Goal: Task Accomplishment & Management: Manage account settings

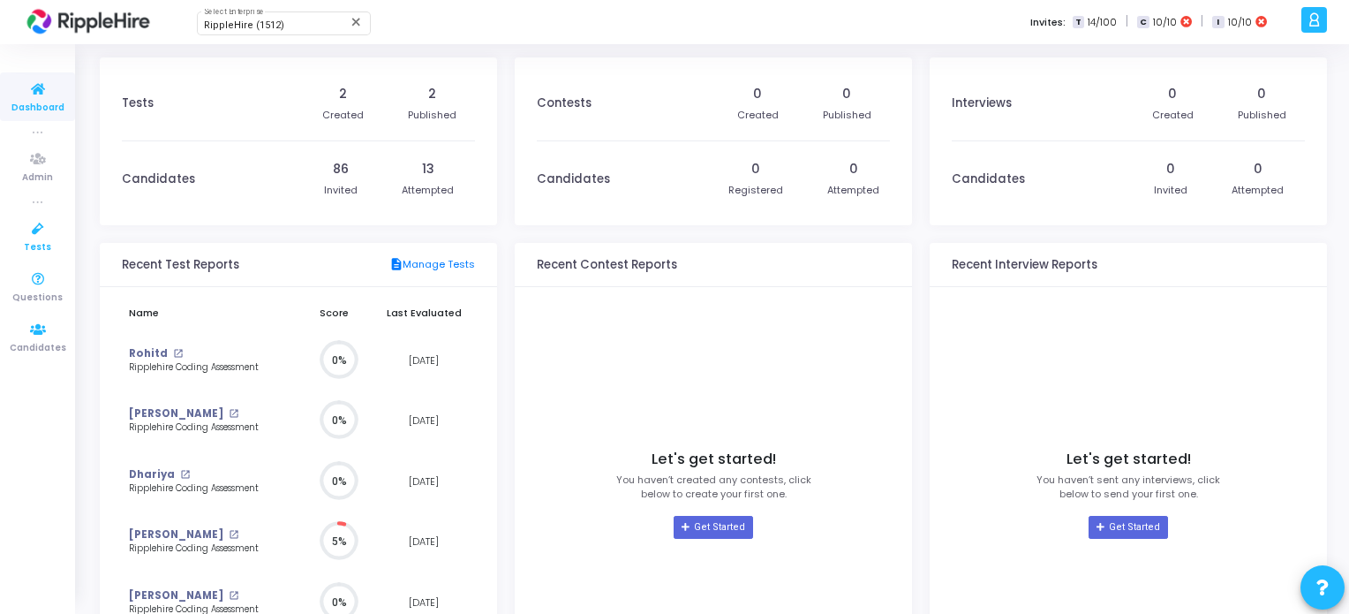
click at [28, 250] on span "Tests" at bounding box center [37, 247] width 27 height 15
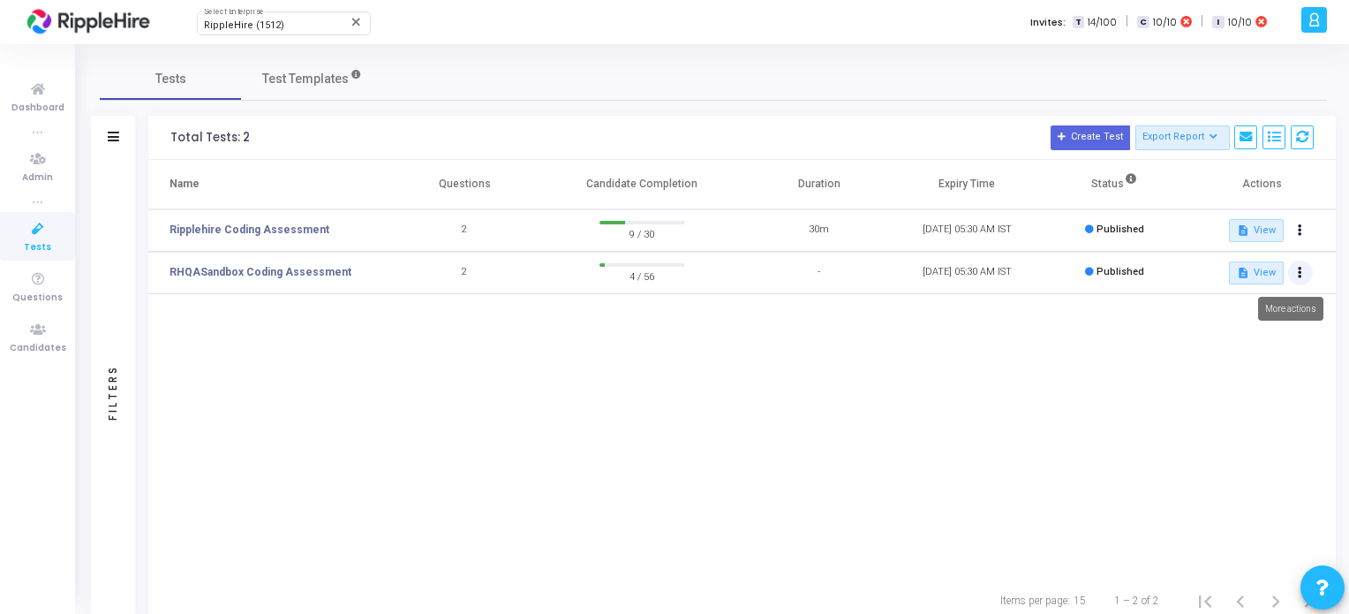
click at [1305, 274] on button at bounding box center [1301, 273] width 25 height 25
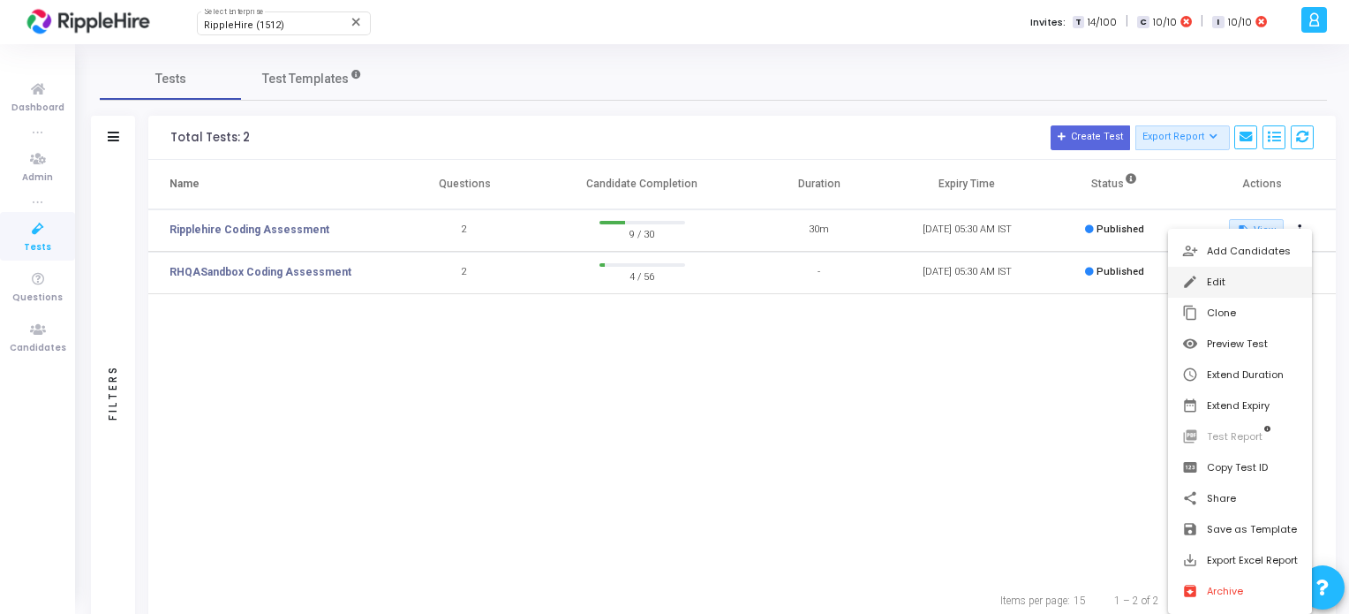
click at [1256, 276] on button "edit Edit" at bounding box center [1240, 282] width 144 height 31
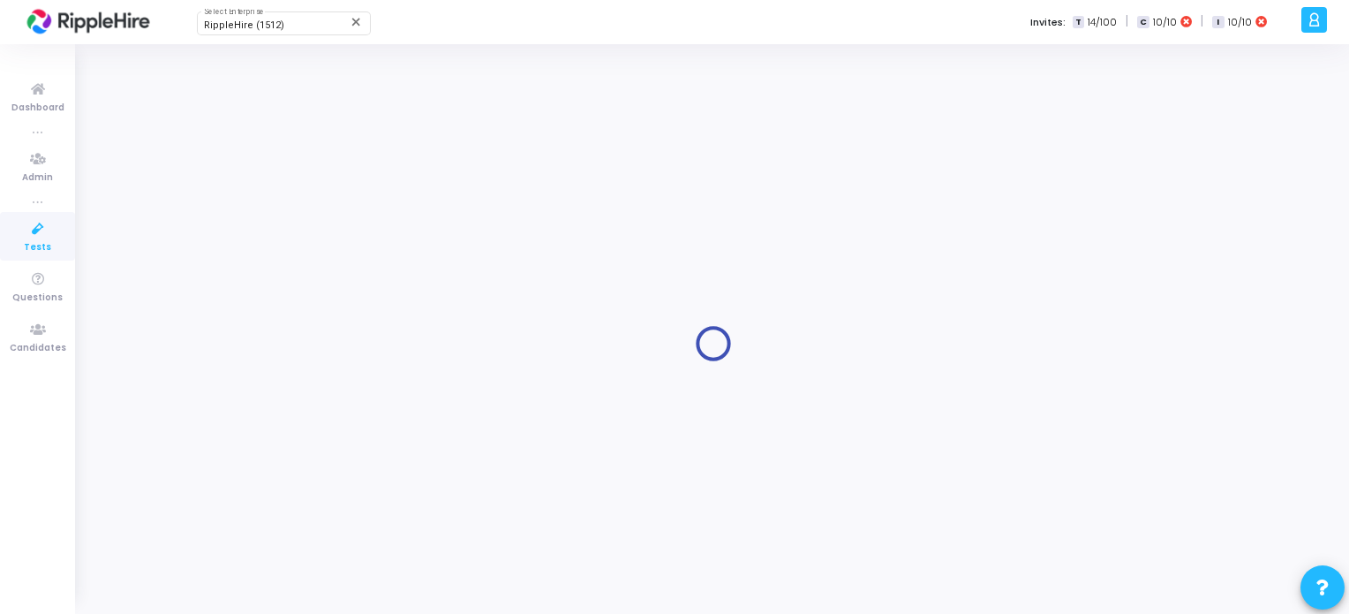
type input "RHQASandbox Coding Assessment"
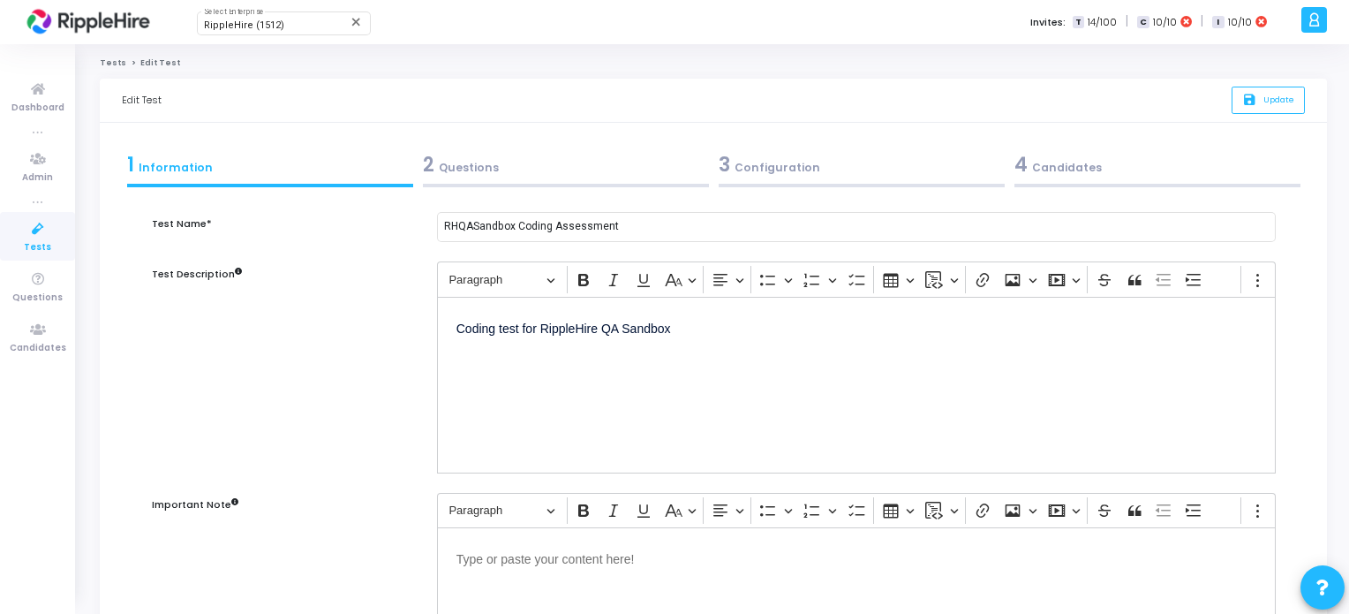
click at [515, 170] on div "2 Questions" at bounding box center [566, 164] width 286 height 29
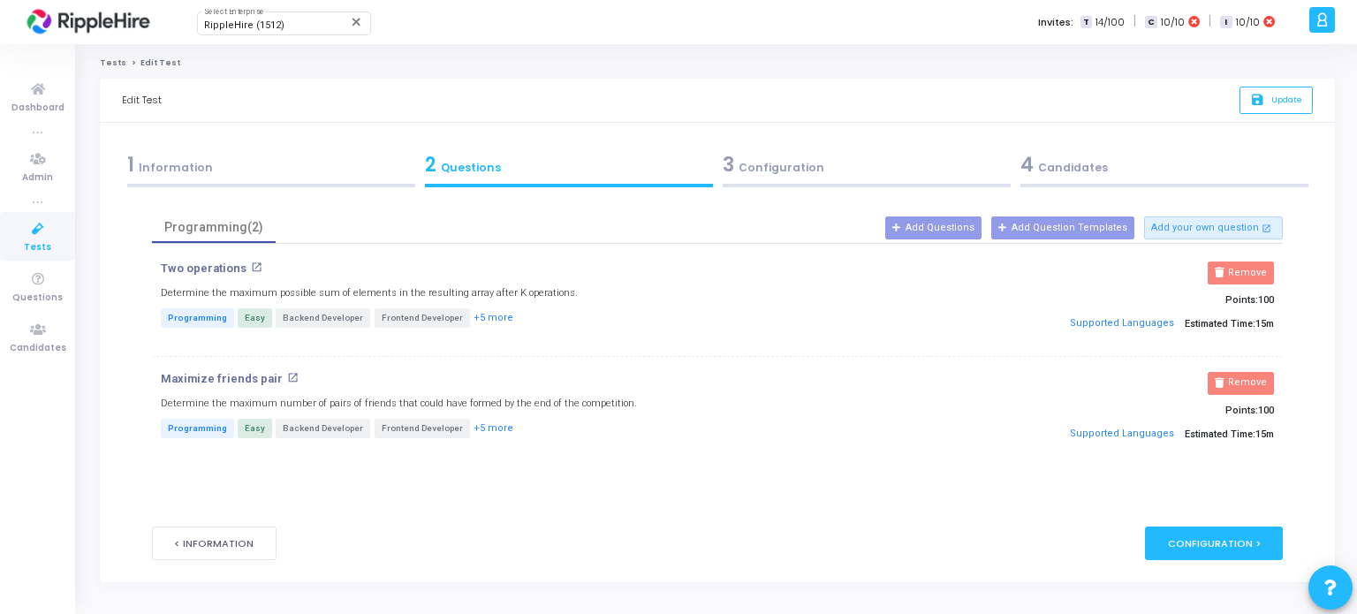
click at [287, 374] on mat-icon "open_in_new" at bounding box center [292, 377] width 11 height 11
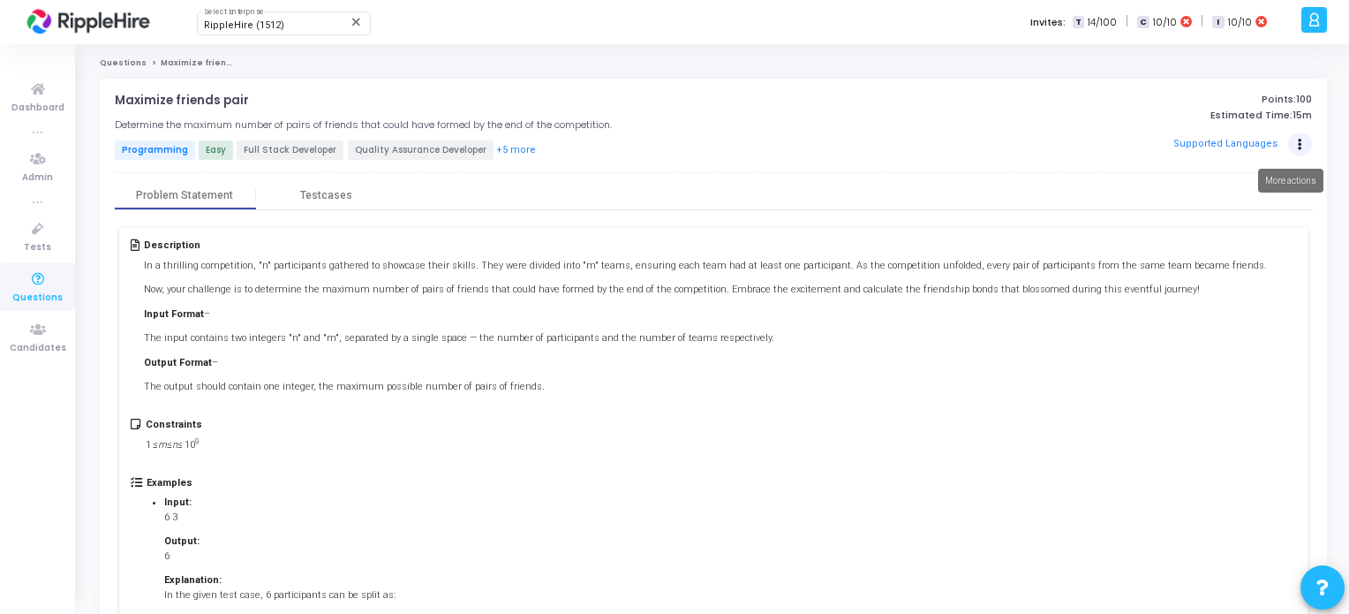
click at [1299, 137] on button "Actions" at bounding box center [1301, 144] width 25 height 25
click at [964, 144] on div "Supported Languages" at bounding box center [1117, 145] width 390 height 26
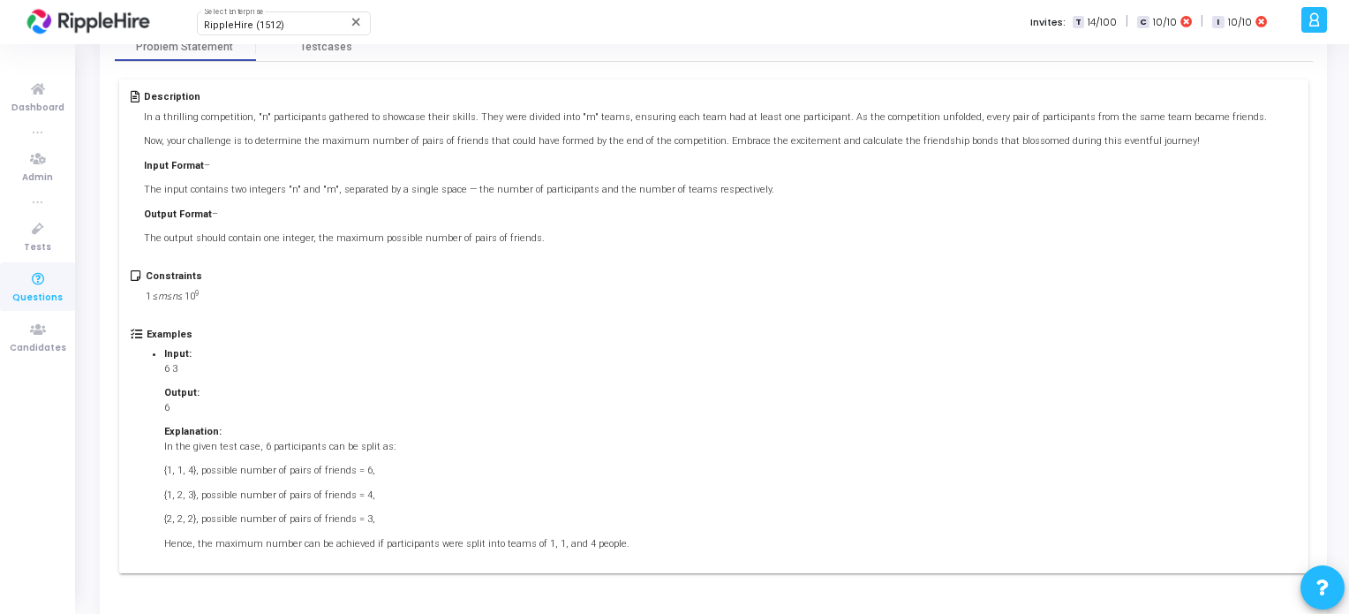
scroll to position [185, 0]
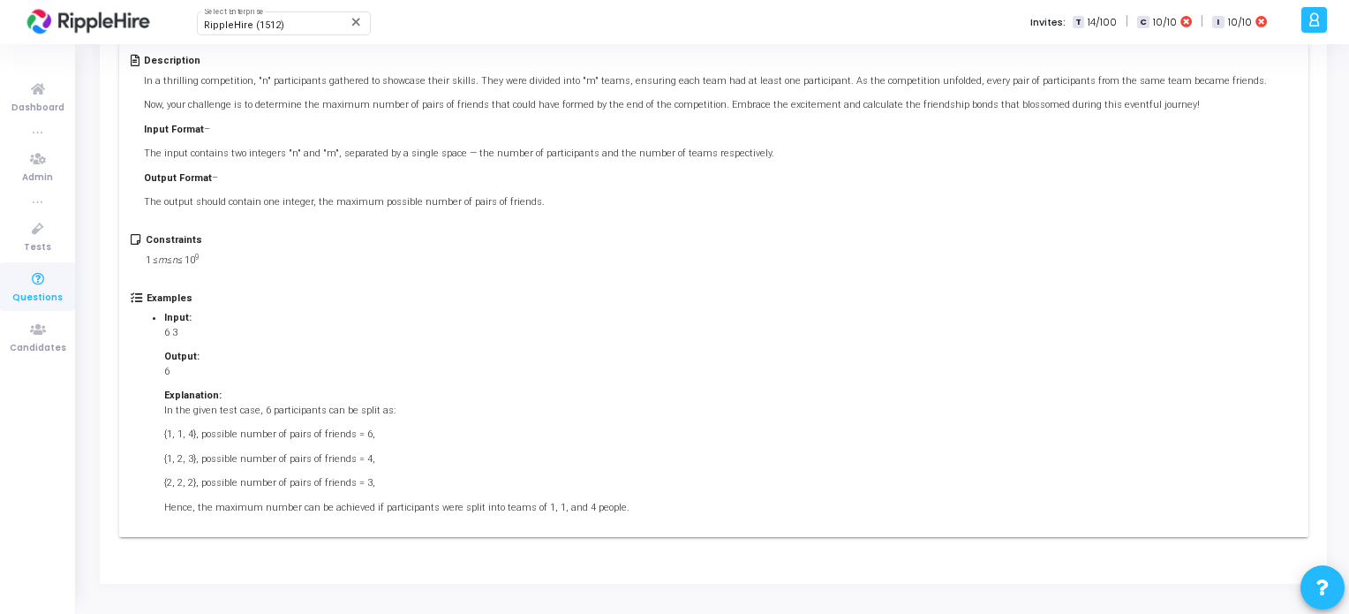
click at [1327, 593] on icon at bounding box center [1323, 587] width 12 height 12
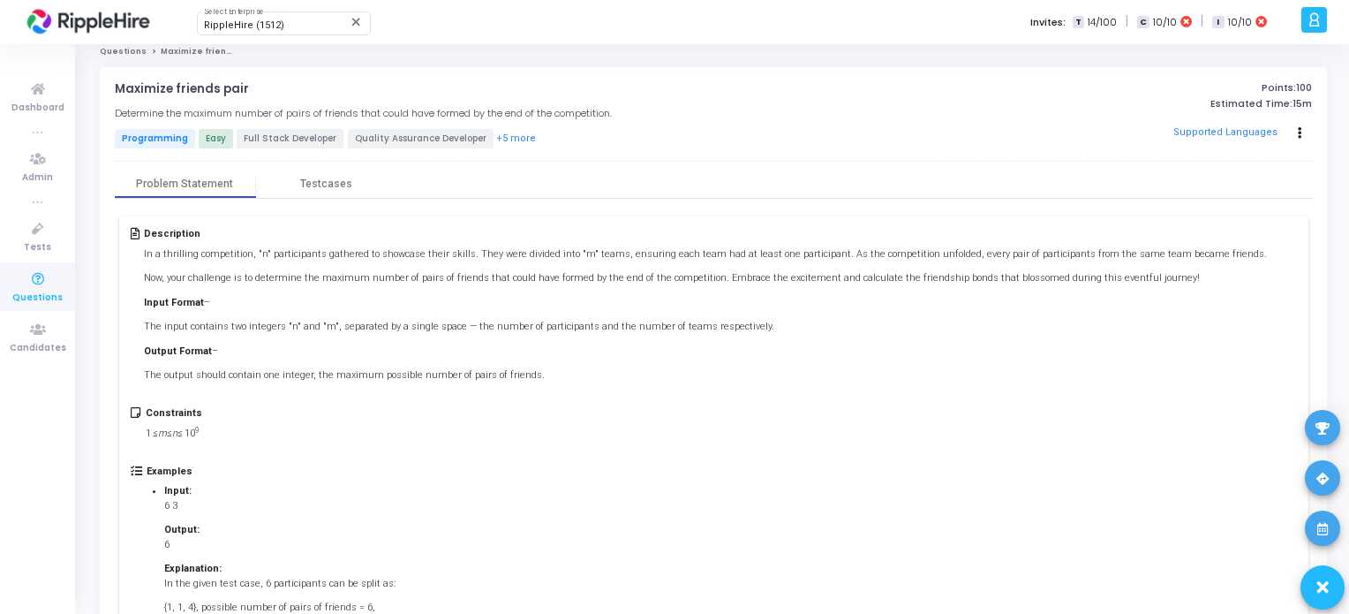
scroll to position [0, 0]
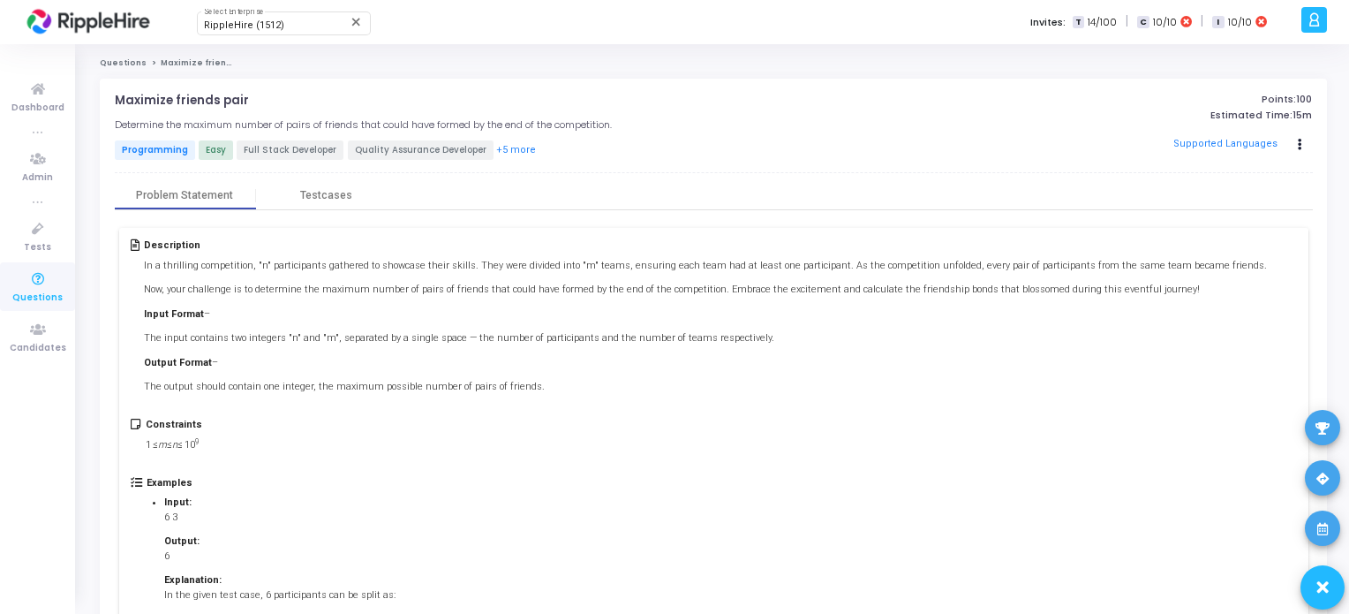
click at [502, 155] on div at bounding box center [674, 307] width 1349 height 614
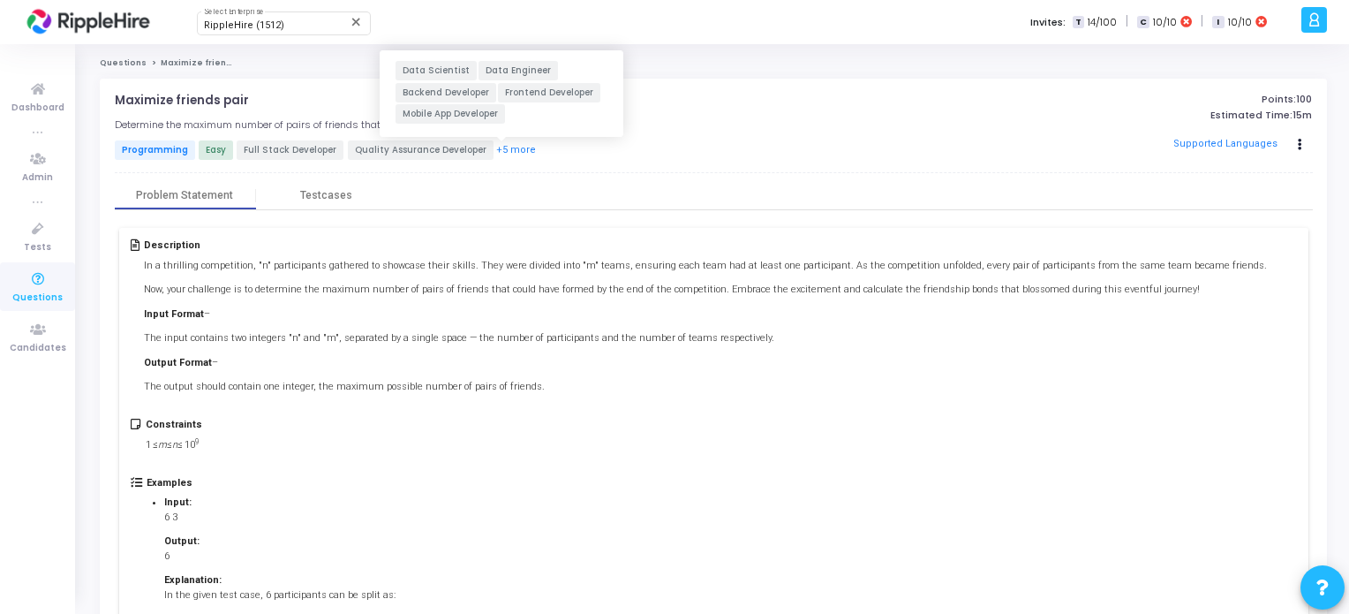
click at [502, 152] on button "+5 more" at bounding box center [516, 150] width 42 height 17
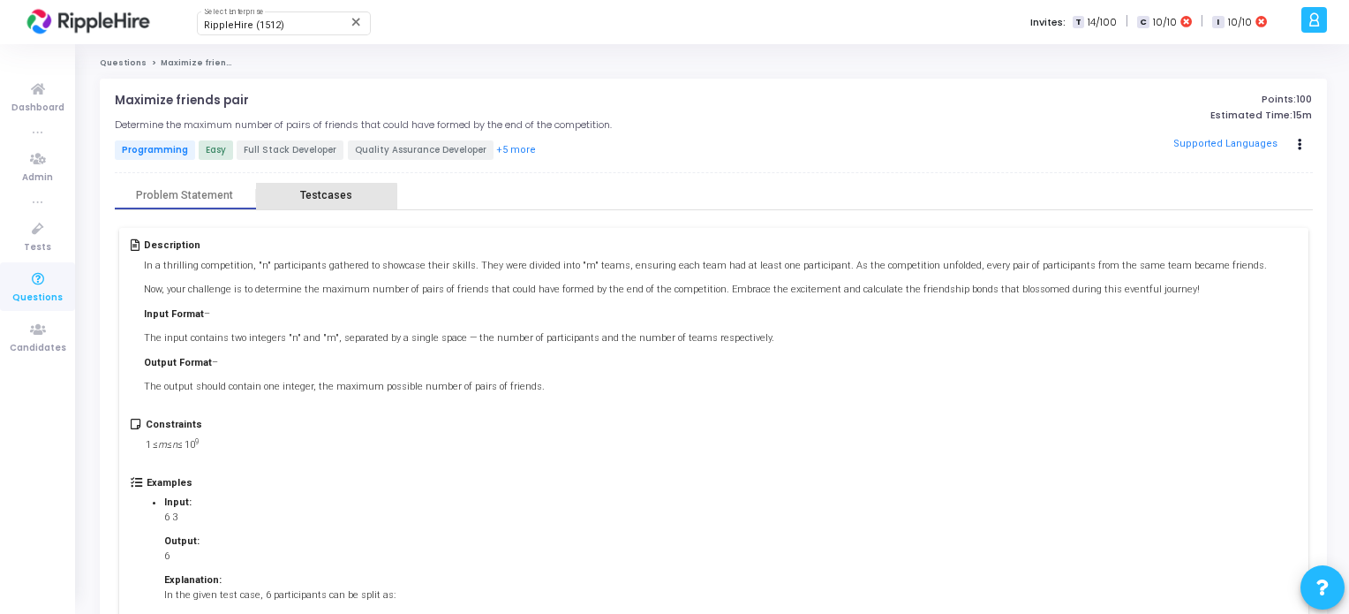
click at [292, 197] on div "Testcases" at bounding box center [326, 195] width 141 height 13
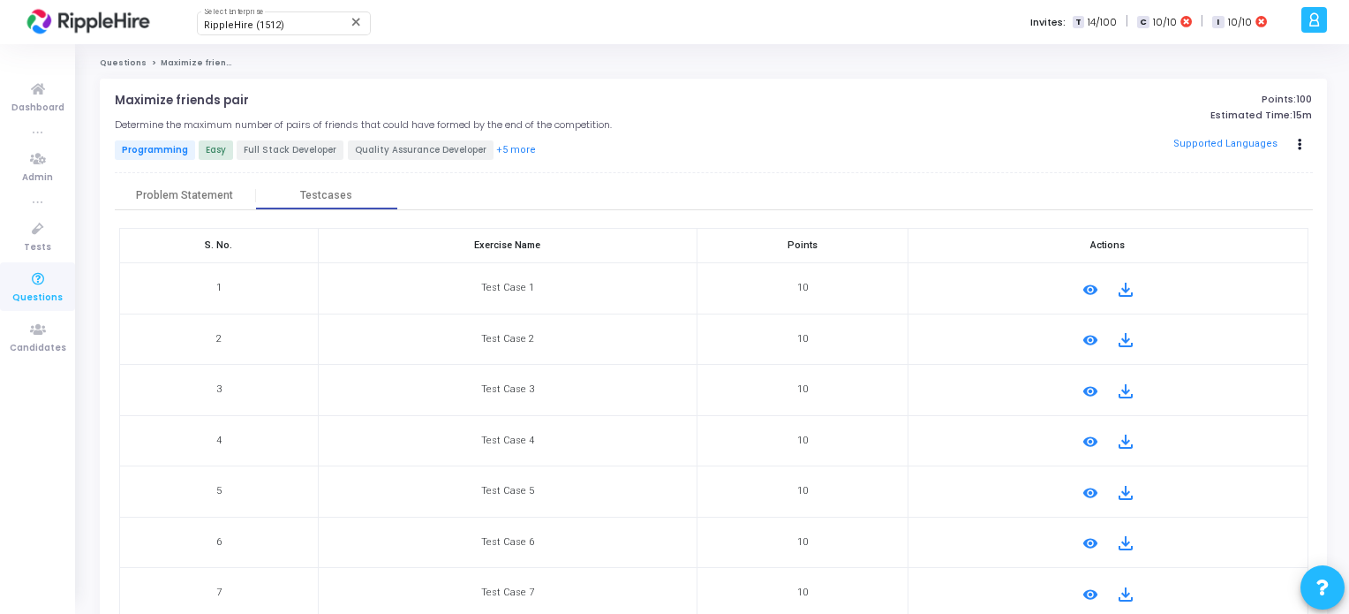
click at [127, 58] on link "Questions" at bounding box center [123, 62] width 47 height 11
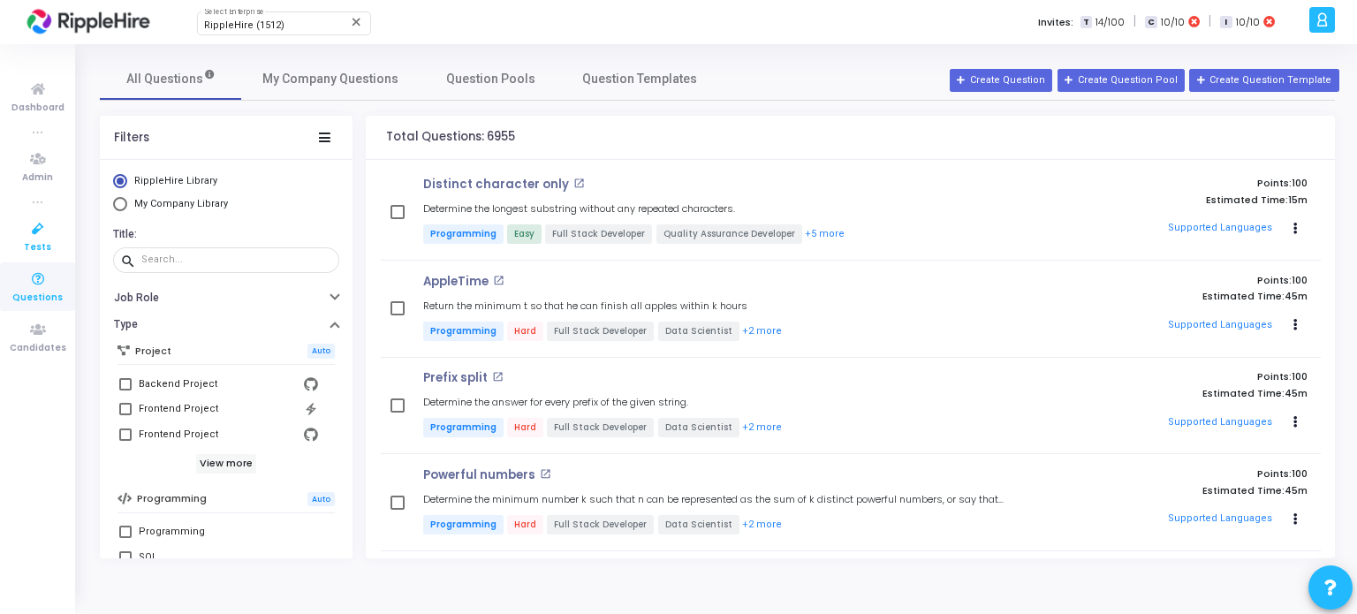
click at [46, 242] on span "Tests" at bounding box center [37, 247] width 27 height 15
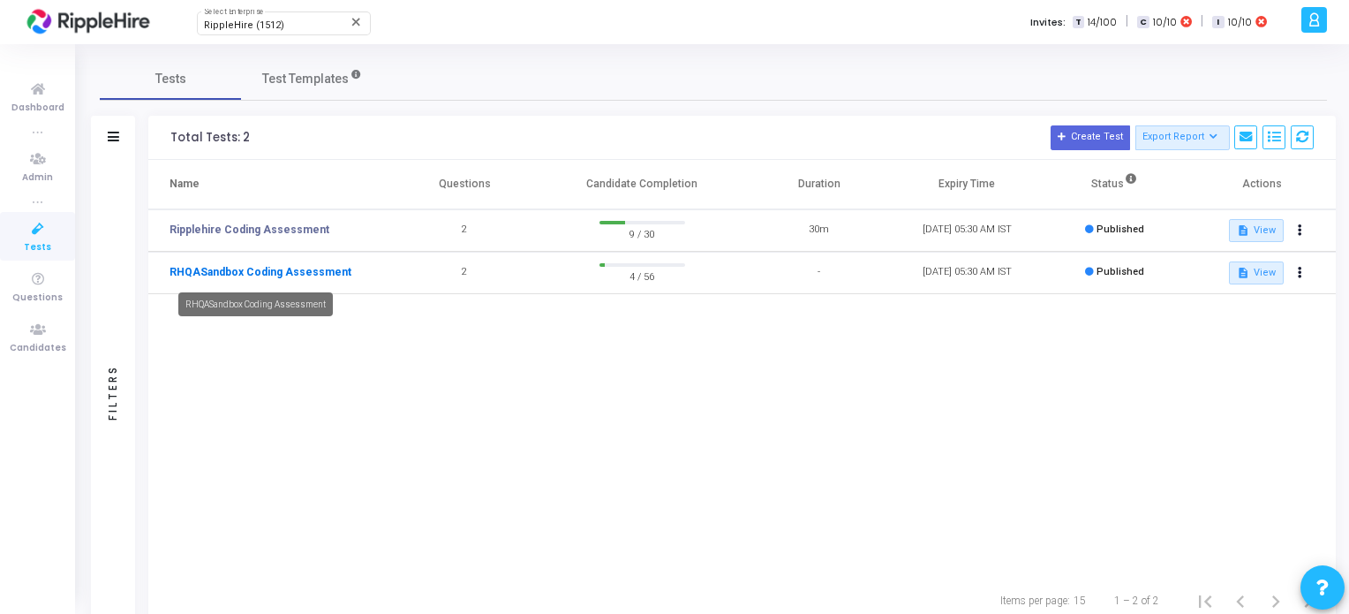
click at [281, 275] on link "RHQASandbox Coding Assessment" at bounding box center [261, 272] width 182 height 16
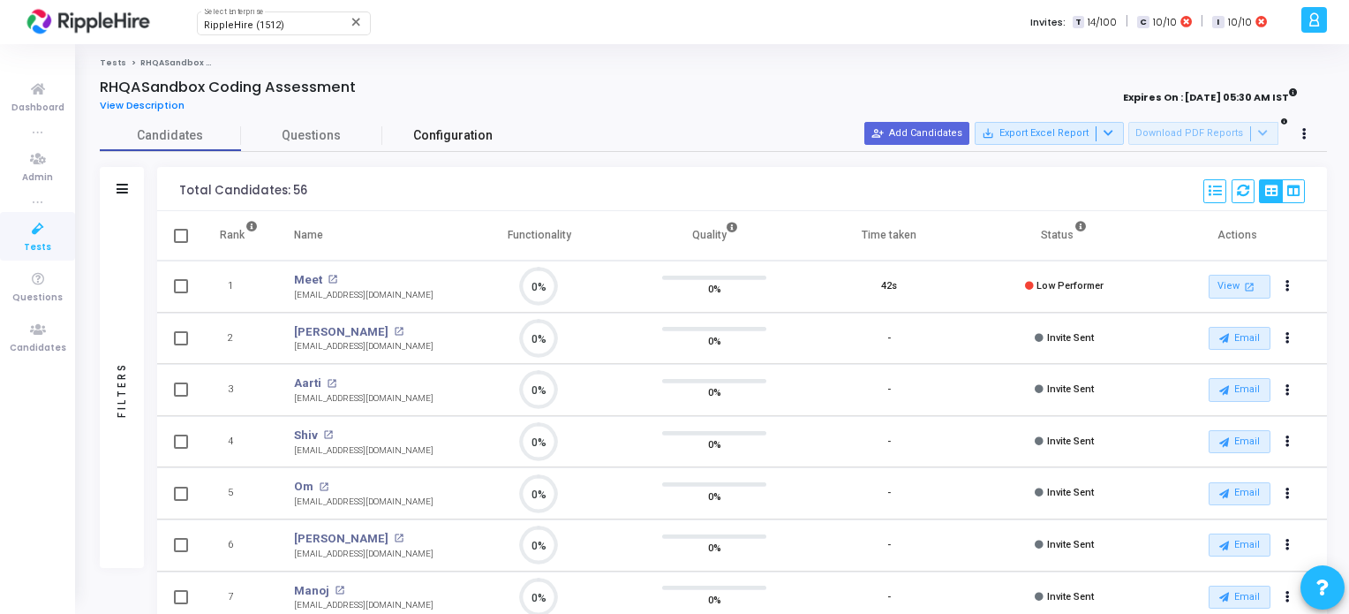
click at [484, 147] on link "Configuration" at bounding box center [452, 135] width 141 height 31
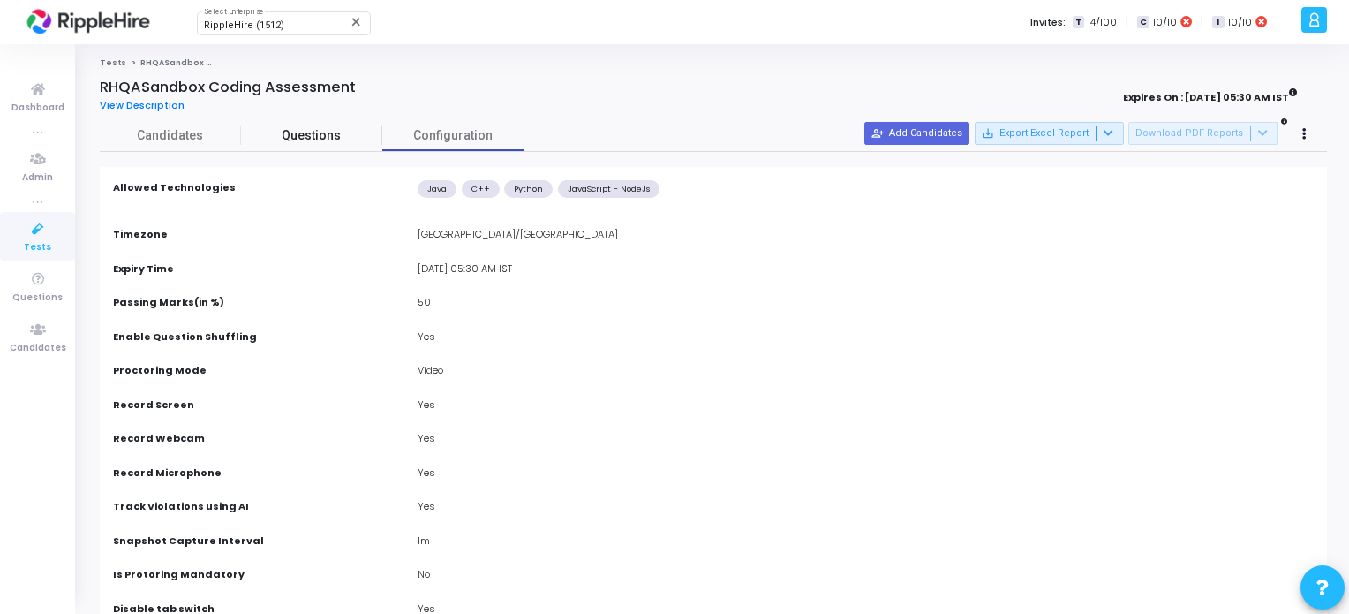
click at [315, 124] on link "Questions" at bounding box center [311, 135] width 141 height 31
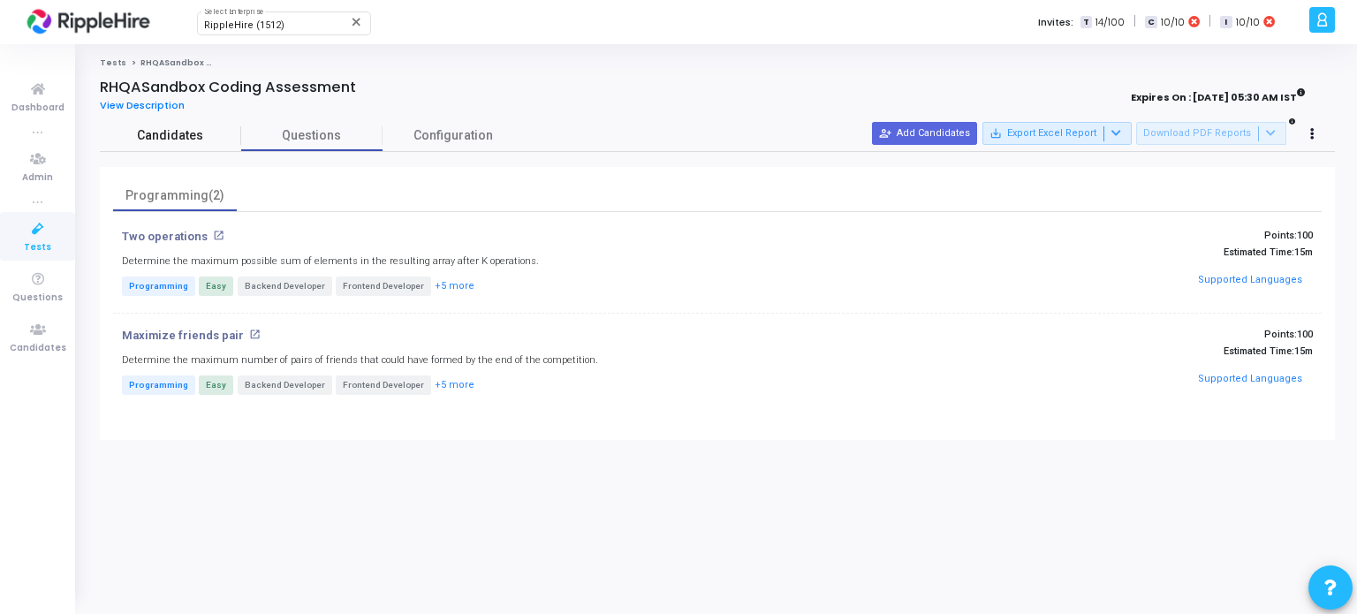
click at [166, 131] on span "Candidates" at bounding box center [170, 135] width 141 height 19
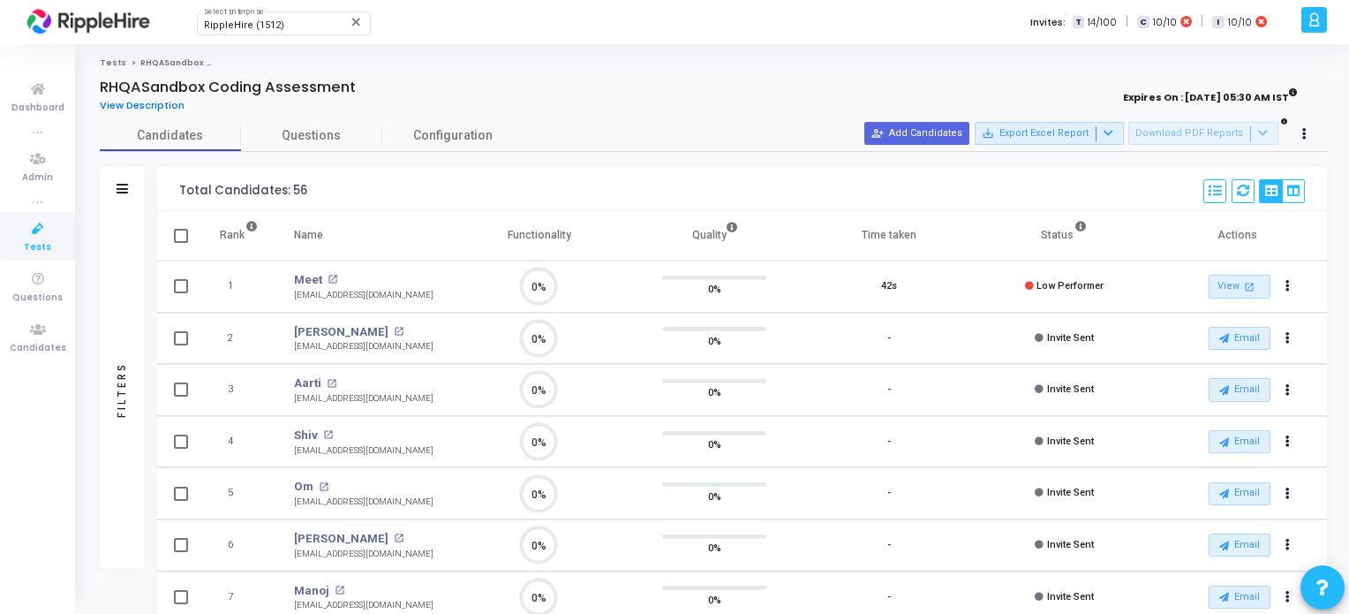
click at [163, 102] on span "View Description" at bounding box center [142, 105] width 85 height 14
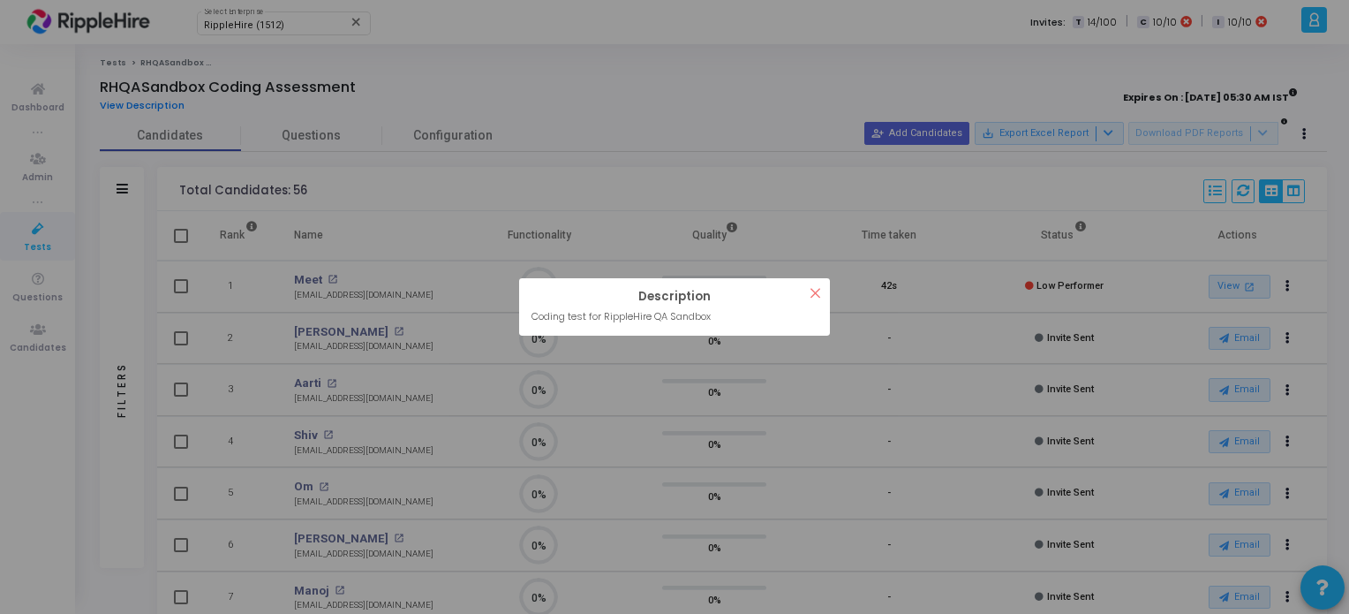
click at [814, 295] on button "×" at bounding box center [815, 292] width 29 height 29
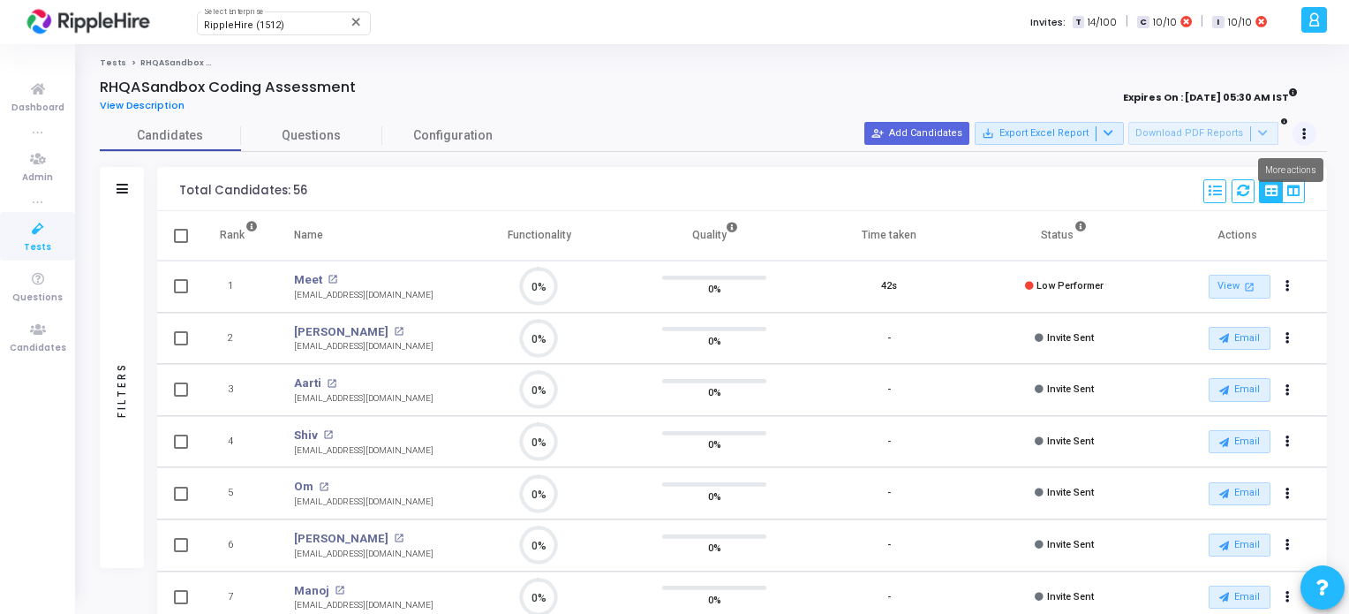
click at [1301, 130] on button at bounding box center [1305, 134] width 25 height 25
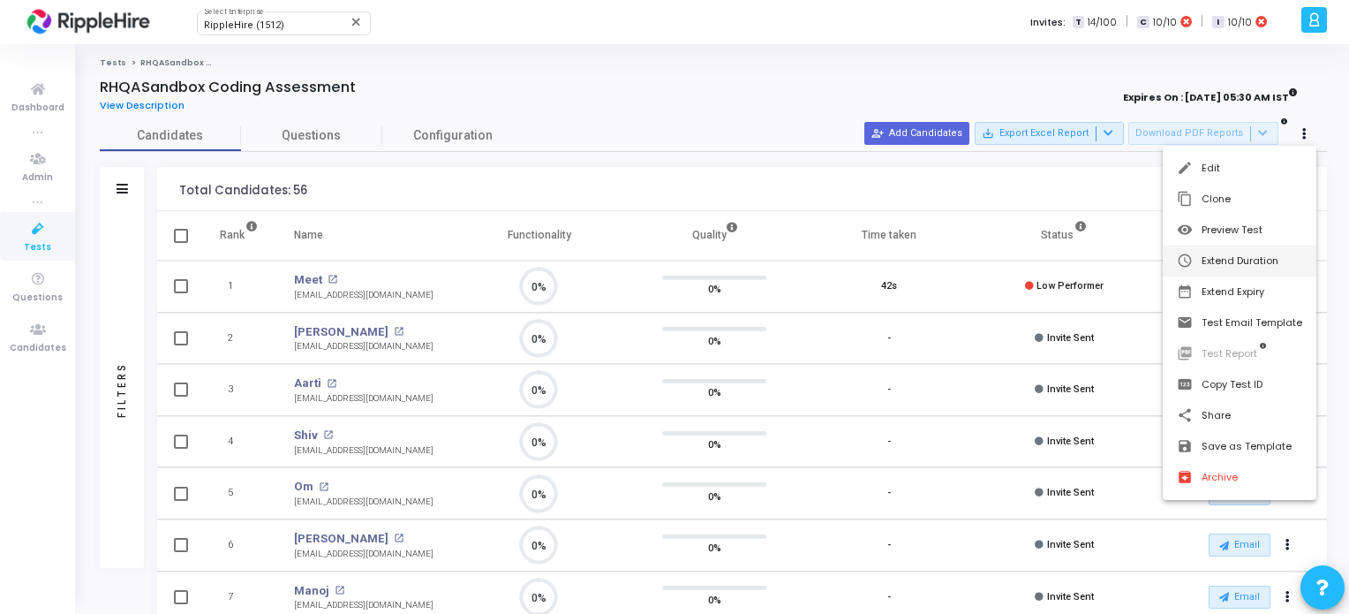
click at [1218, 264] on button "schedule Extend Duration" at bounding box center [1240, 261] width 154 height 31
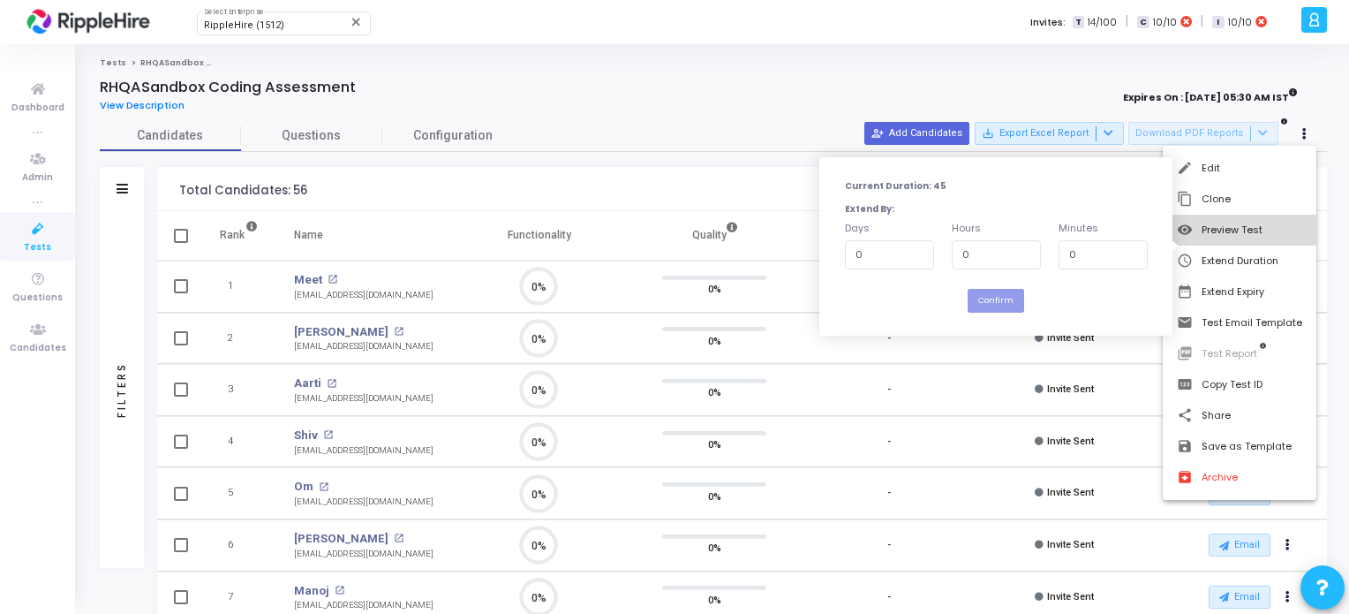
click at [1228, 232] on button "visibility Preview Test" at bounding box center [1240, 230] width 154 height 31
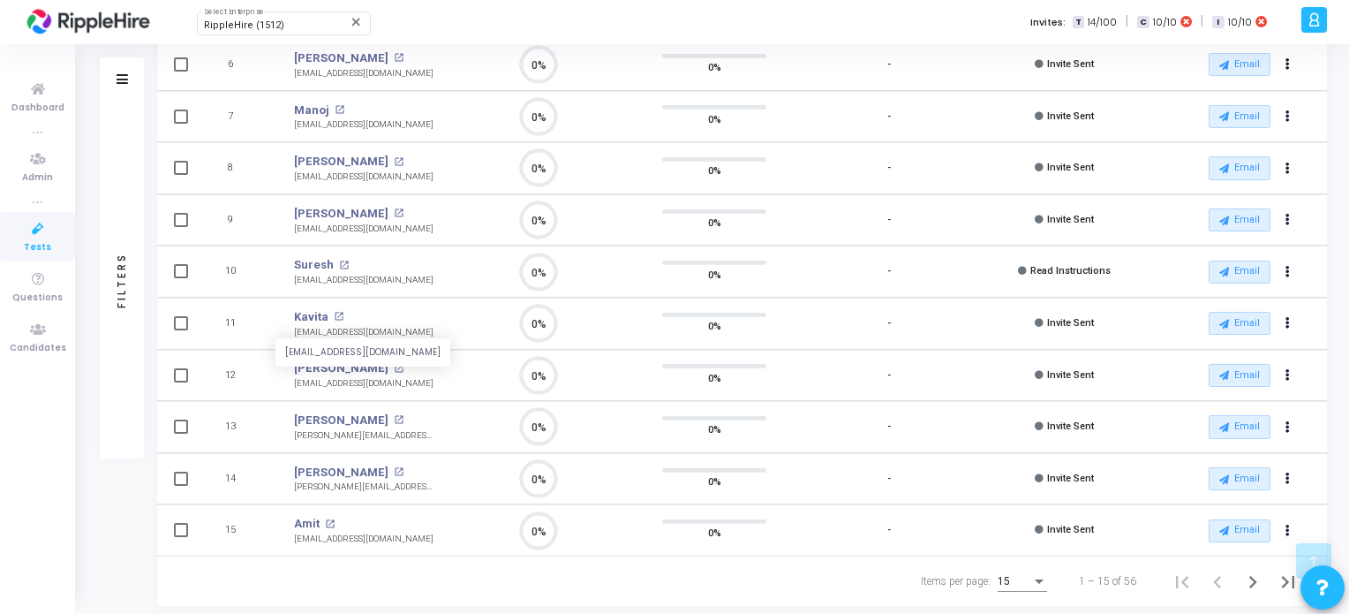
scroll to position [127, 0]
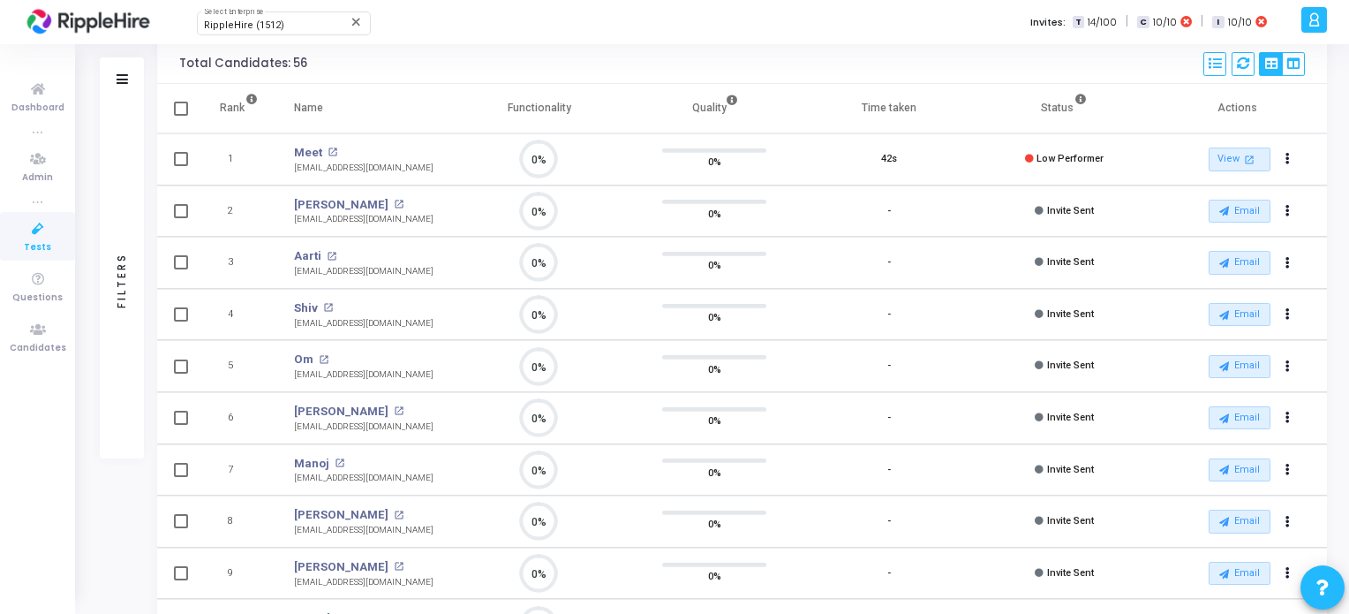
click at [133, 276] on div "Filters" at bounding box center [122, 280] width 44 height 357
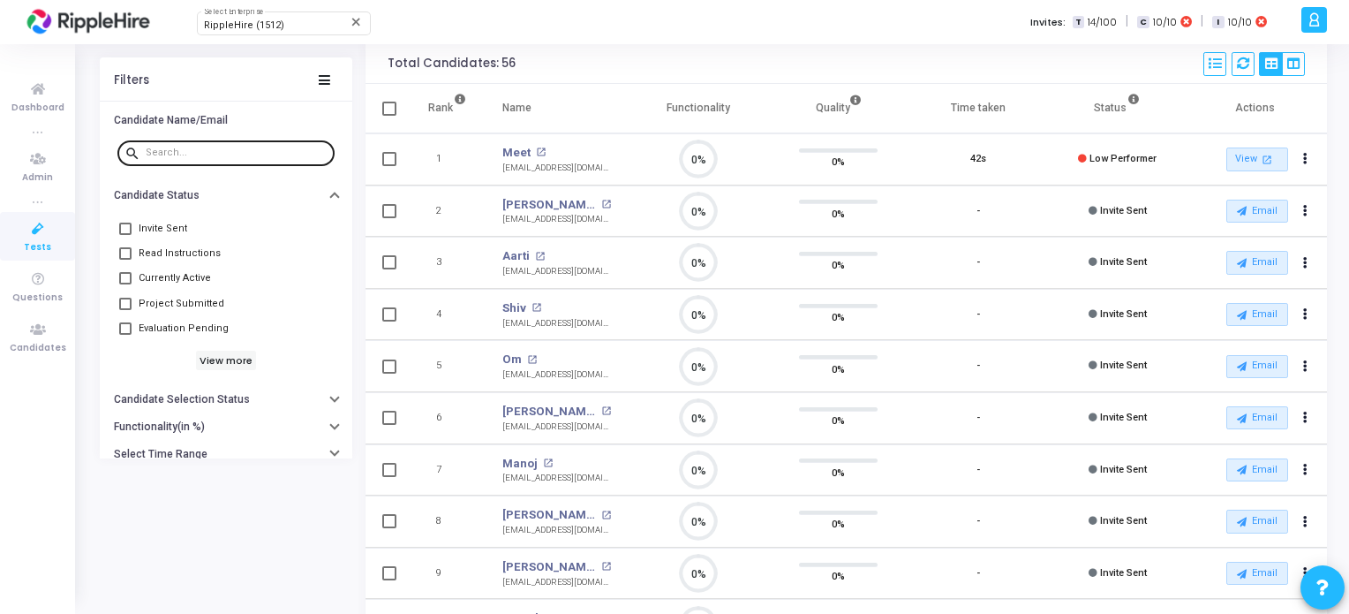
click at [184, 147] on input "text" at bounding box center [237, 152] width 182 height 11
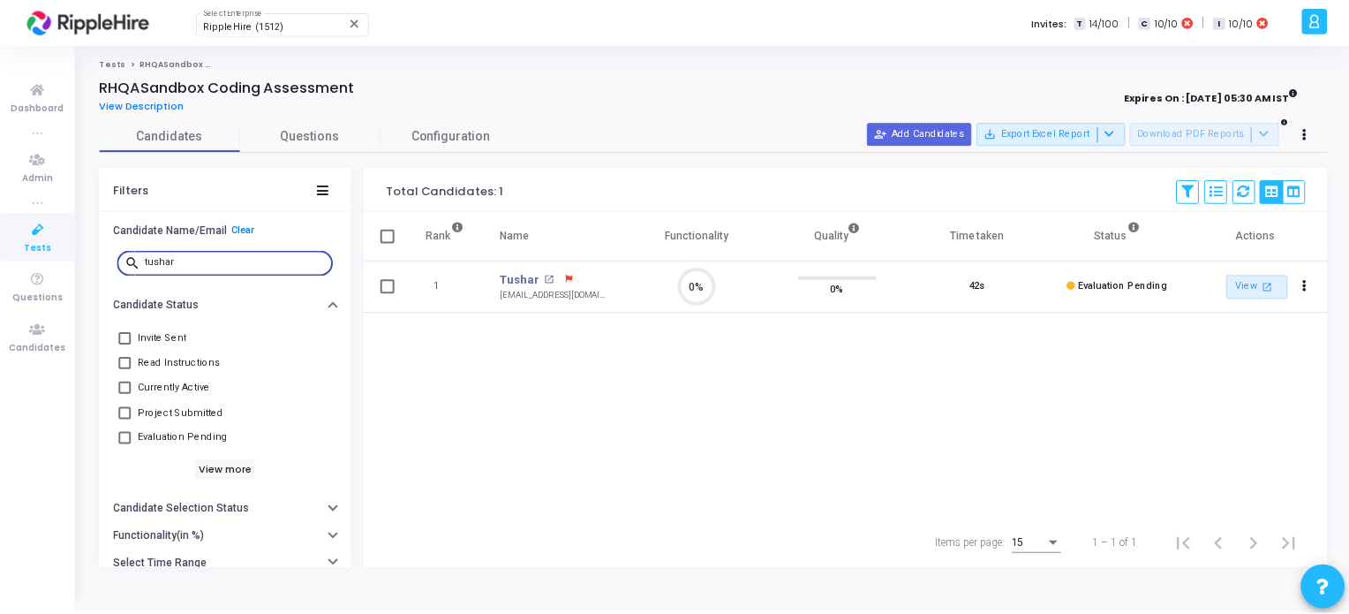
scroll to position [36, 45]
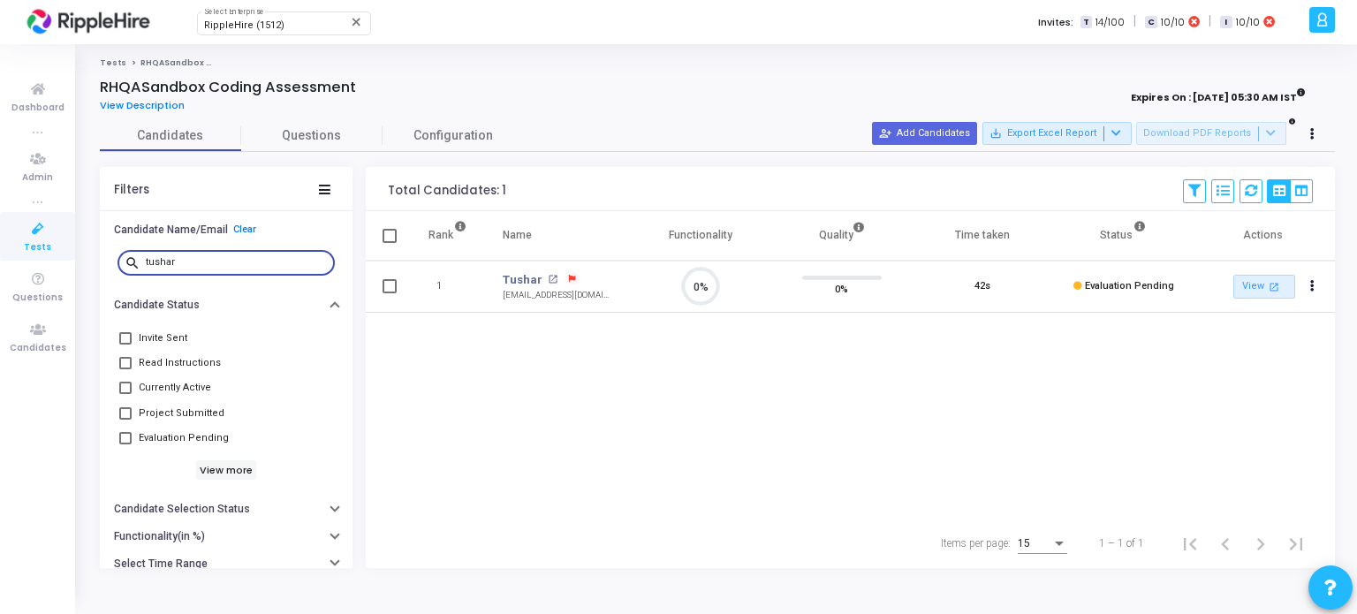
click at [570, 280] on icon at bounding box center [572, 279] width 7 height 7
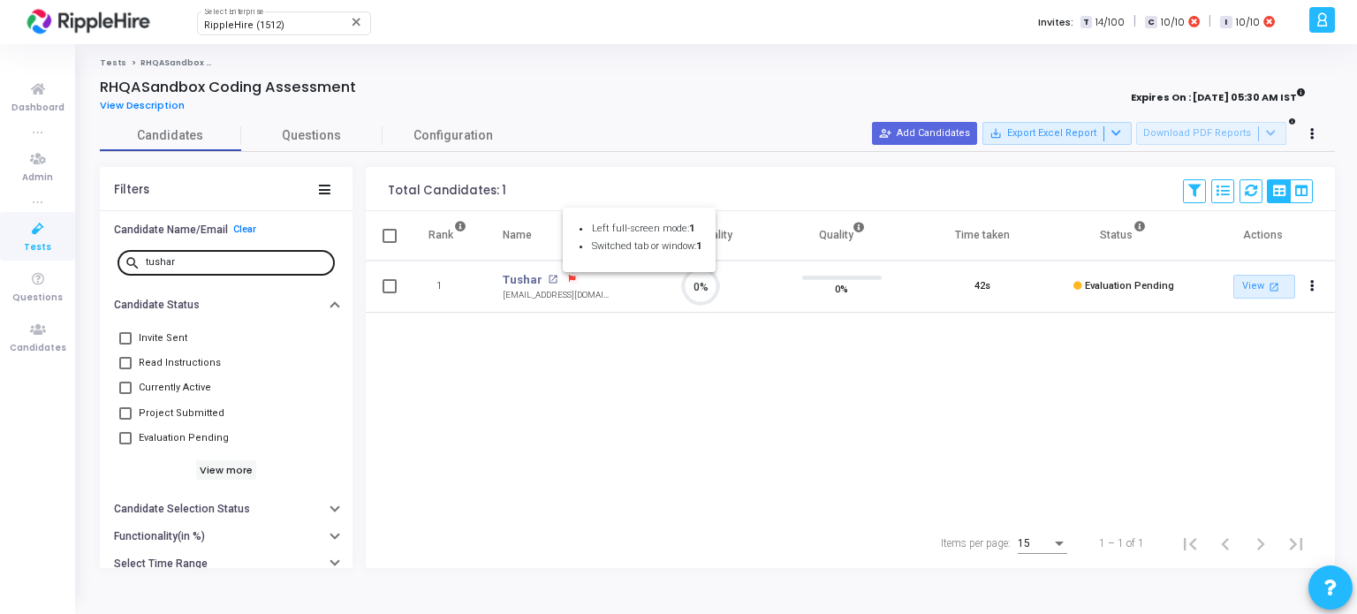
drag, startPoint x: 210, startPoint y: 256, endPoint x: 164, endPoint y: 255, distance: 45.9
click at [165, 255] on div at bounding box center [678, 307] width 1357 height 614
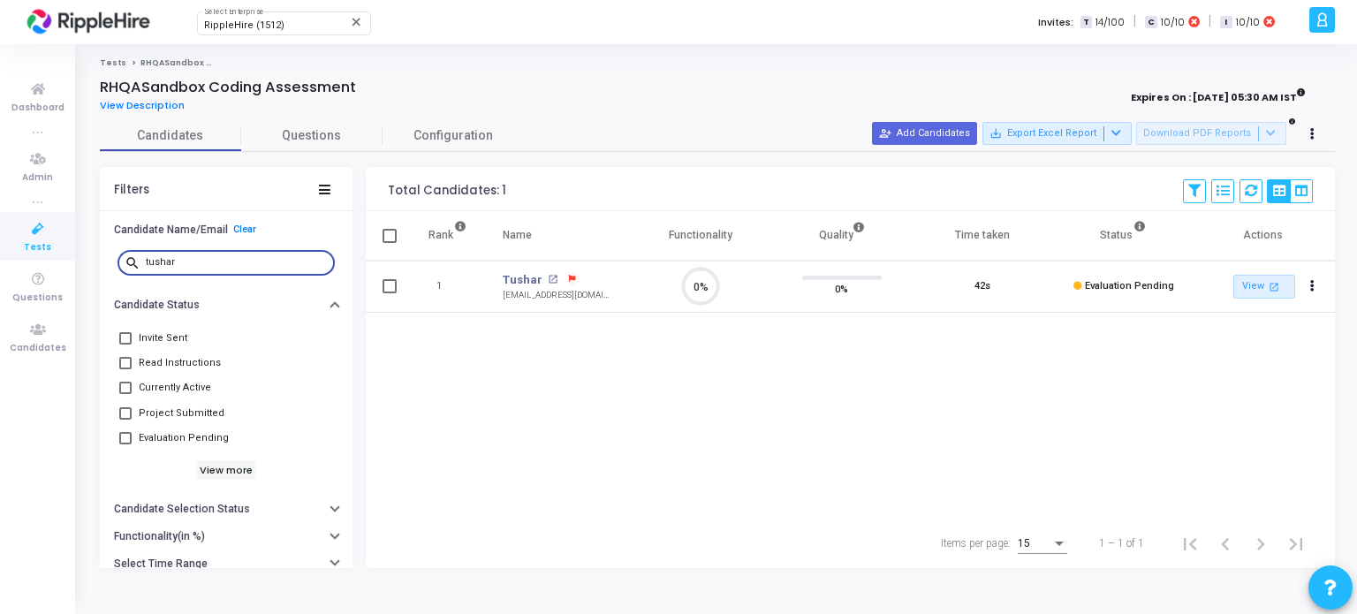
drag, startPoint x: 177, startPoint y: 257, endPoint x: 118, endPoint y: 268, distance: 59.2
click at [118, 268] on div "search tushar" at bounding box center [225, 261] width 217 height 28
type input "s"
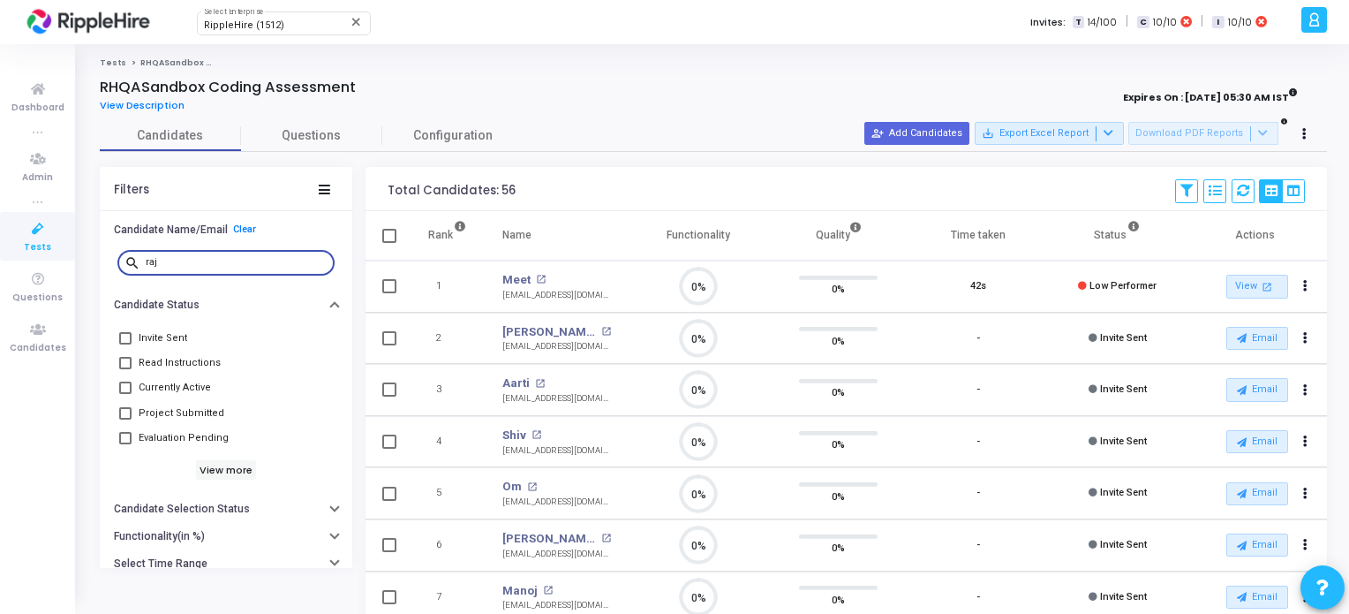
scroll to position [36, 45]
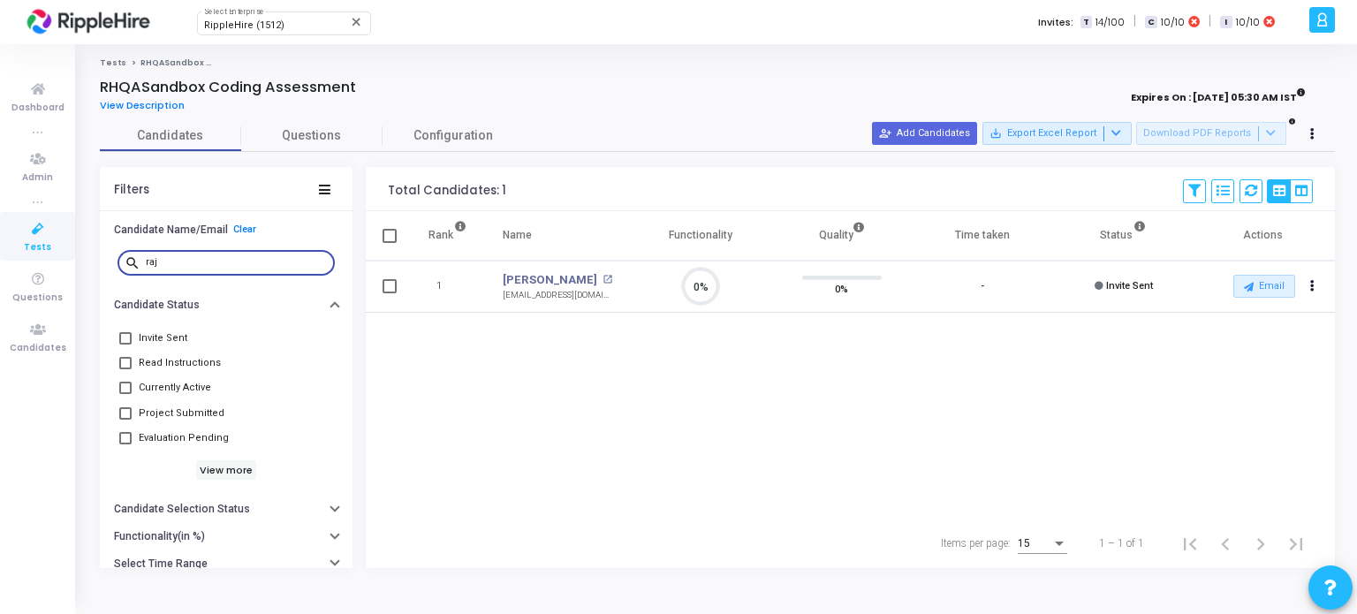
type input "raj"
click at [110, 66] on link "Tests" at bounding box center [113, 62] width 26 height 11
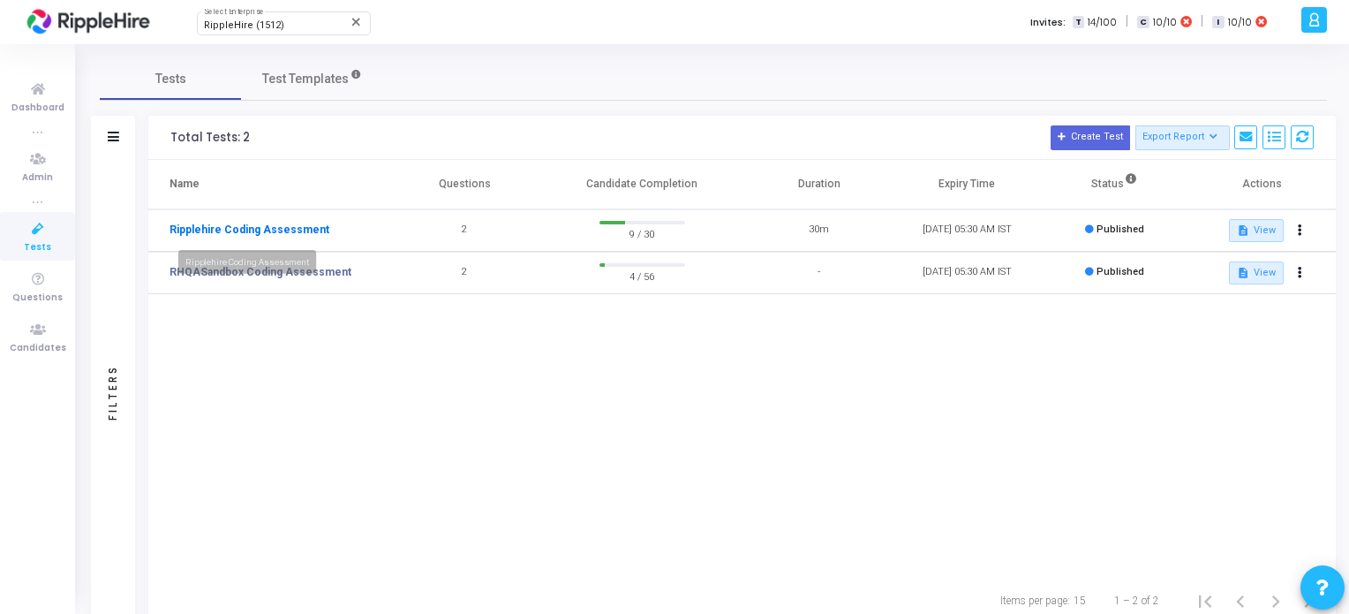
click at [227, 225] on link "Ripplehire Coding Assessment" at bounding box center [250, 230] width 160 height 16
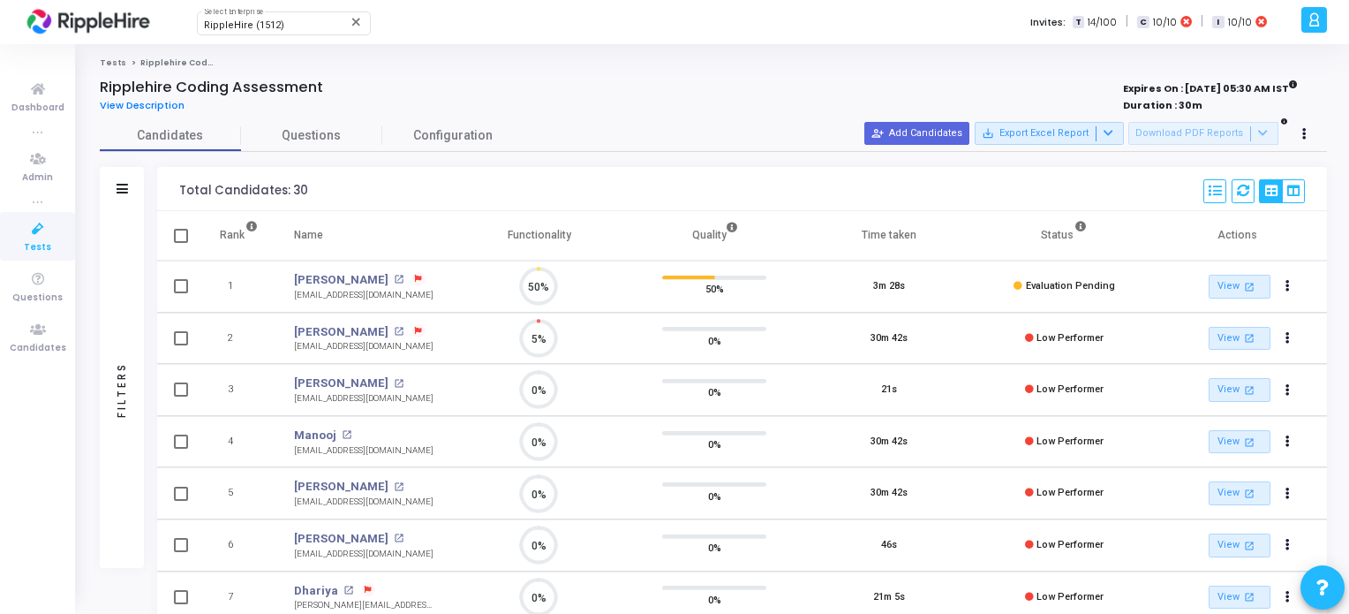
scroll to position [7, 7]
click at [394, 283] on mat-icon "open_in_new" at bounding box center [399, 280] width 10 height 10
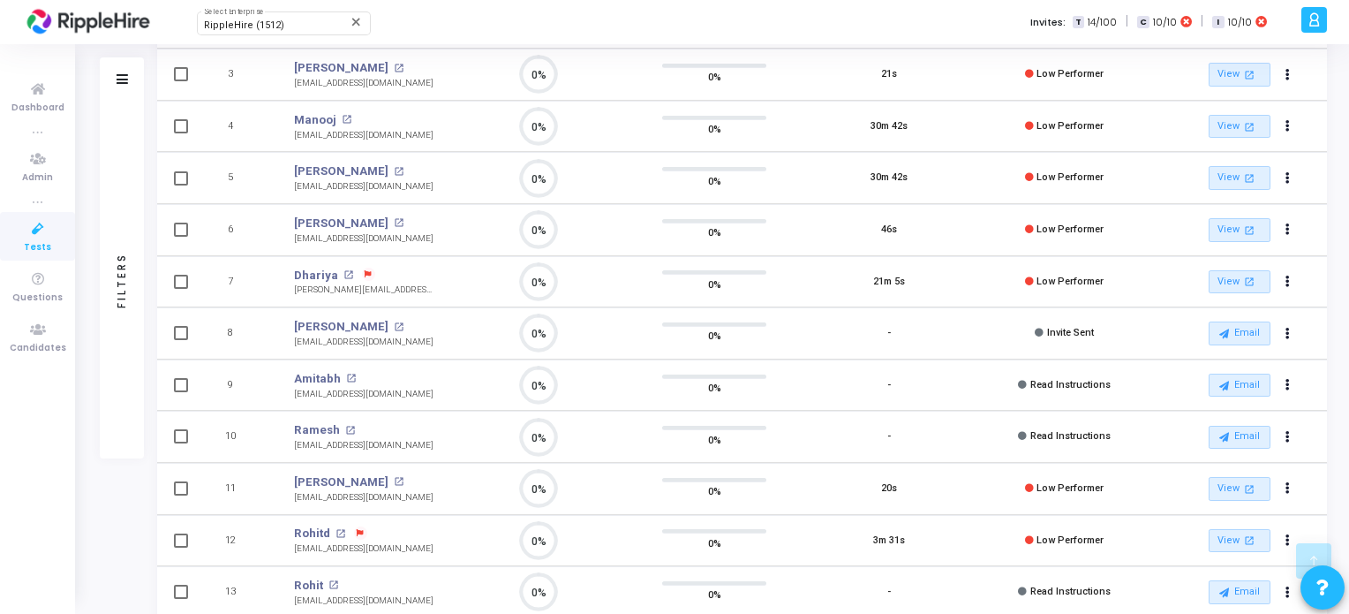
scroll to position [215, 0]
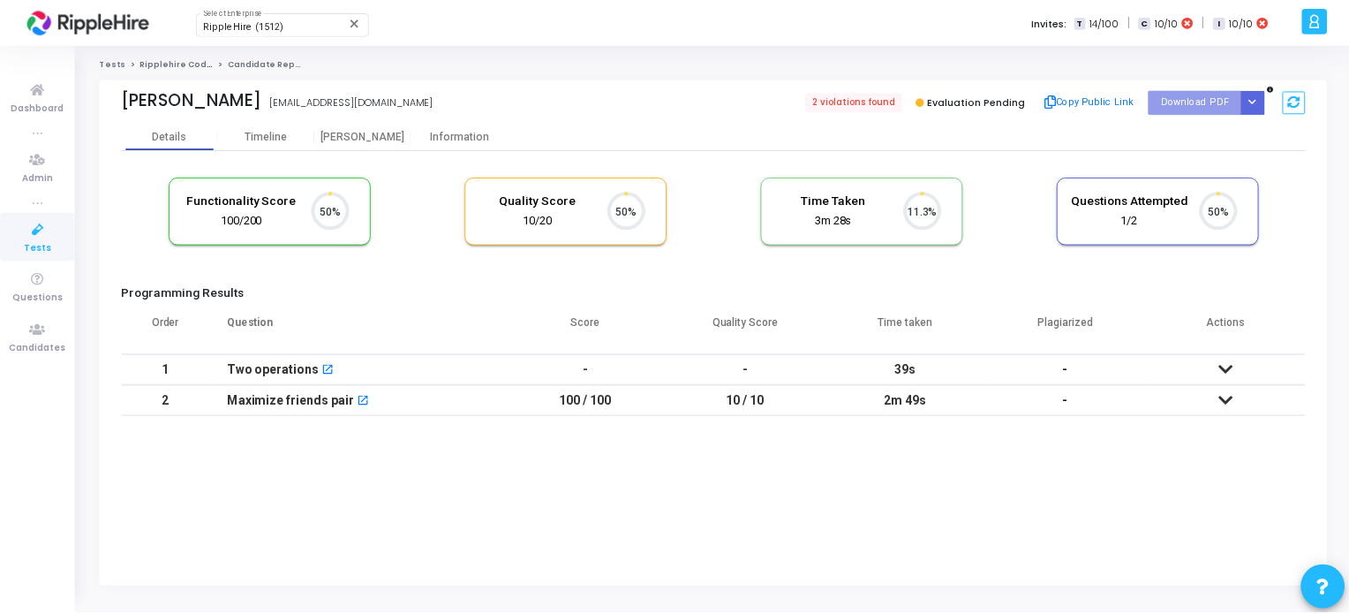
scroll to position [36, 45]
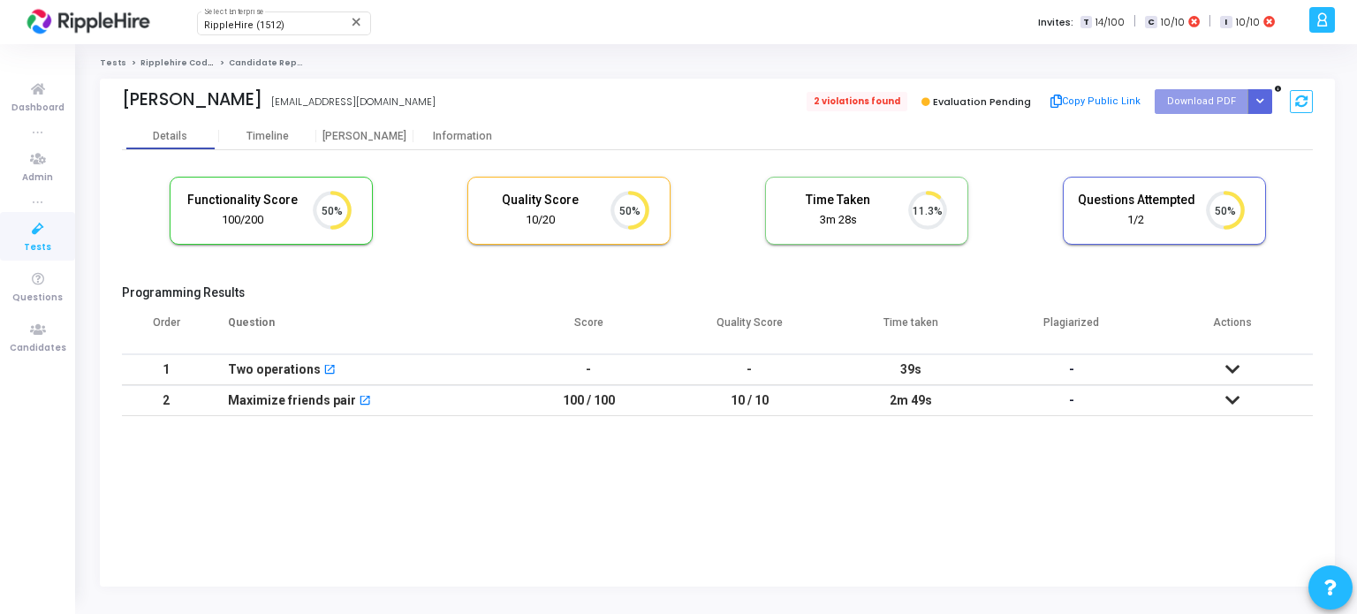
click at [862, 105] on span "2 violations found" at bounding box center [856, 101] width 101 height 19
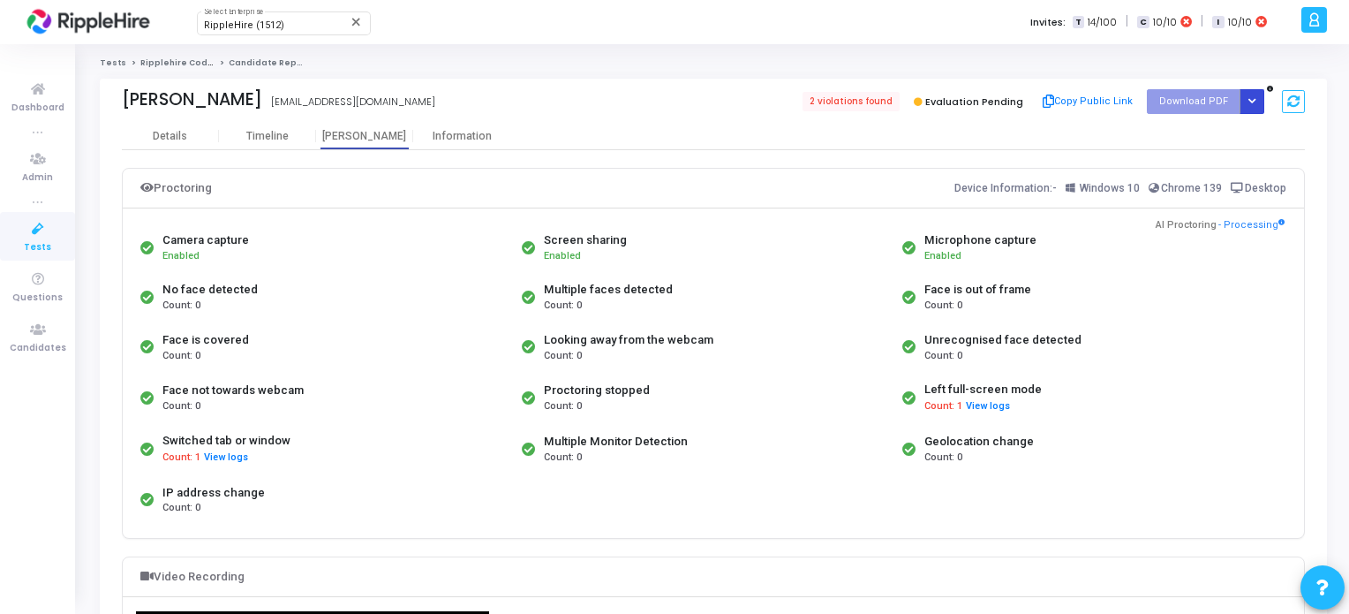
click at [1255, 102] on icon "Button group with nested dropdown" at bounding box center [1253, 101] width 8 height 9
click at [1182, 141] on button "Regenerate PDF" at bounding box center [1196, 137] width 136 height 28
click at [488, 137] on div "Information" at bounding box center [461, 136] width 97 height 13
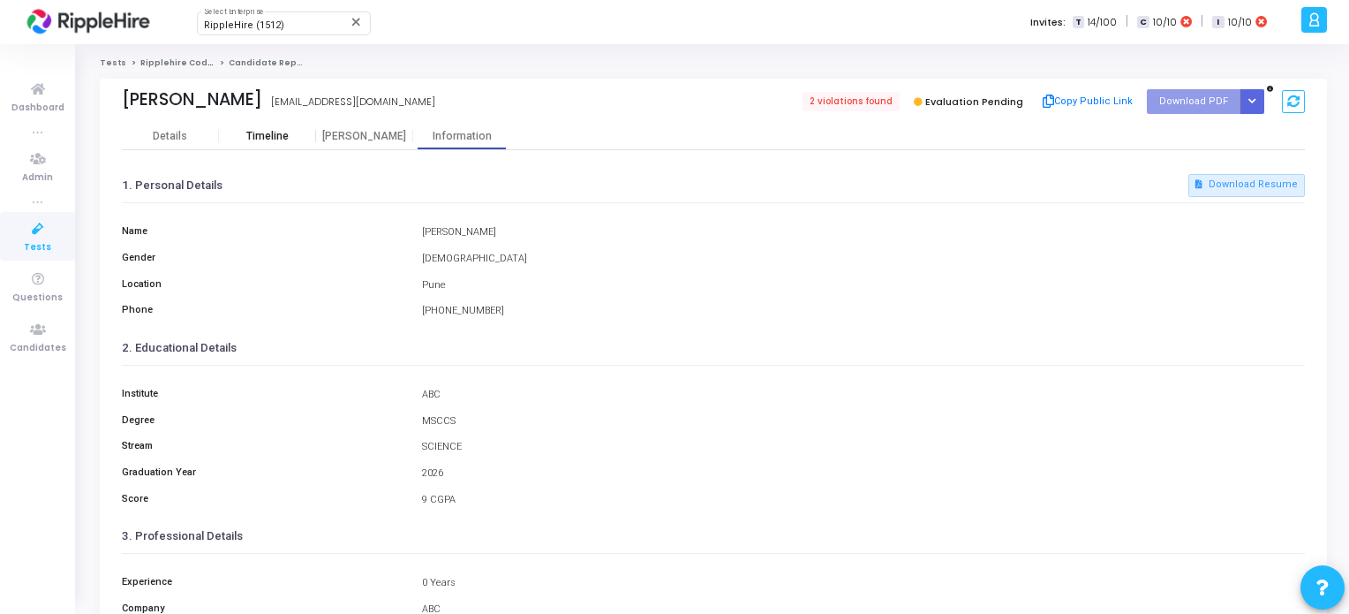
click at [263, 140] on div "Timeline" at bounding box center [267, 136] width 42 height 13
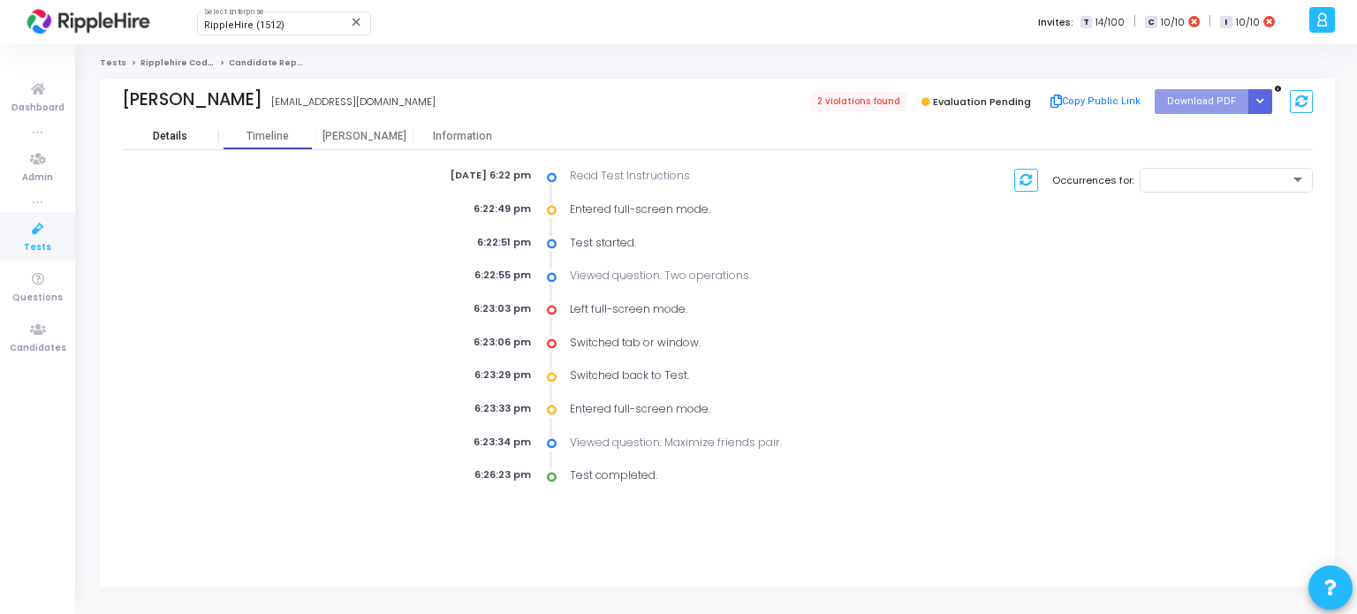
click at [150, 128] on div "Details" at bounding box center [170, 136] width 97 height 26
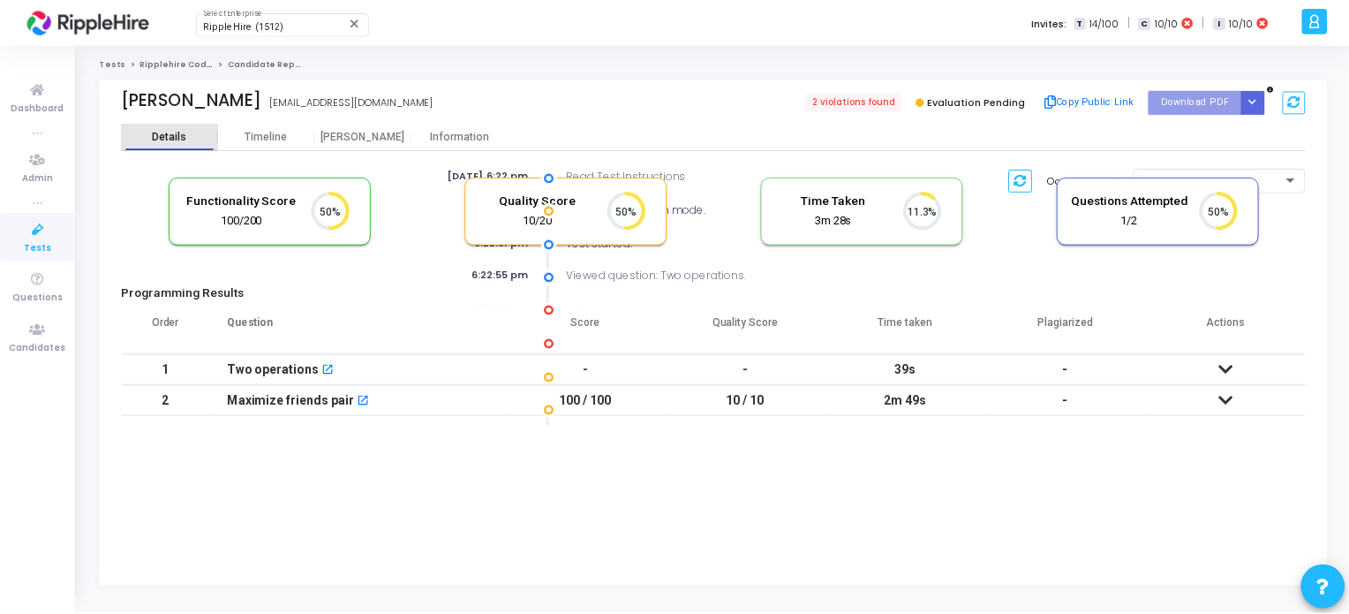
scroll to position [7, 7]
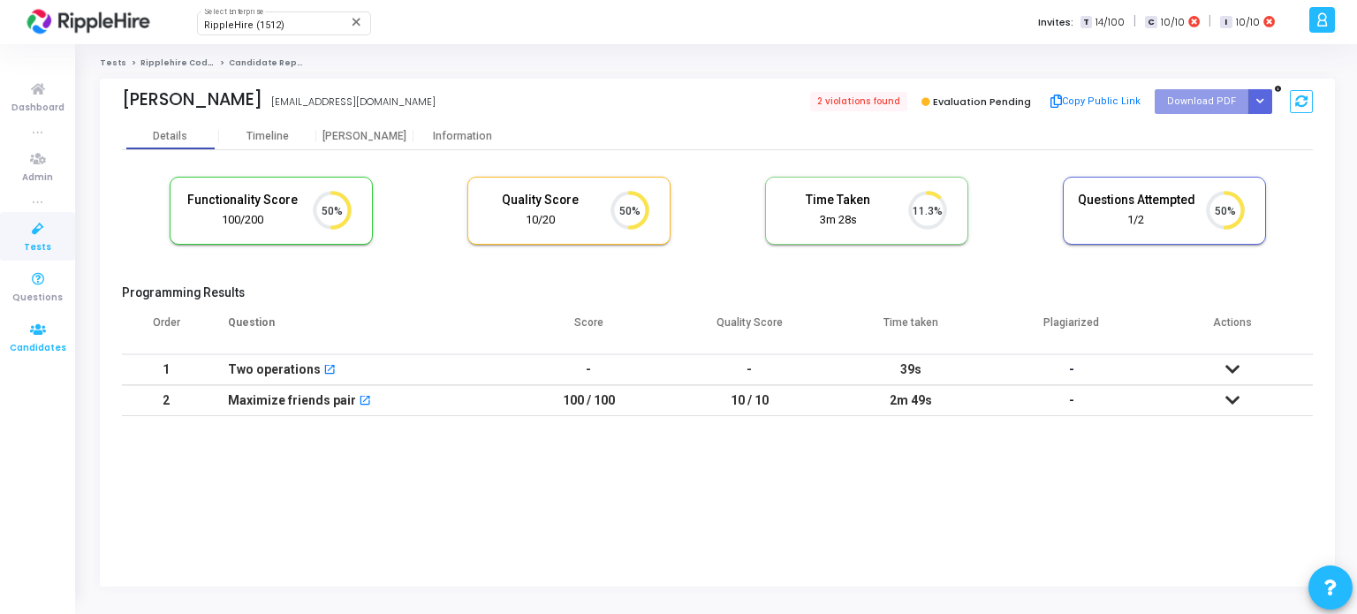
click at [40, 322] on icon at bounding box center [37, 330] width 37 height 22
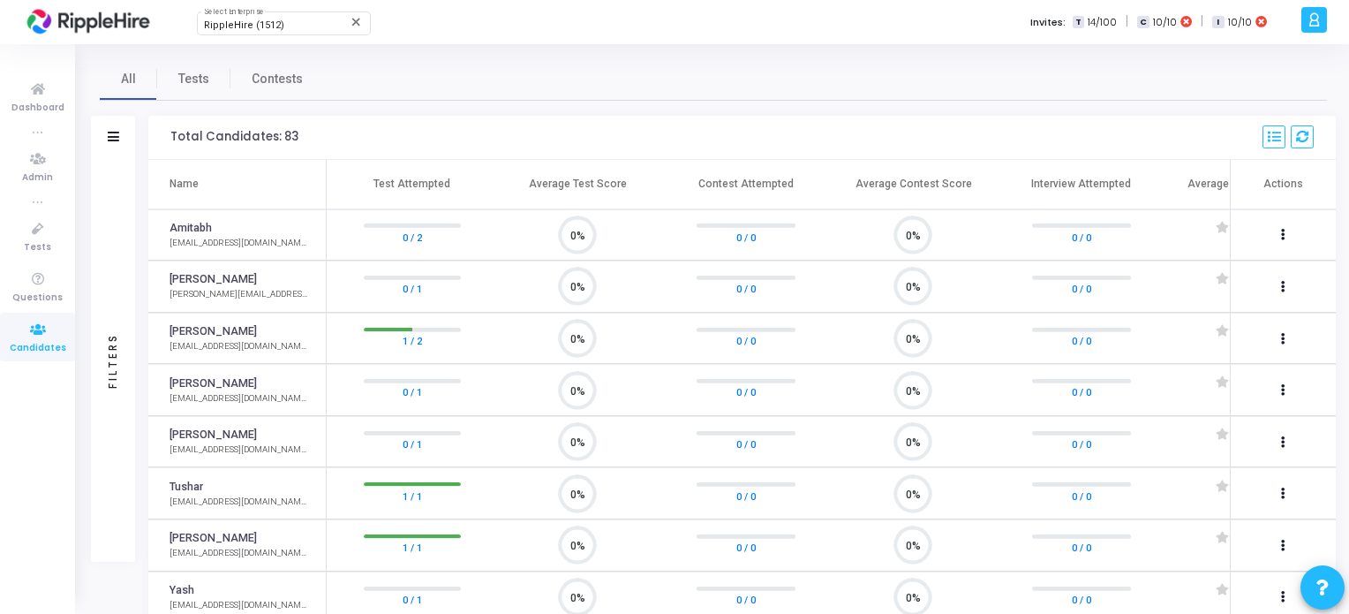
click at [116, 306] on div "Filters" at bounding box center [113, 360] width 16 height 194
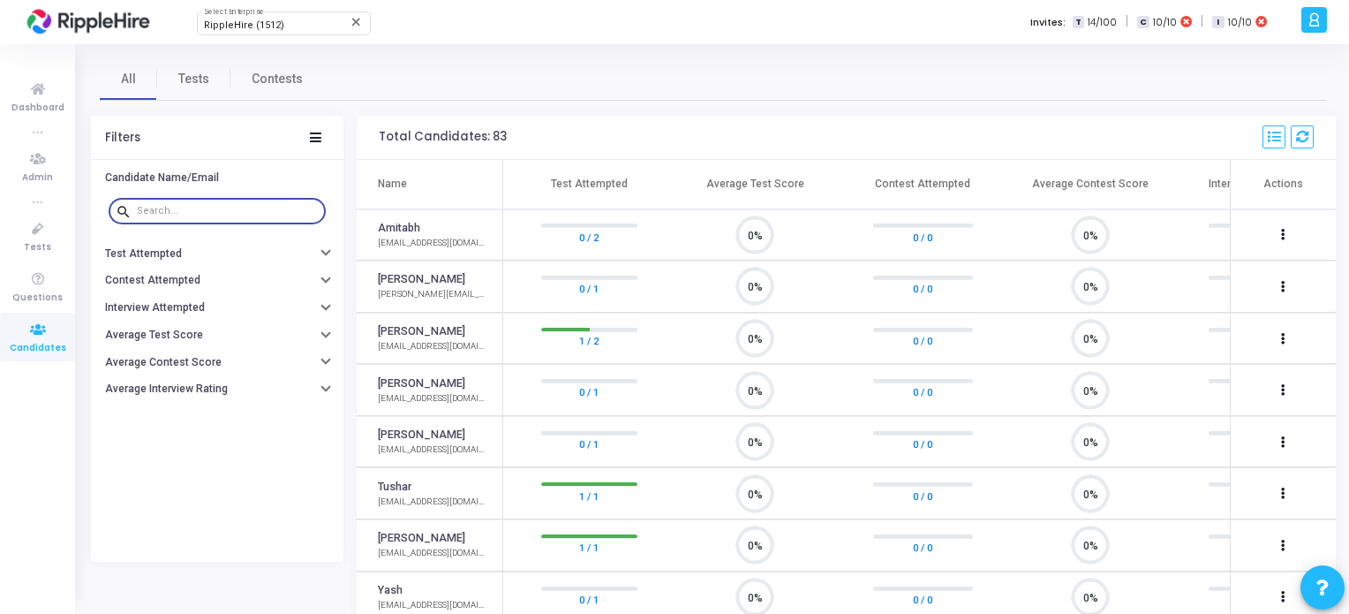
click at [158, 211] on input "text" at bounding box center [228, 211] width 182 height 11
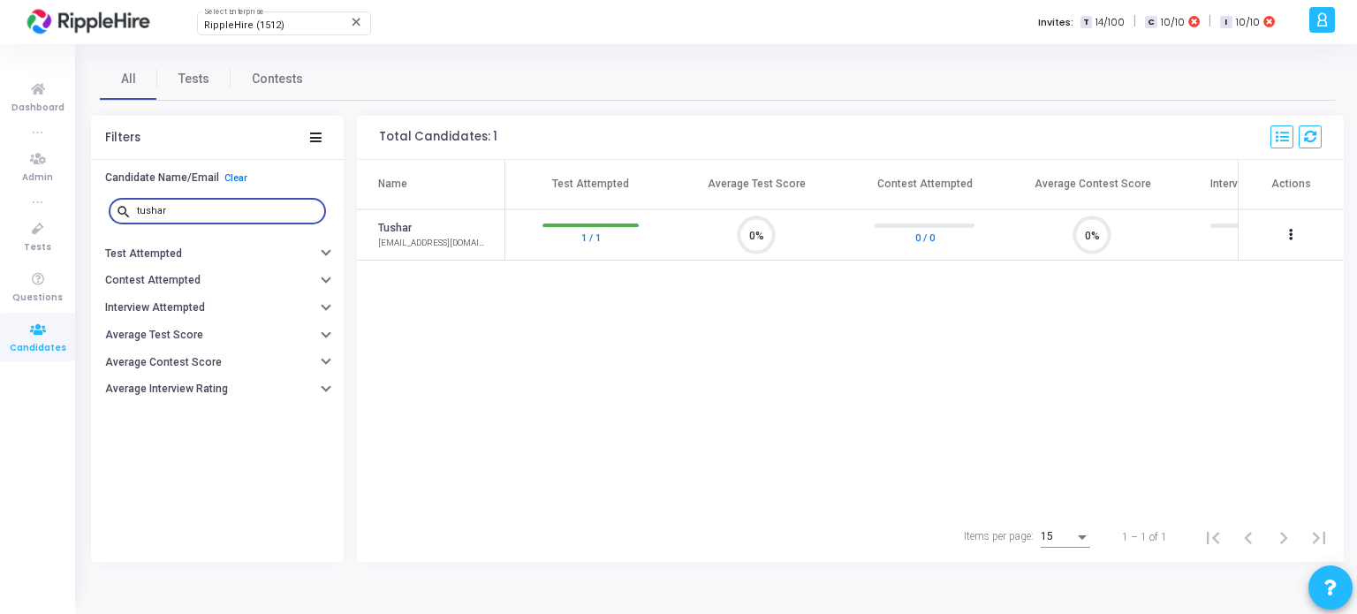
type input "tushar"
drag, startPoint x: 536, startPoint y: 512, endPoint x: 654, endPoint y: 511, distance: 117.5
click at [654, 511] on div "Total Candidates: 1 Name Added On Test Attempted Average Test Score Last Test A…" at bounding box center [850, 339] width 986 height 446
click at [781, 390] on div "Name Test Attempted Average Test Score Contest Attempted Average Contest Score …" at bounding box center [850, 336] width 986 height 352
click at [1291, 232] on icon at bounding box center [1291, 235] width 4 height 9
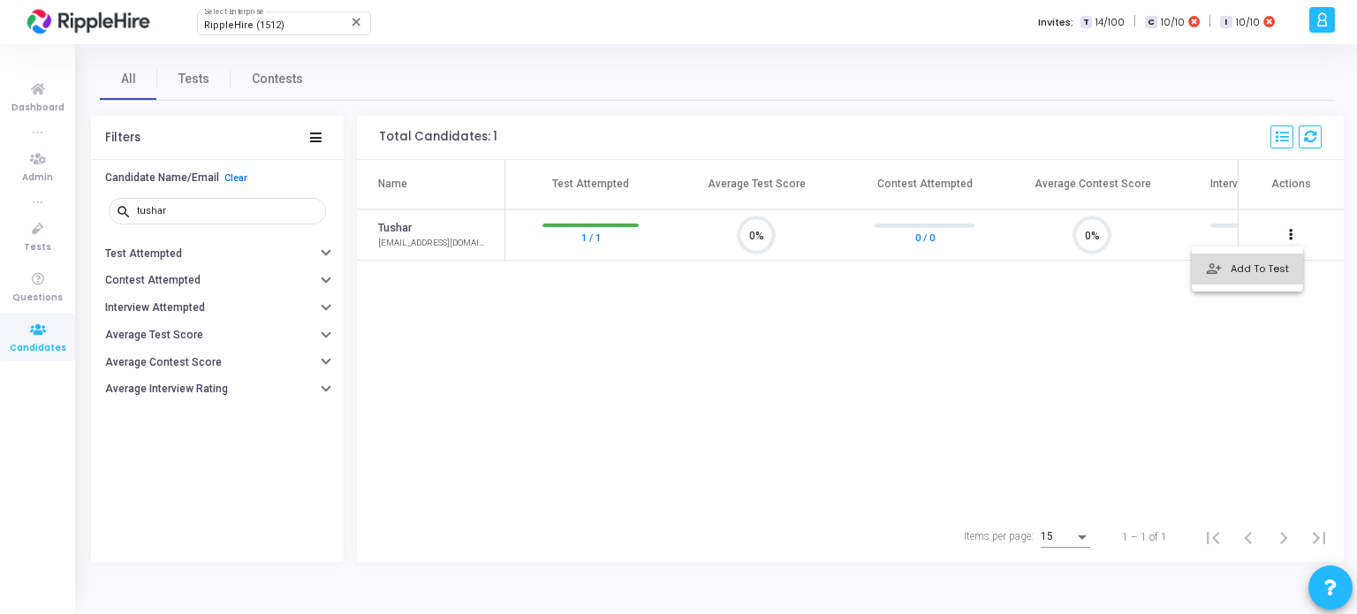
click at [1266, 268] on button "person_add_alt Add To Test" at bounding box center [1246, 268] width 111 height 31
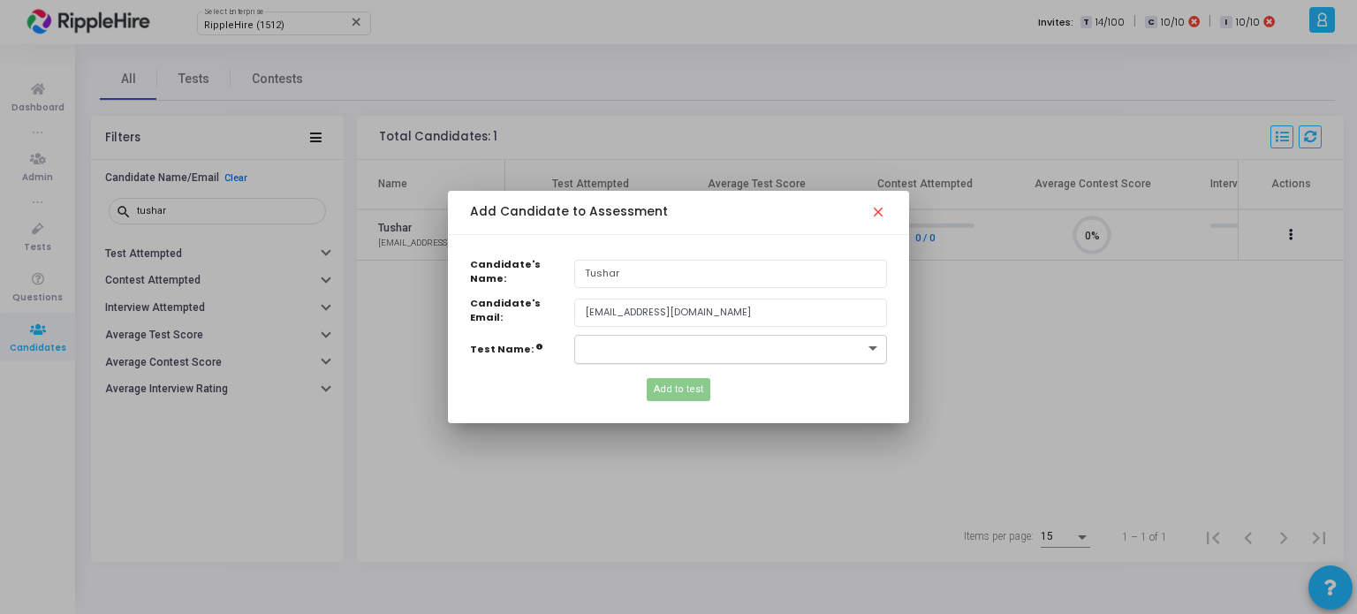
click at [869, 345] on span at bounding box center [875, 349] width 22 height 15
click at [757, 369] on span "Ripplehire Coding Assessment (193938)" at bounding box center [681, 373] width 194 height 14
click at [872, 217] on mat-icon "close" at bounding box center [880, 214] width 21 height 21
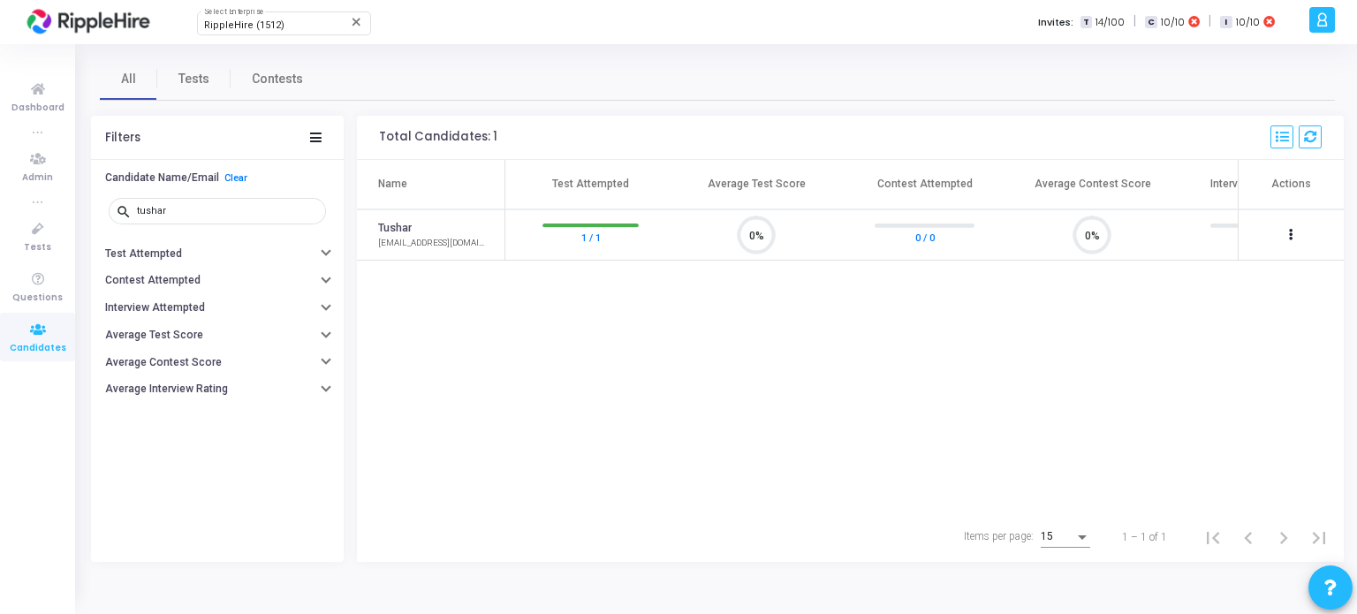
scroll to position [7, 7]
click at [592, 238] on link "1 / 1" at bounding box center [590, 237] width 19 height 18
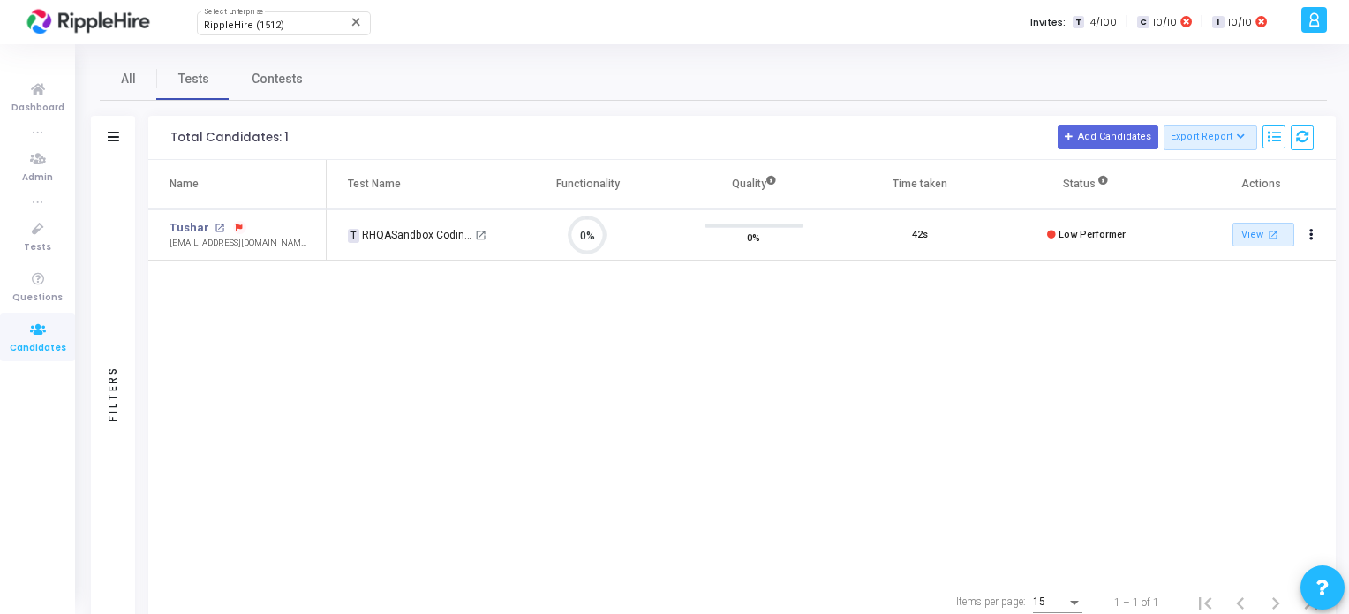
scroll to position [36, 45]
click at [1275, 232] on mat-icon "open_in_new" at bounding box center [1273, 234] width 15 height 15
click at [1308, 239] on button "Actions" at bounding box center [1311, 235] width 25 height 25
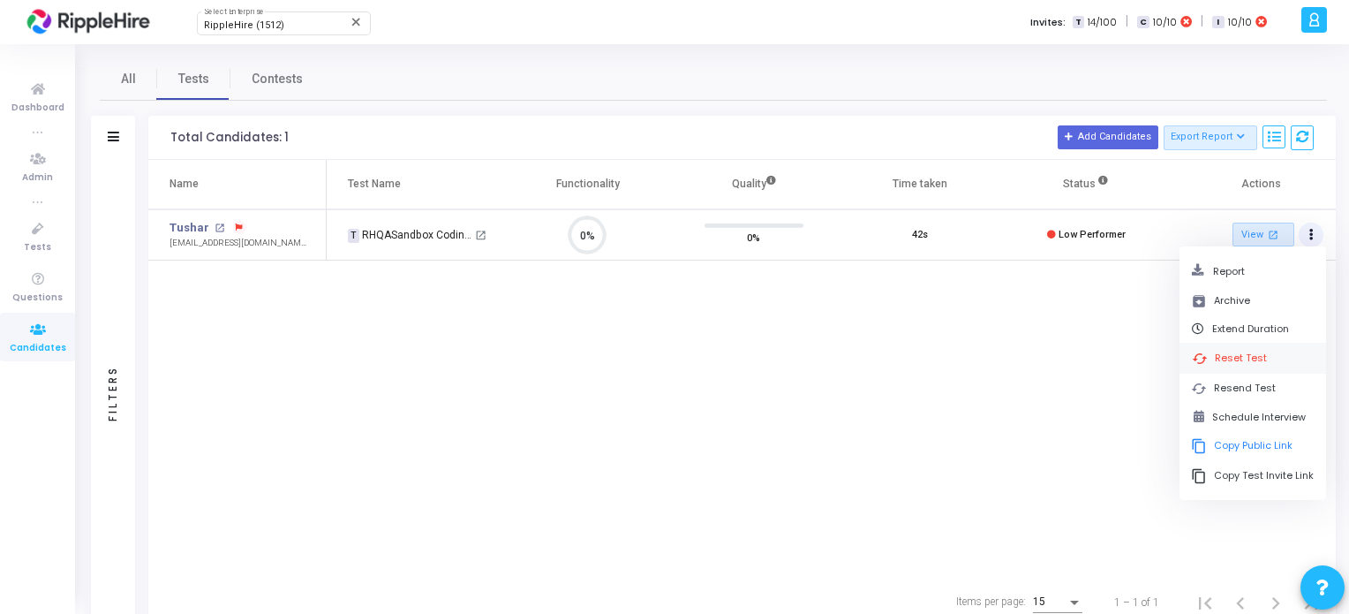
click at [1236, 358] on button "cached Reset Test" at bounding box center [1252, 359] width 123 height 18
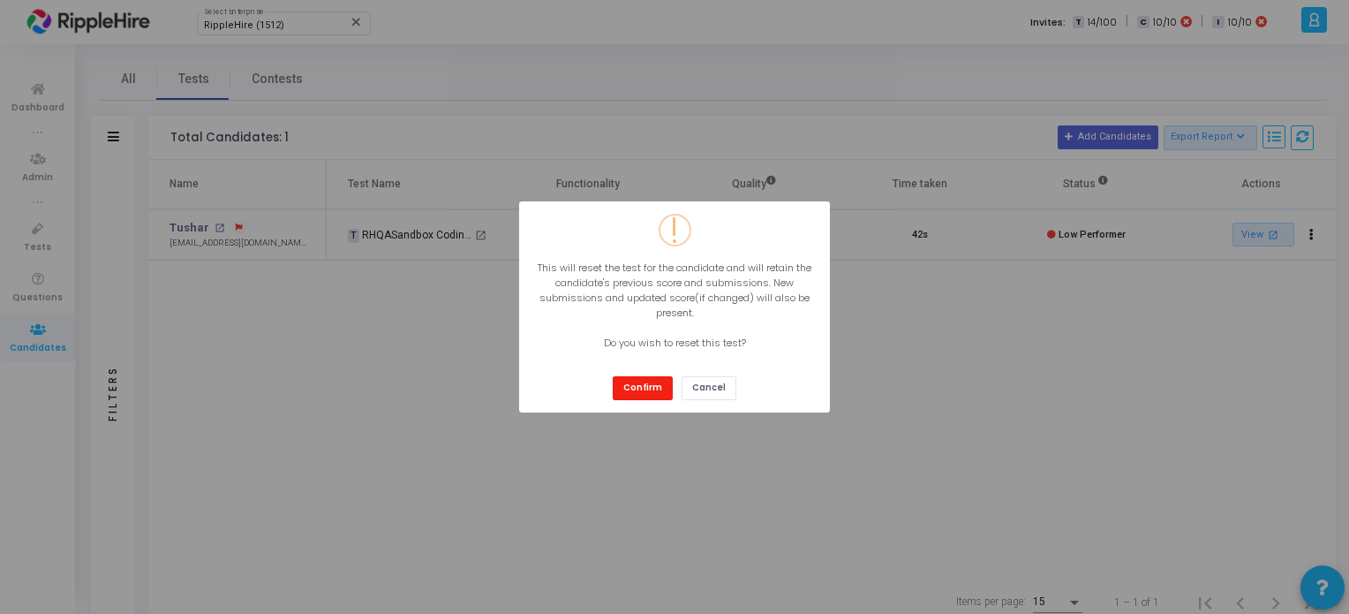
click at [650, 388] on button "Confirm" at bounding box center [643, 388] width 60 height 24
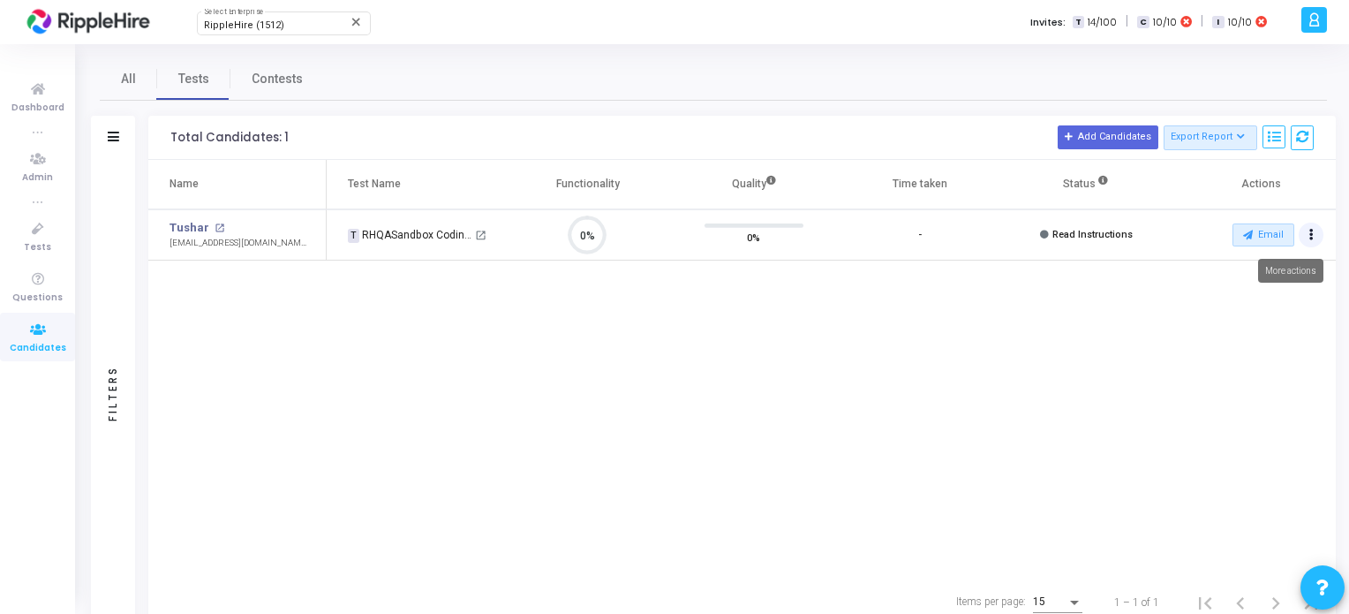
click at [1319, 239] on button "Actions" at bounding box center [1311, 235] width 25 height 25
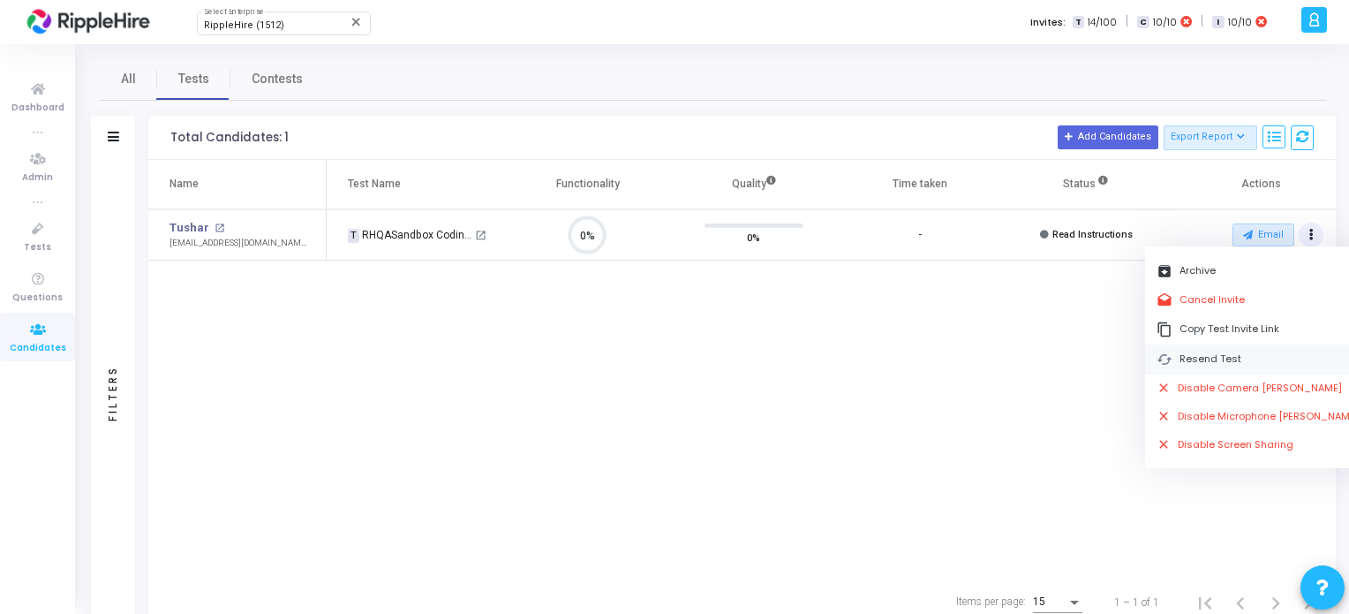
click at [1212, 356] on button "cached Resend Test" at bounding box center [1258, 358] width 226 height 29
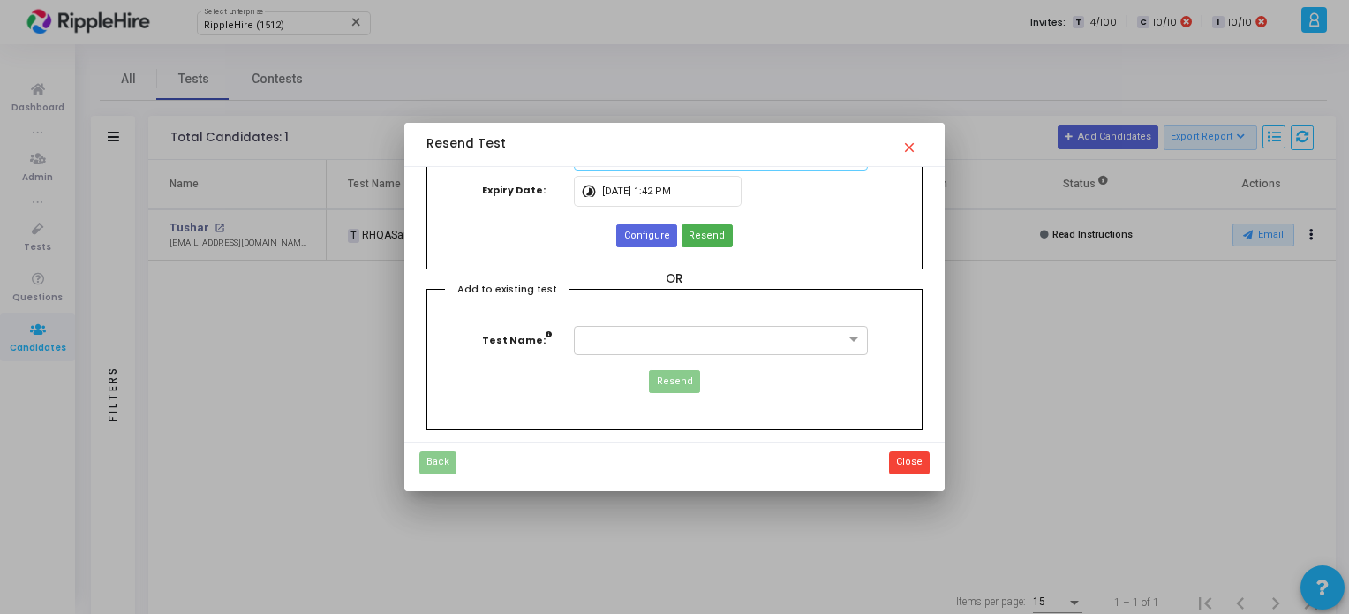
scroll to position [64, 0]
click at [826, 342] on div at bounding box center [721, 338] width 294 height 29
click at [853, 299] on div "Add to existing test Test Name: Resend" at bounding box center [674, 357] width 495 height 141
click at [853, 336] on span at bounding box center [856, 338] width 22 height 15
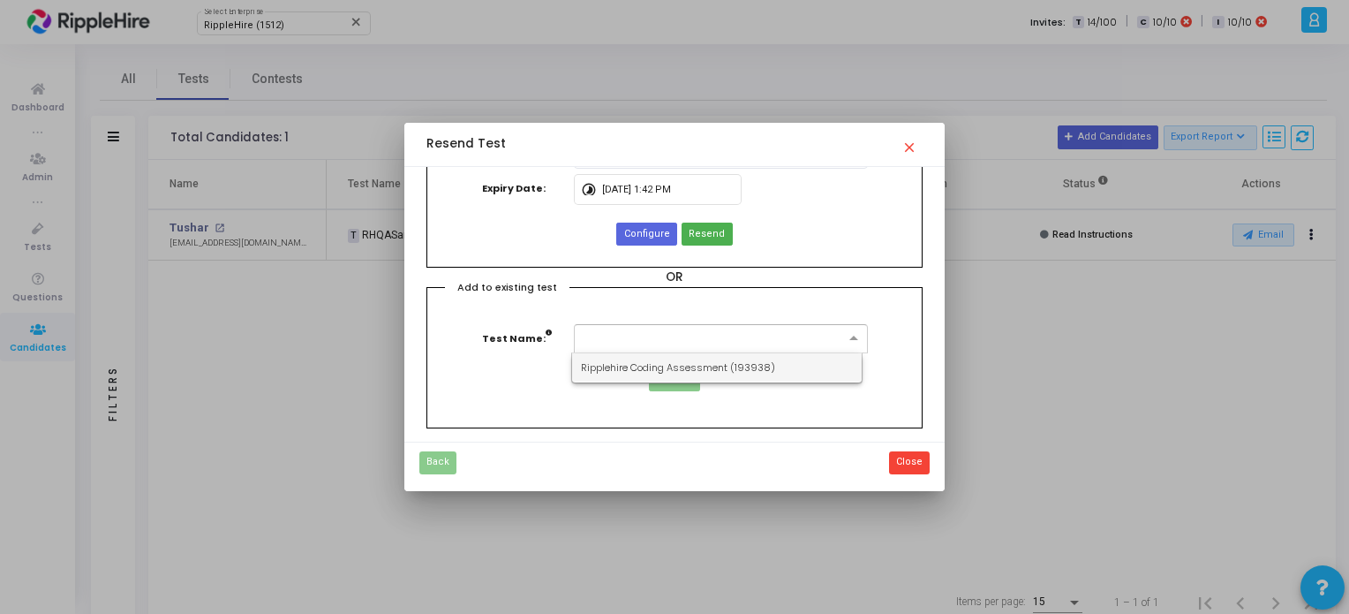
click at [777, 367] on div "Ripplehire Coding Assessment (193938)" at bounding box center [717, 367] width 290 height 29
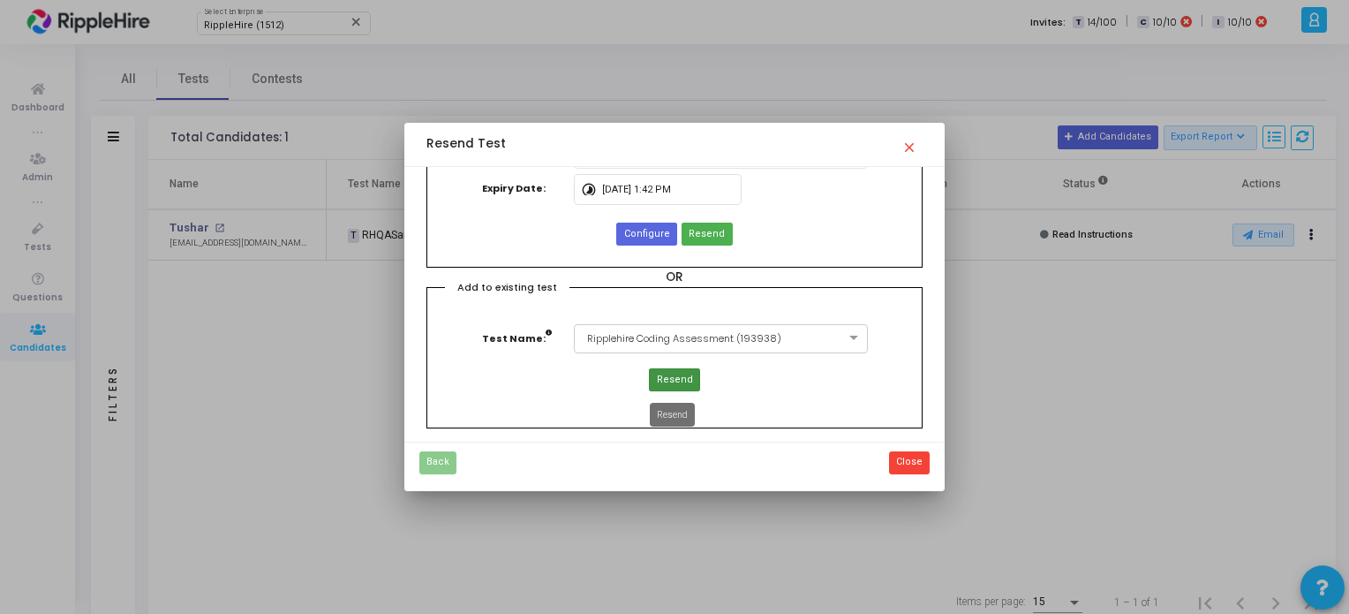
click at [666, 377] on span "Resend" at bounding box center [675, 380] width 36 height 15
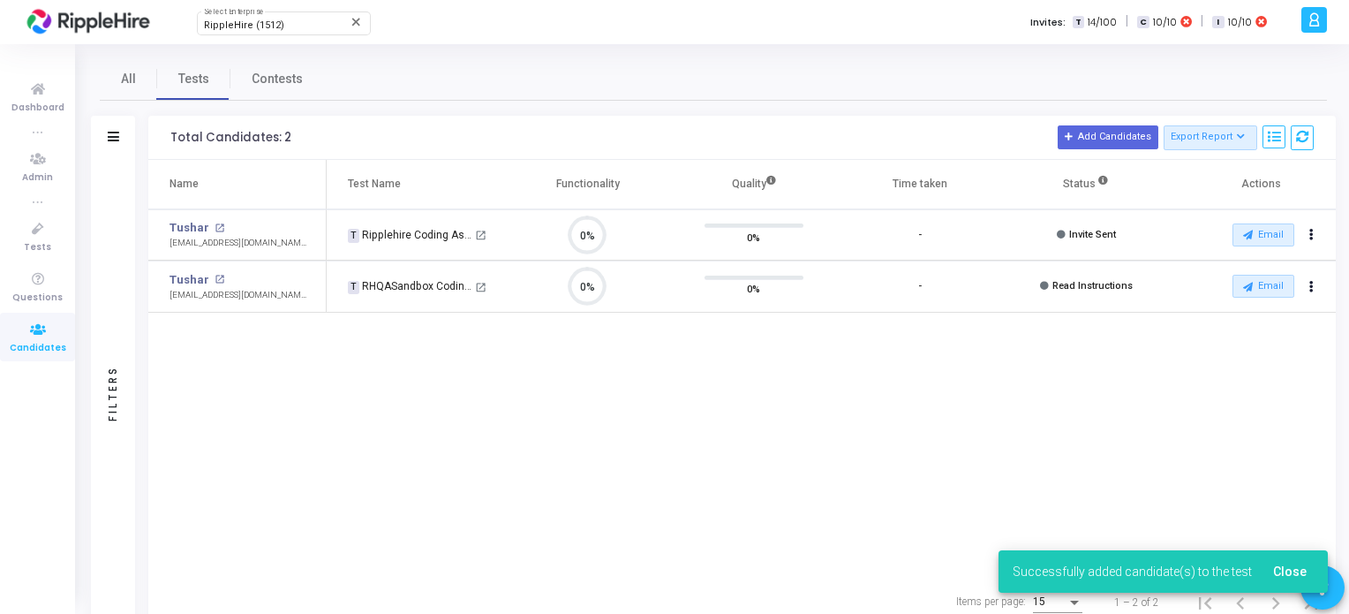
scroll to position [36, 45]
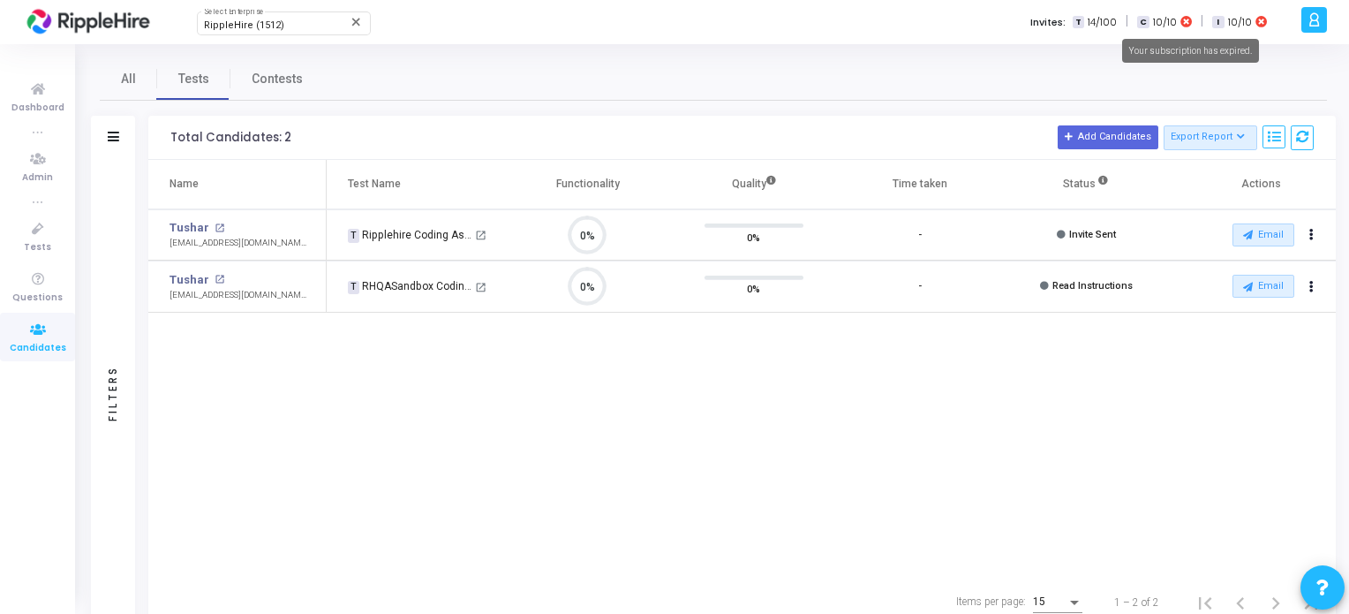
click at [1186, 20] on icon at bounding box center [1186, 21] width 11 height 12
click at [1260, 20] on icon at bounding box center [1261, 21] width 11 height 12
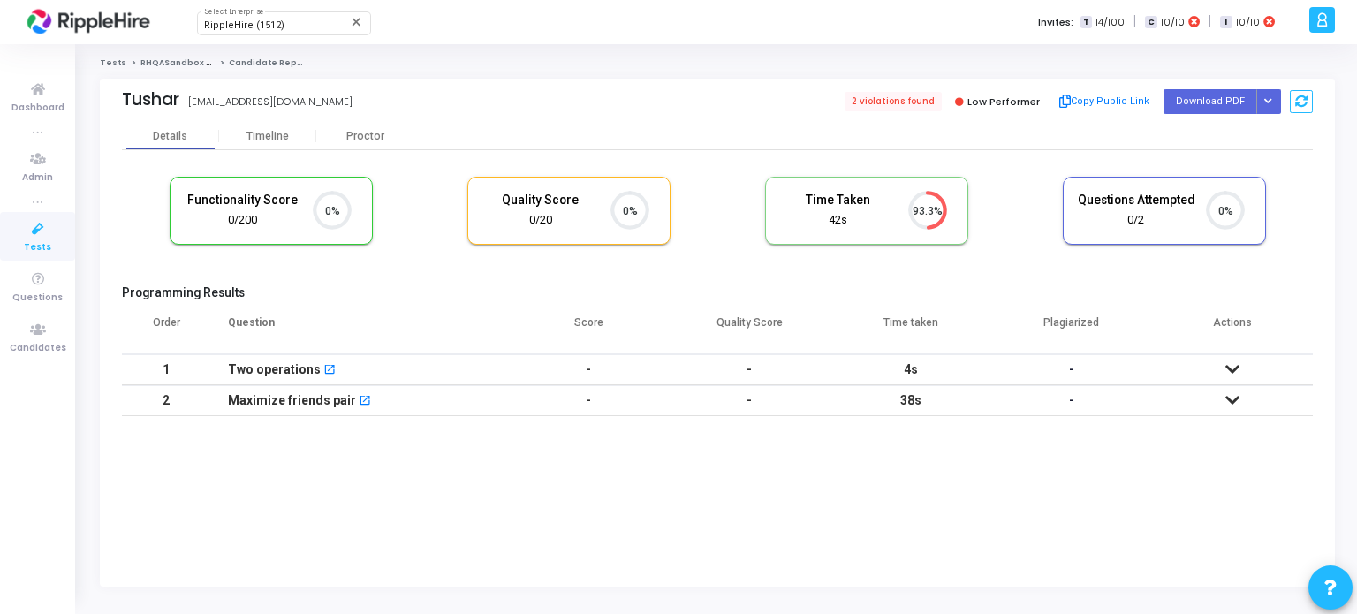
scroll to position [36, 45]
click at [923, 207] on circle at bounding box center [927, 211] width 22 height 22
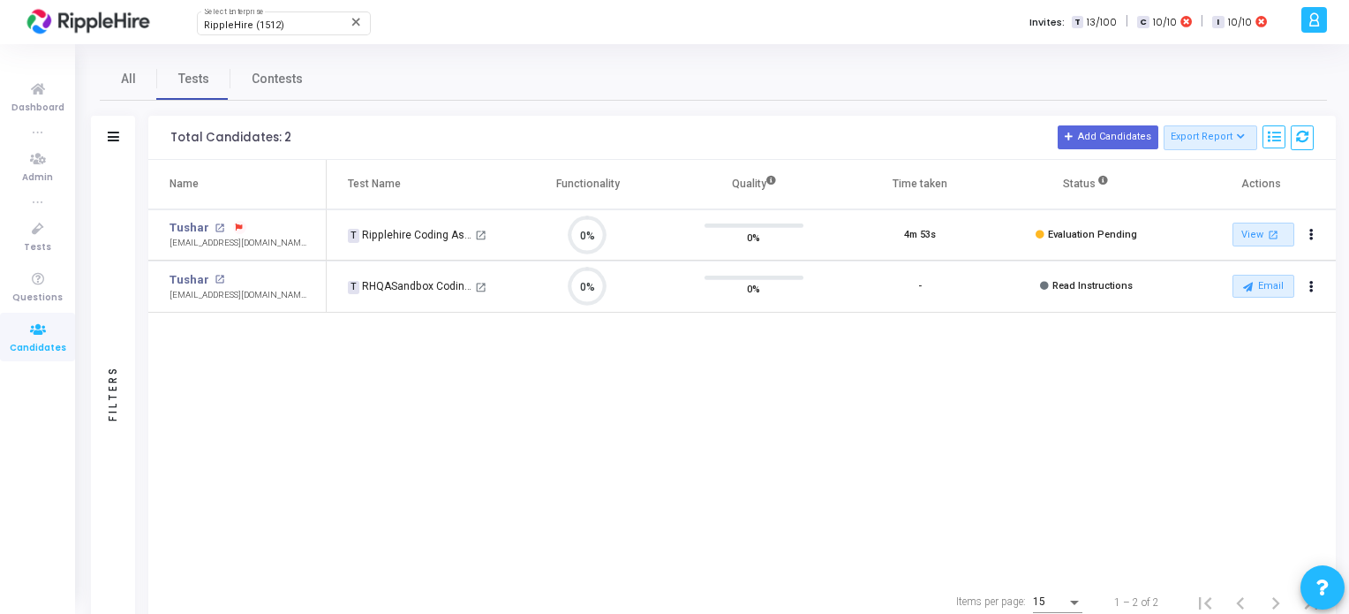
scroll to position [36, 45]
click at [480, 236] on mat-icon "open_in_new" at bounding box center [480, 235] width 11 height 11
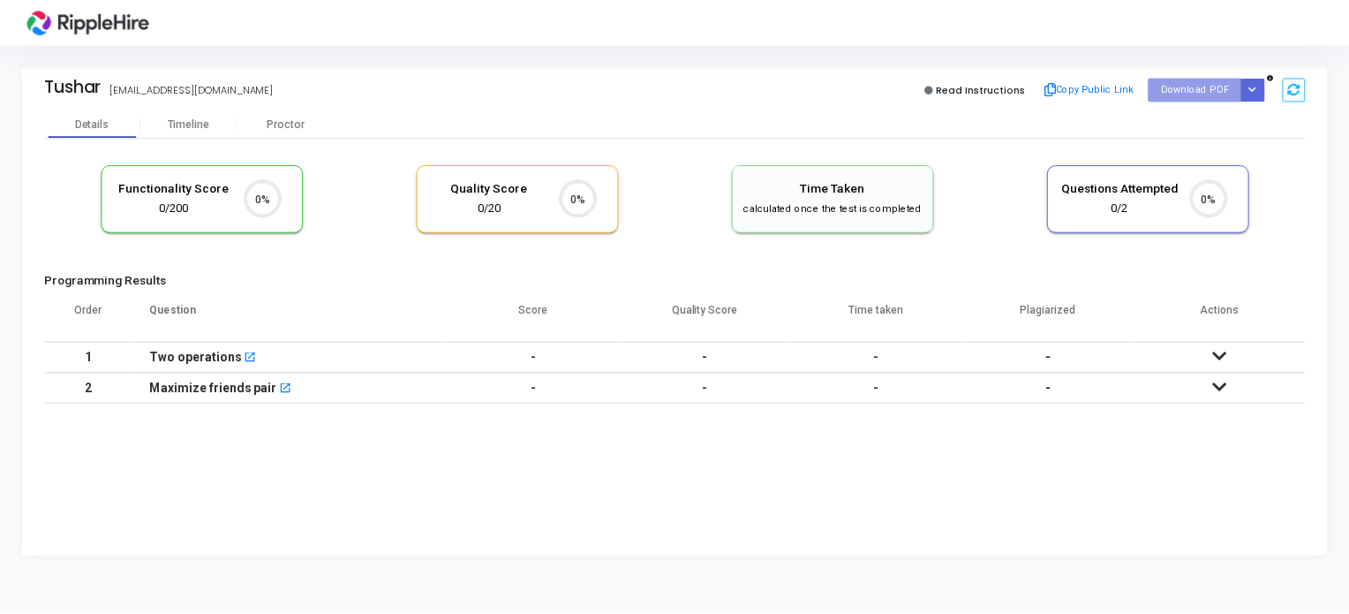
scroll to position [7, 7]
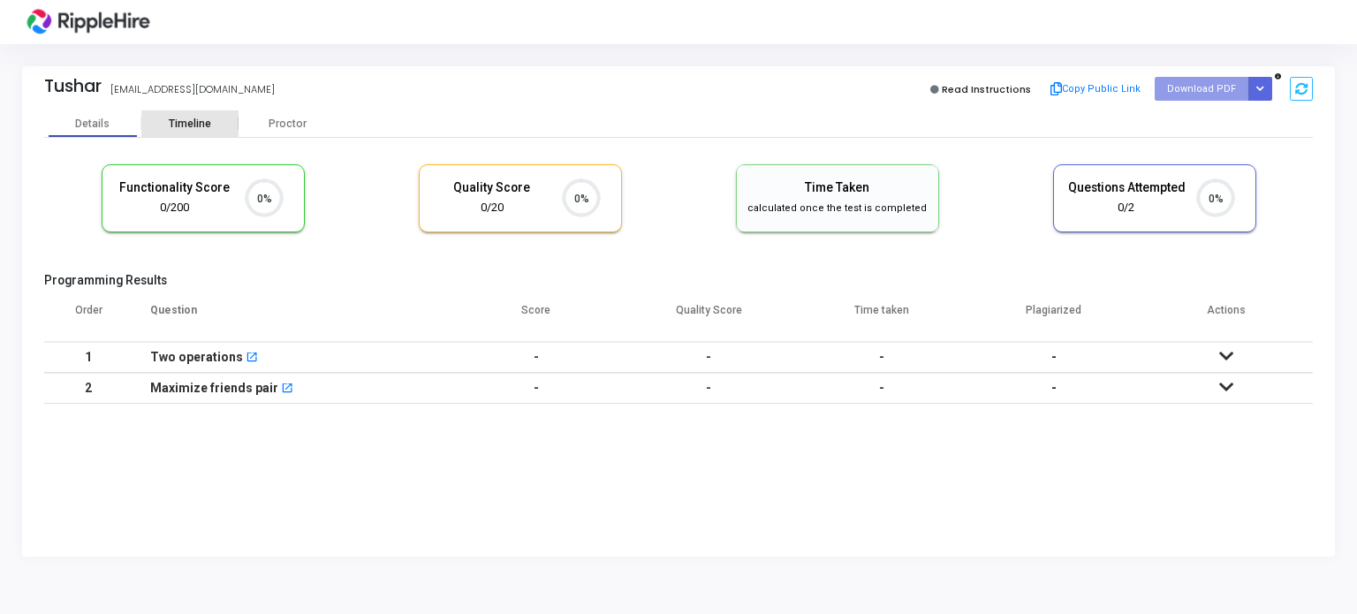
click at [166, 116] on div "Timeline" at bounding box center [189, 123] width 97 height 26
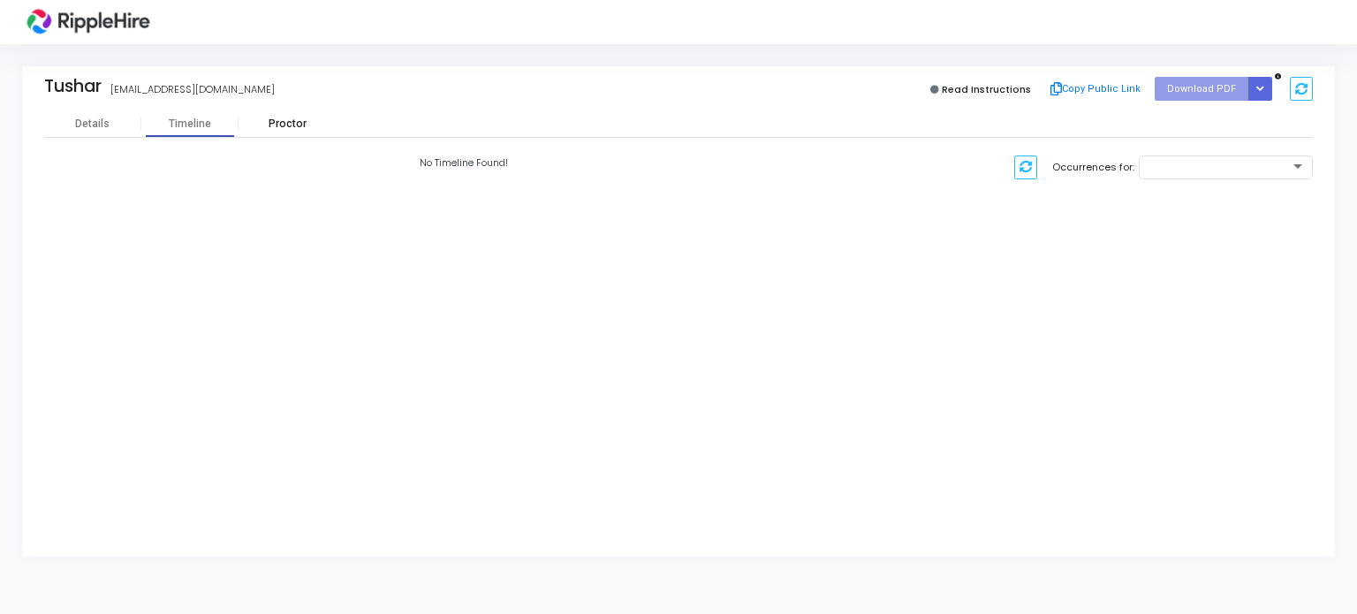
click at [265, 123] on div "Proctor" at bounding box center [286, 123] width 97 height 13
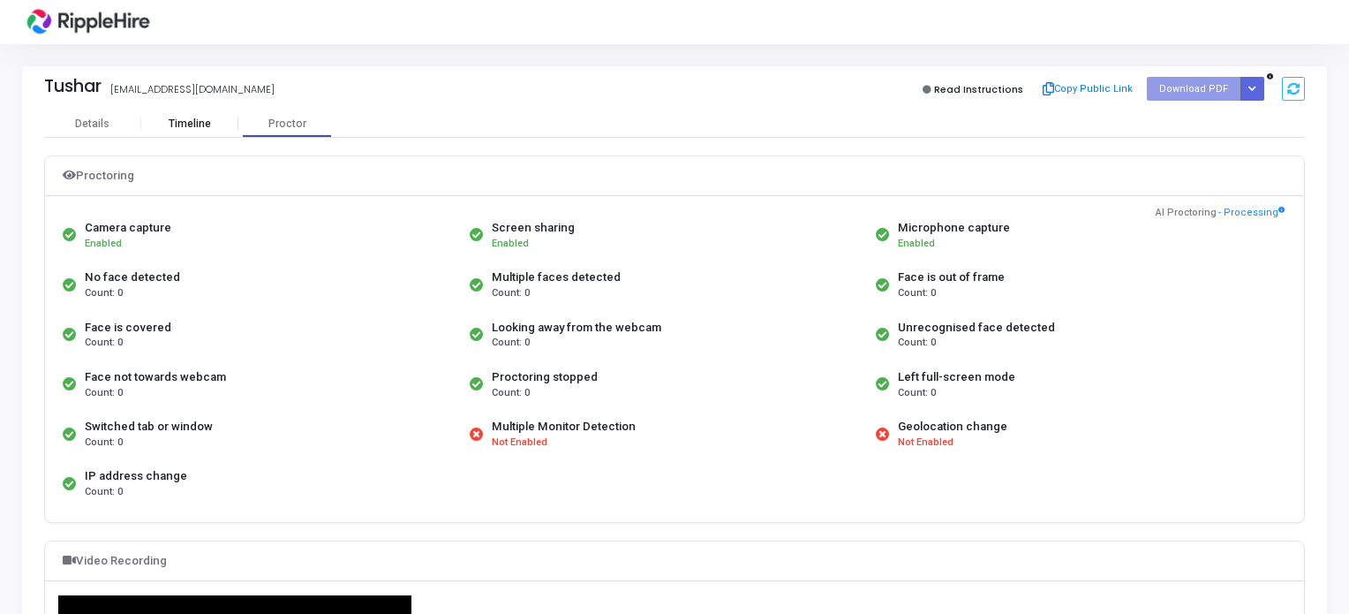
click at [185, 131] on div "Timeline" at bounding box center [189, 123] width 97 height 26
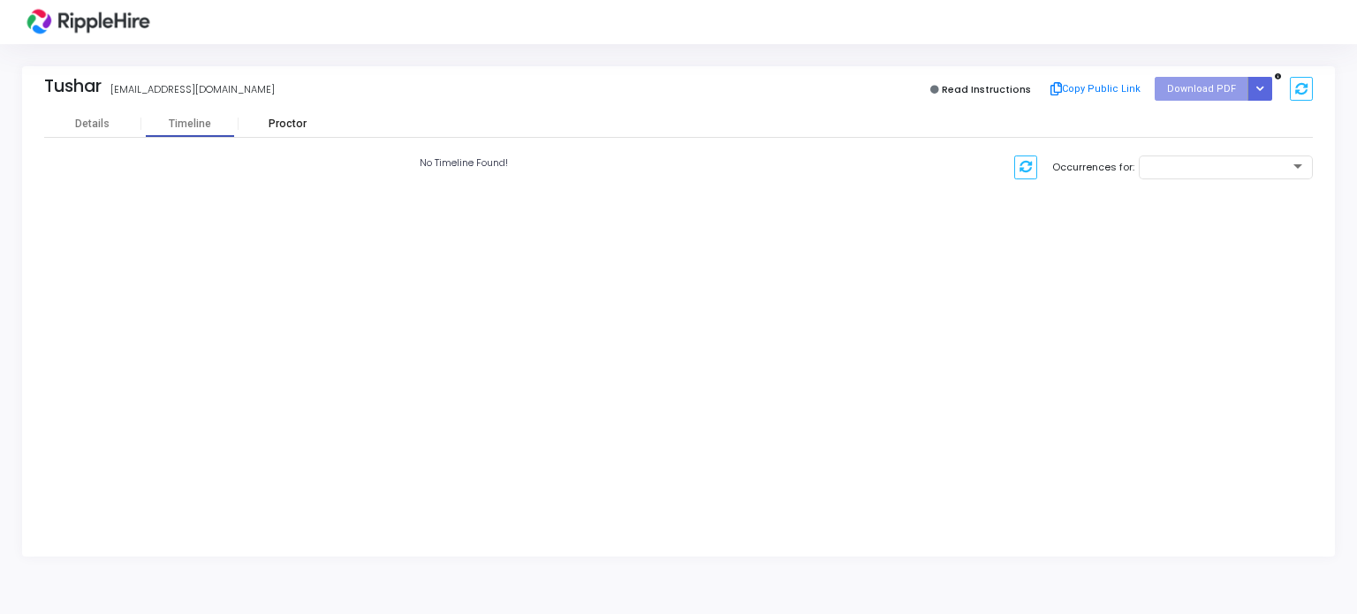
click at [270, 117] on div "Proctor" at bounding box center [286, 123] width 97 height 13
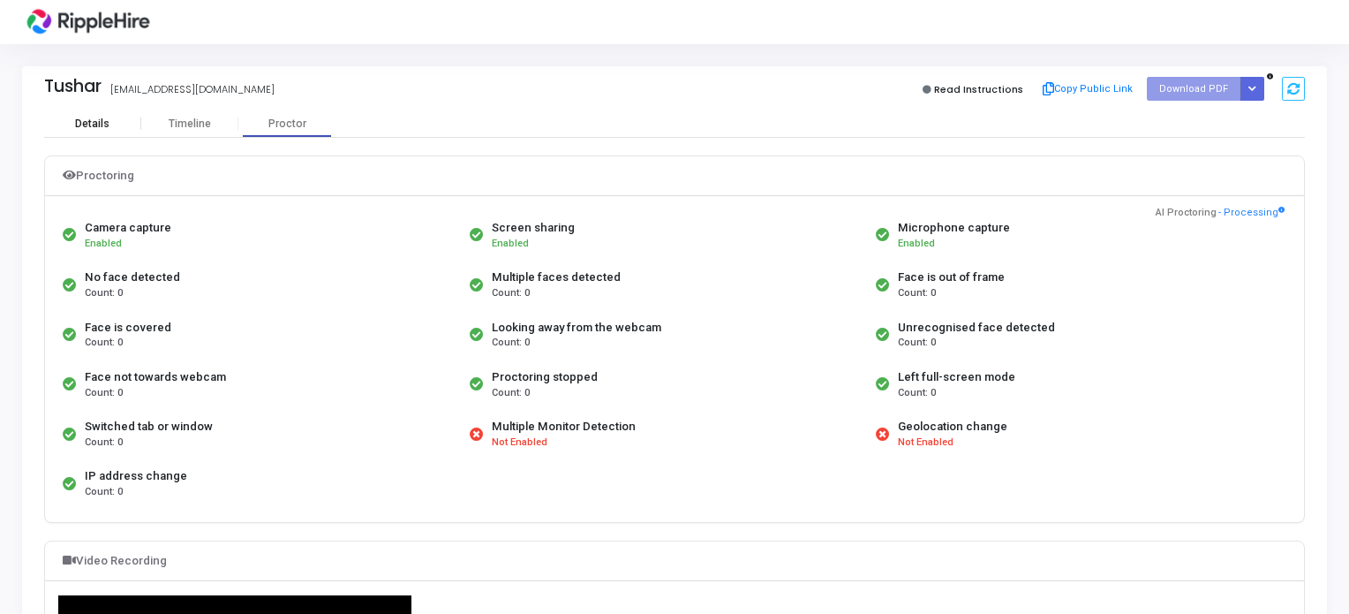
click at [79, 116] on div "Details" at bounding box center [92, 123] width 97 height 26
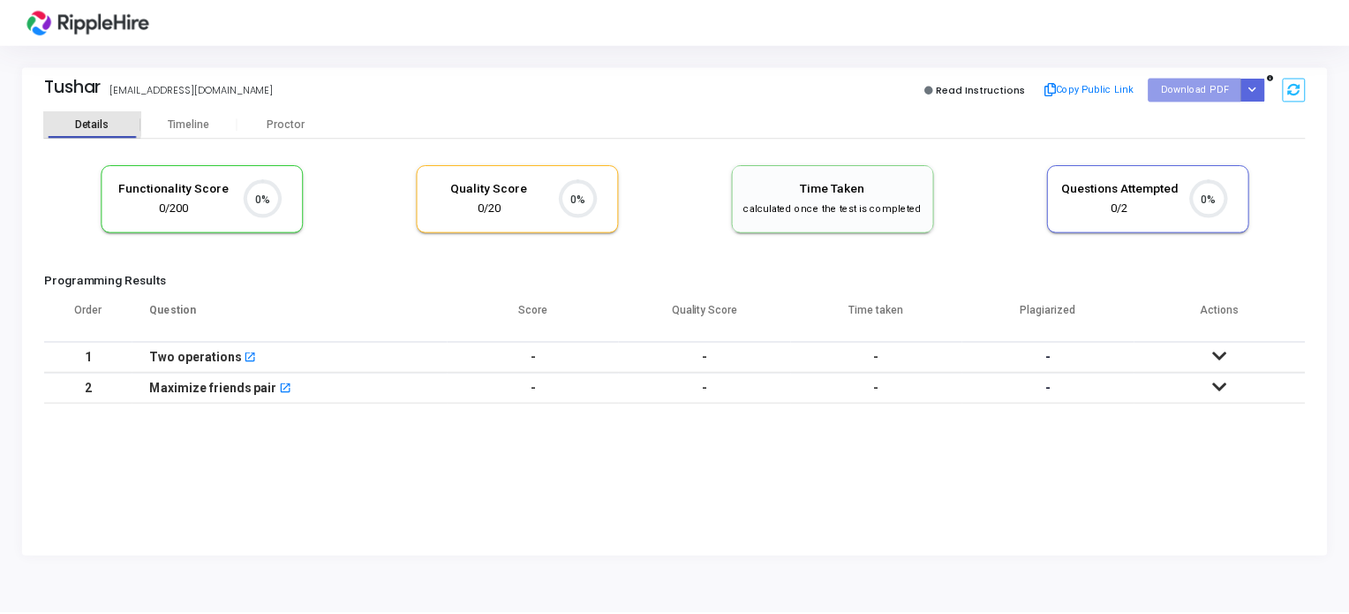
scroll to position [7, 7]
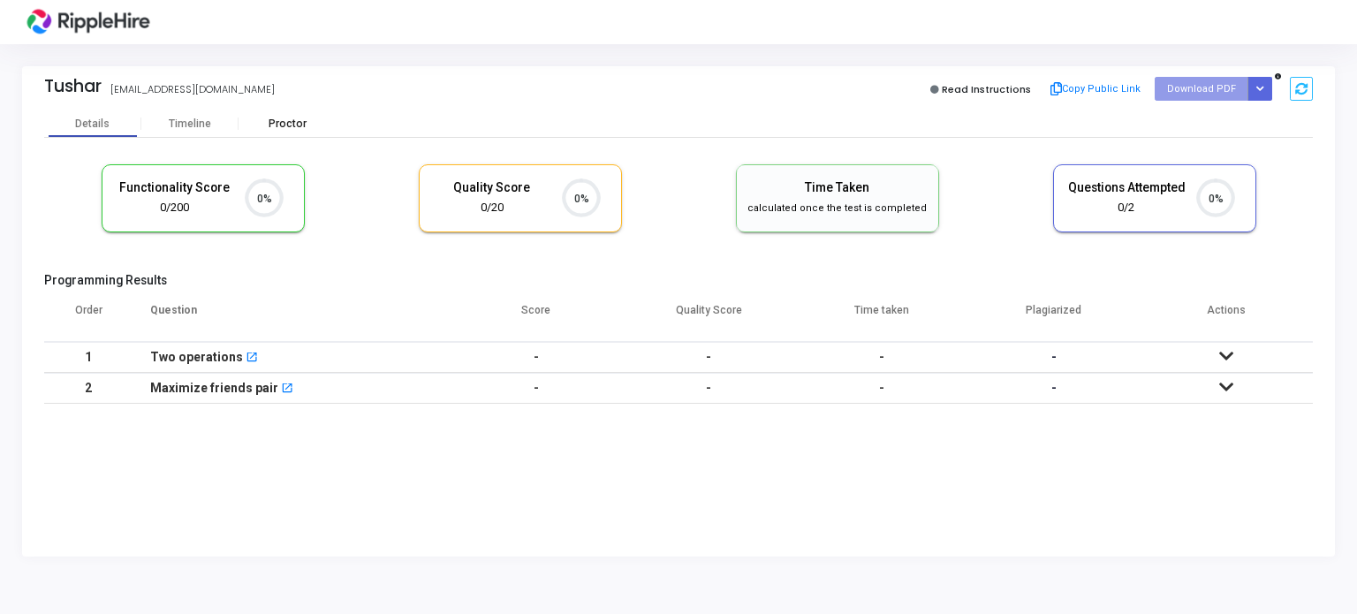
click at [276, 117] on div "Proctor" at bounding box center [286, 123] width 97 height 13
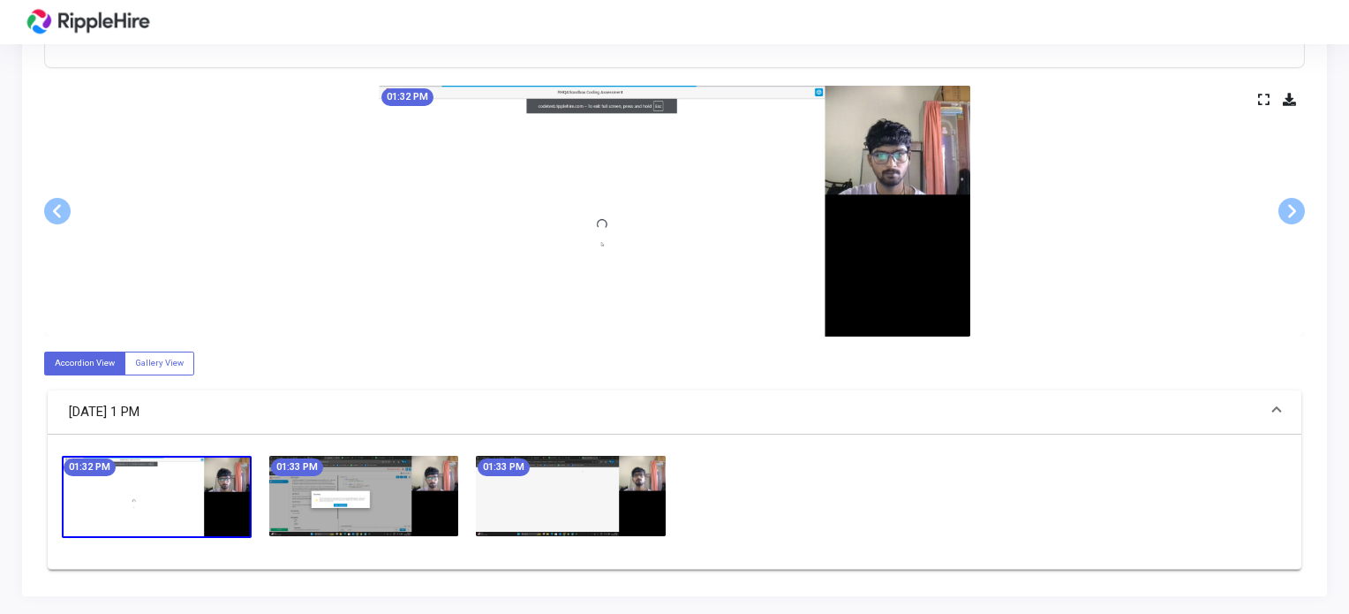
scroll to position [767, 0]
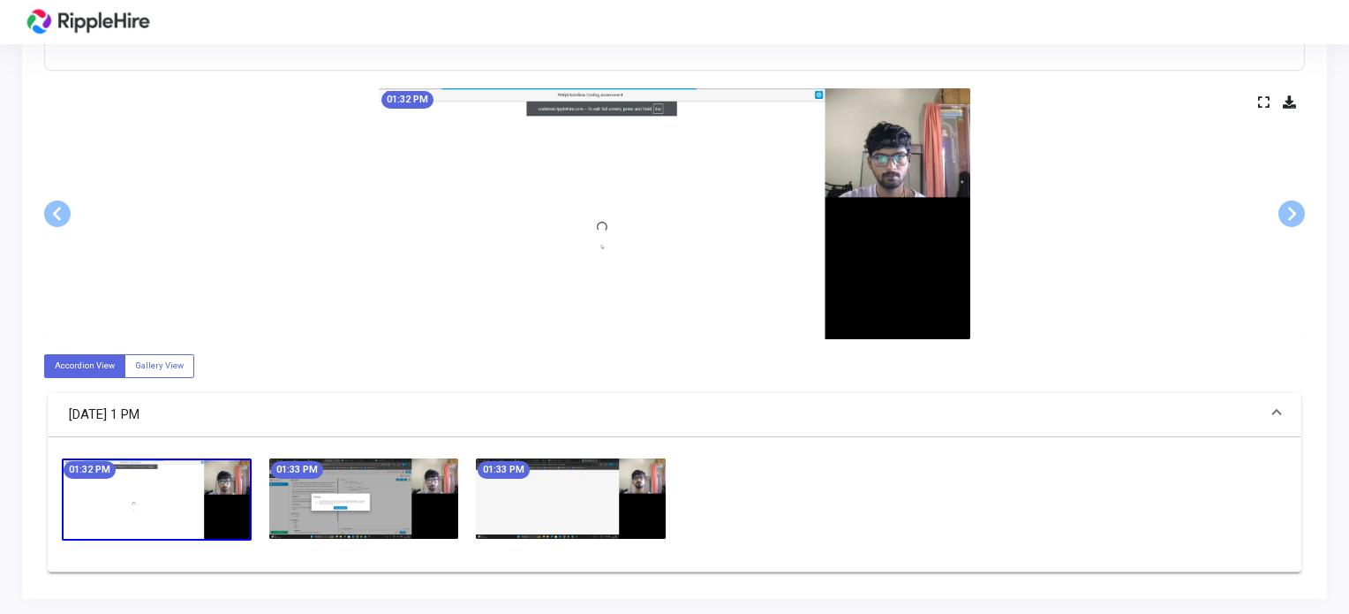
click at [309, 496] on img at bounding box center [364, 498] width 190 height 80
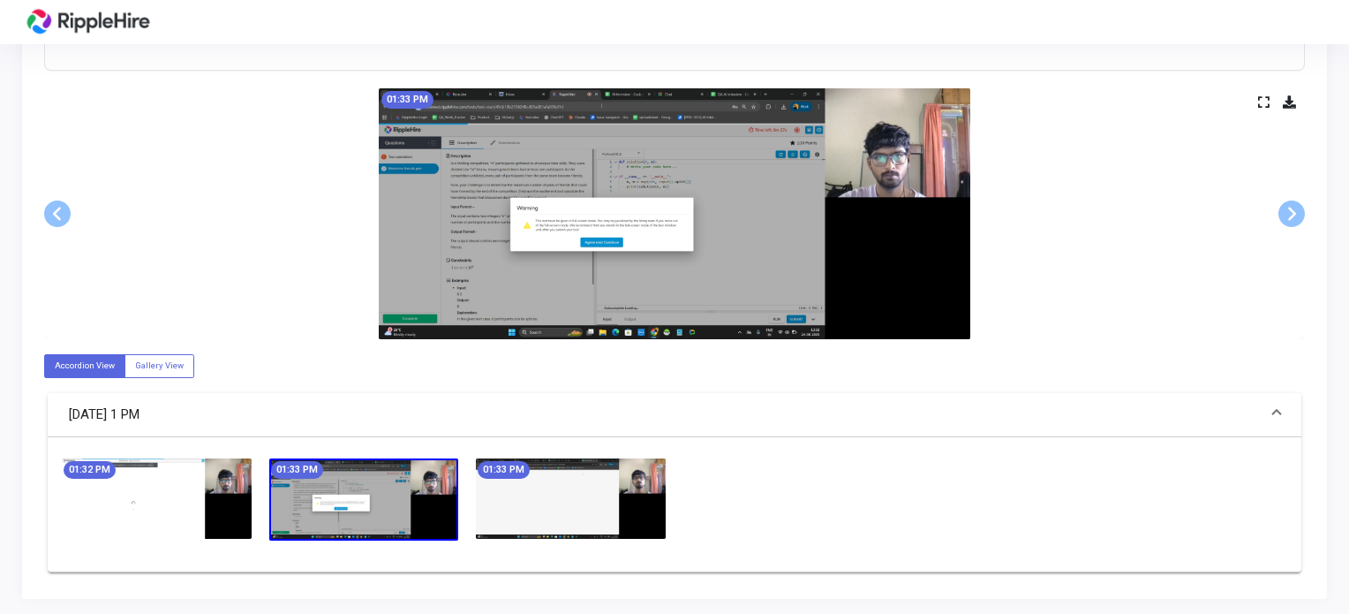
click at [121, 504] on img at bounding box center [157, 498] width 190 height 80
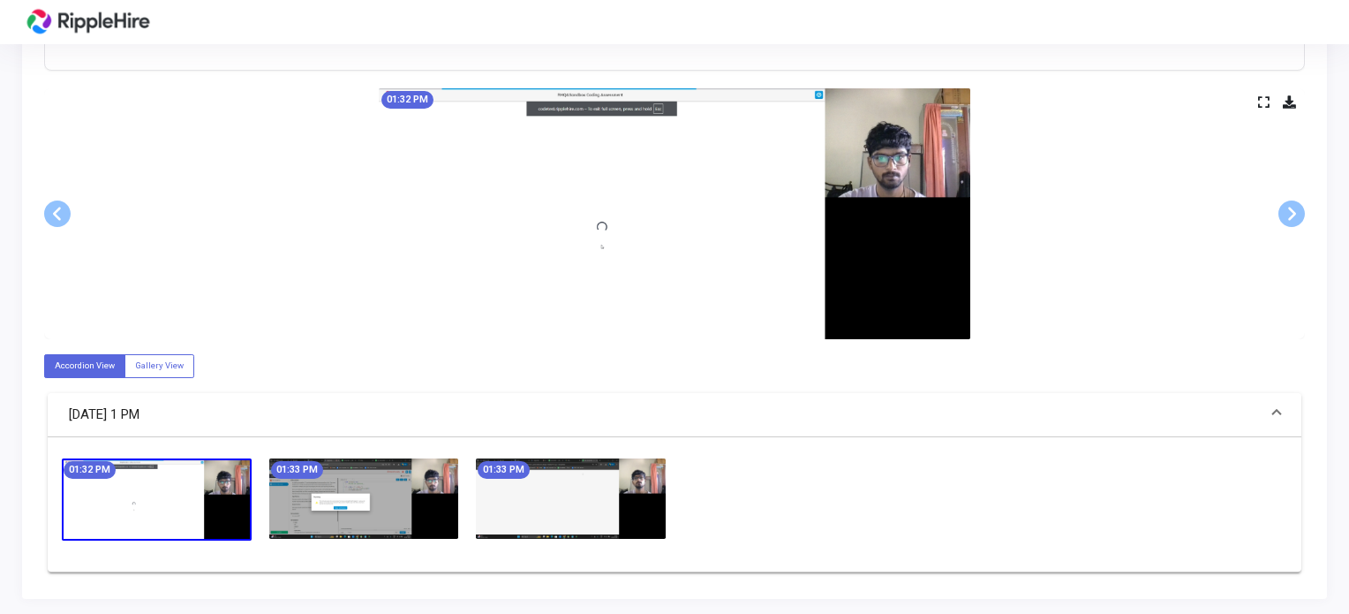
click at [324, 504] on img at bounding box center [364, 498] width 190 height 80
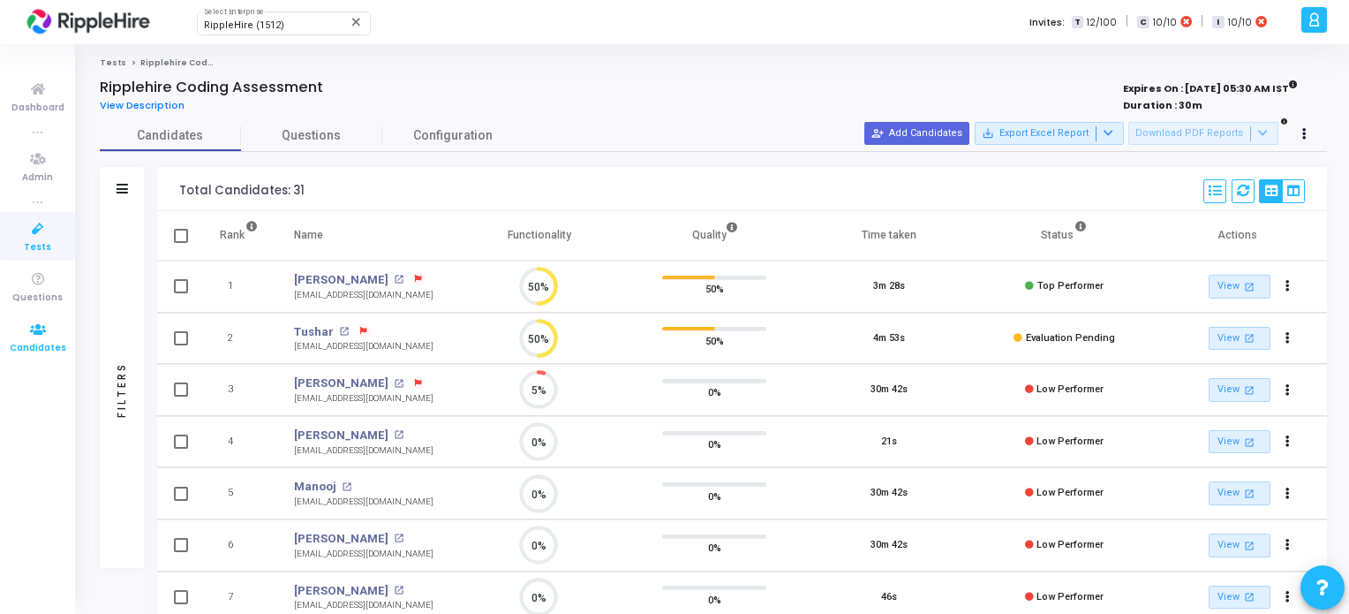
click at [25, 333] on icon at bounding box center [37, 330] width 37 height 22
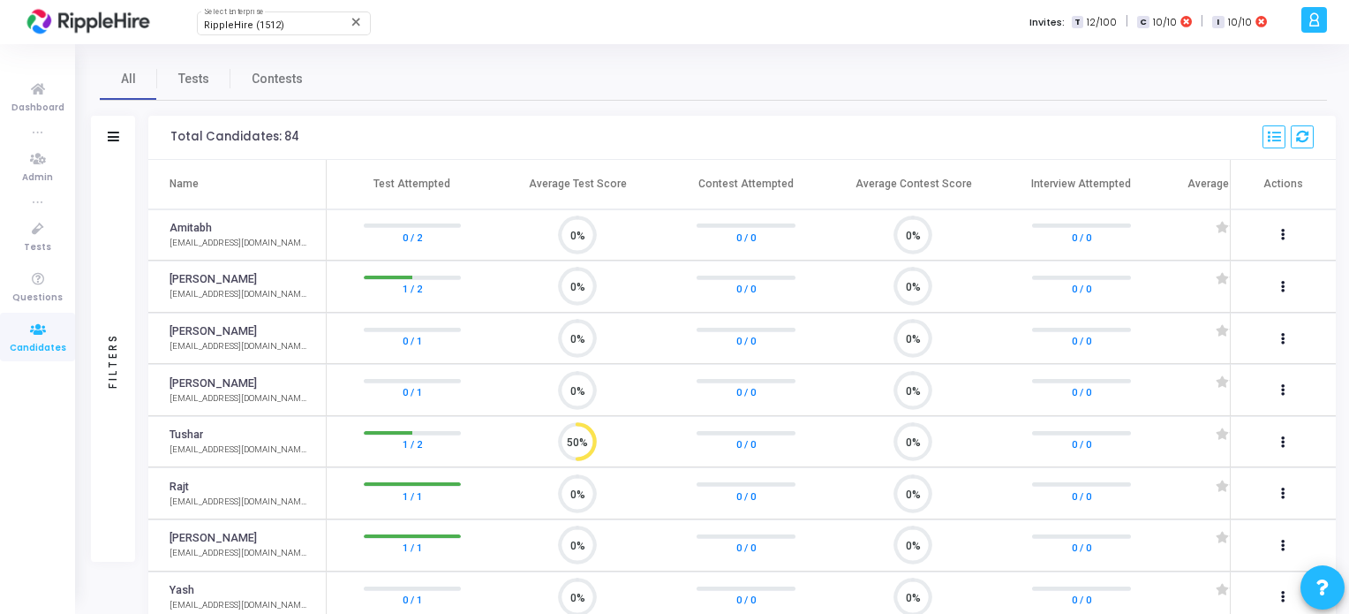
click at [108, 285] on div "Filters" at bounding box center [113, 360] width 16 height 194
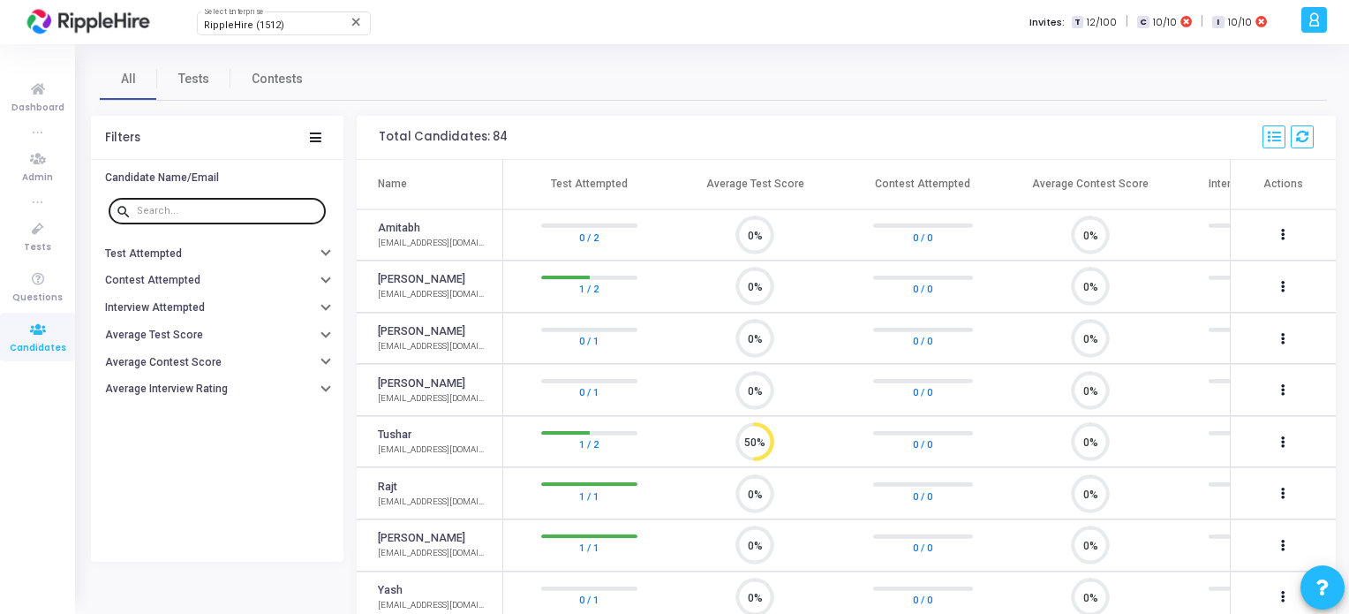
click at [187, 206] on input "text" at bounding box center [228, 211] width 182 height 11
click at [583, 492] on link "1 / 1" at bounding box center [588, 496] width 19 height 18
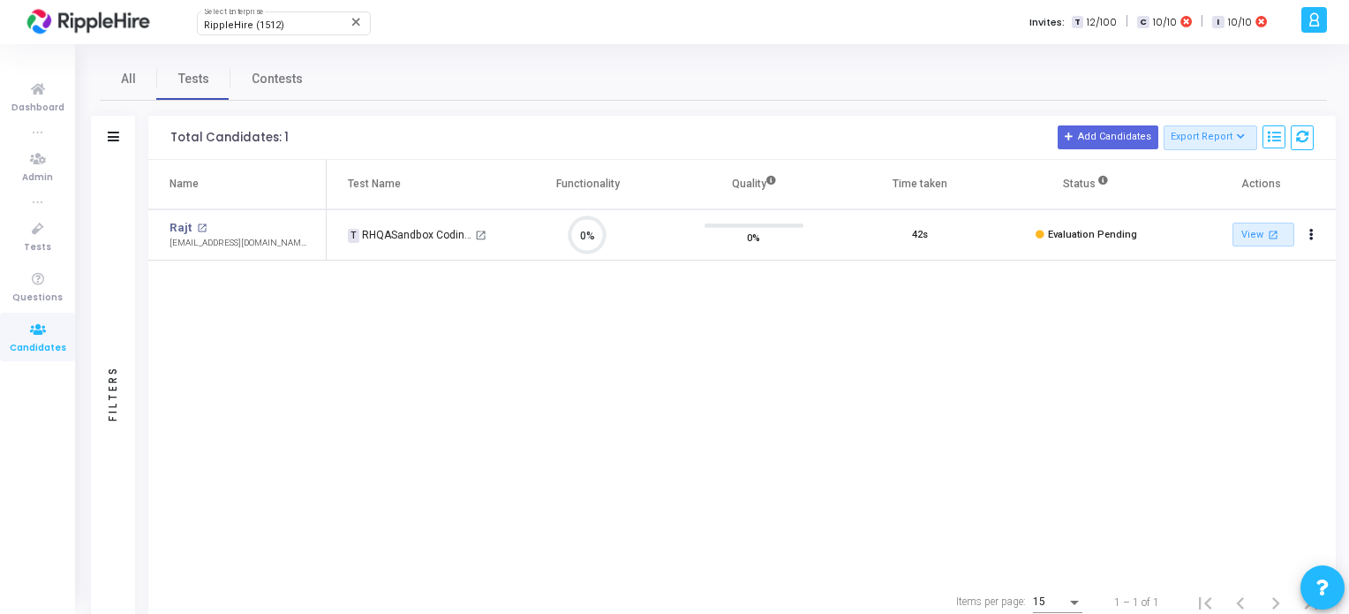
scroll to position [36, 45]
click at [479, 232] on mat-icon "open_in_new" at bounding box center [480, 235] width 11 height 11
click at [199, 231] on mat-icon "open_in_new" at bounding box center [202, 228] width 10 height 10
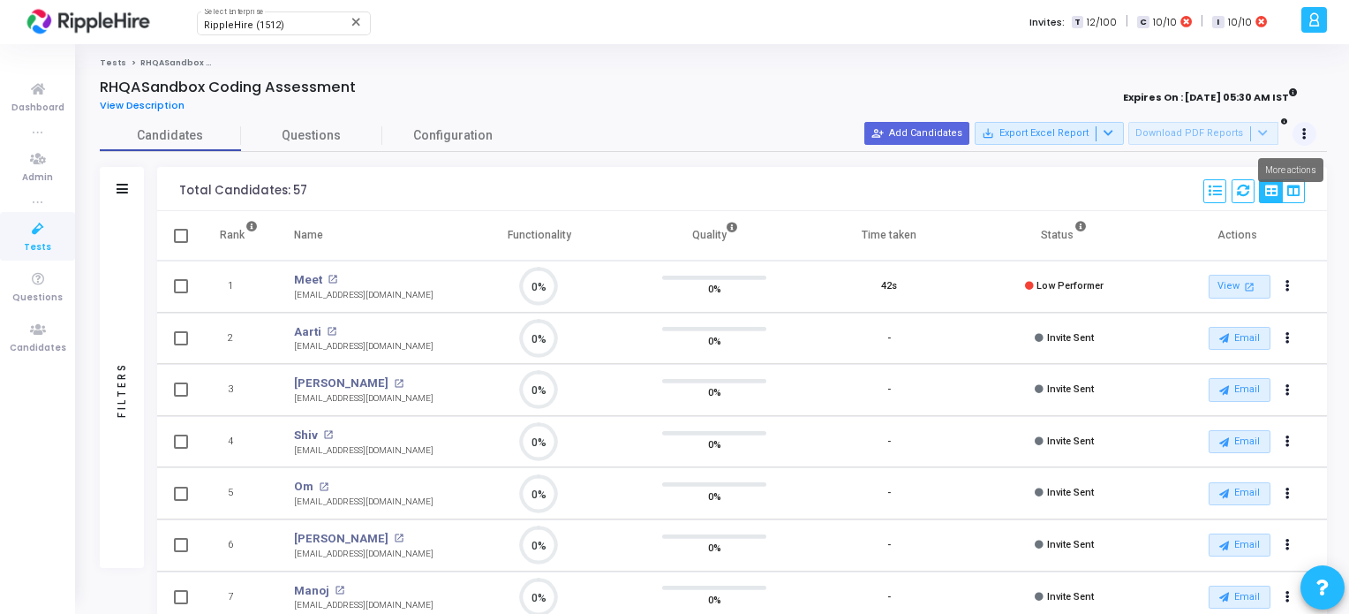
click at [1304, 131] on icon at bounding box center [1305, 134] width 4 height 9
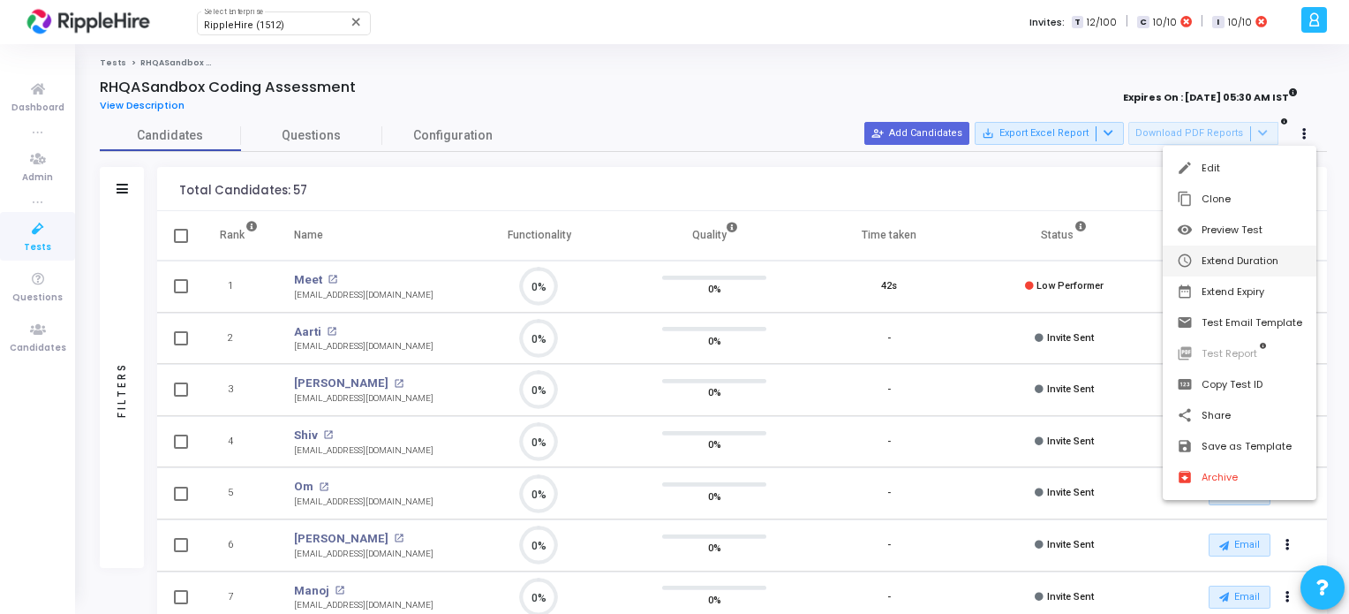
click at [1245, 266] on button "schedule Extend Duration" at bounding box center [1240, 261] width 154 height 31
click at [1039, 77] on div at bounding box center [674, 307] width 1349 height 614
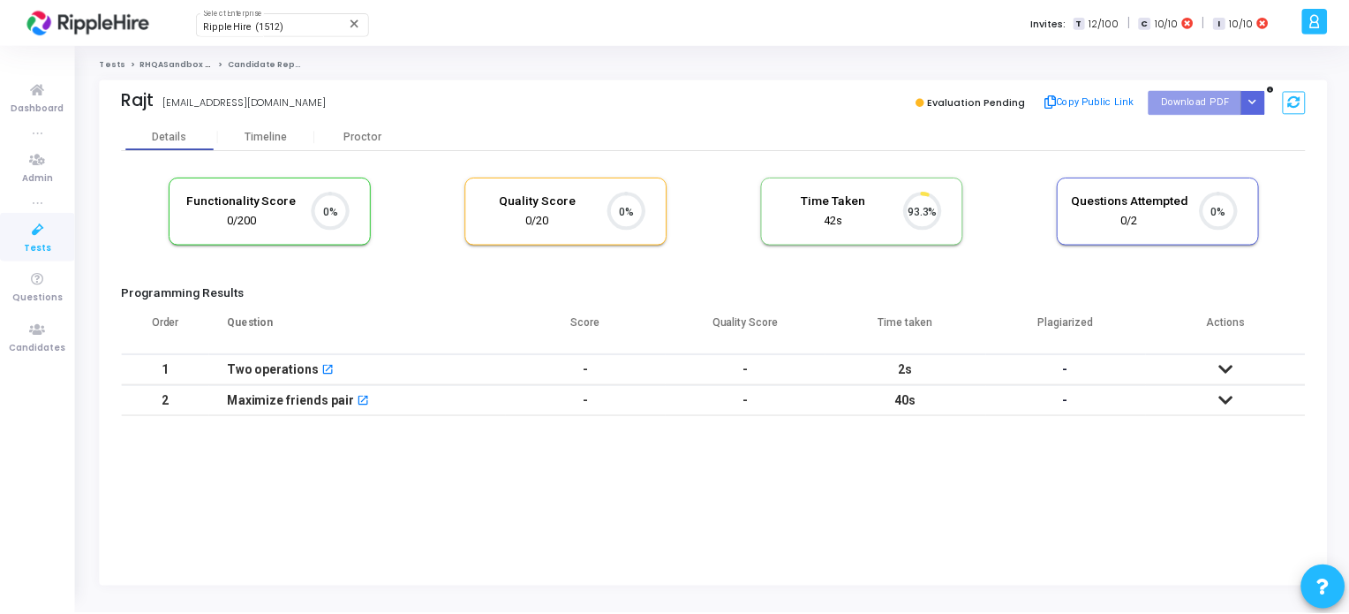
scroll to position [36, 45]
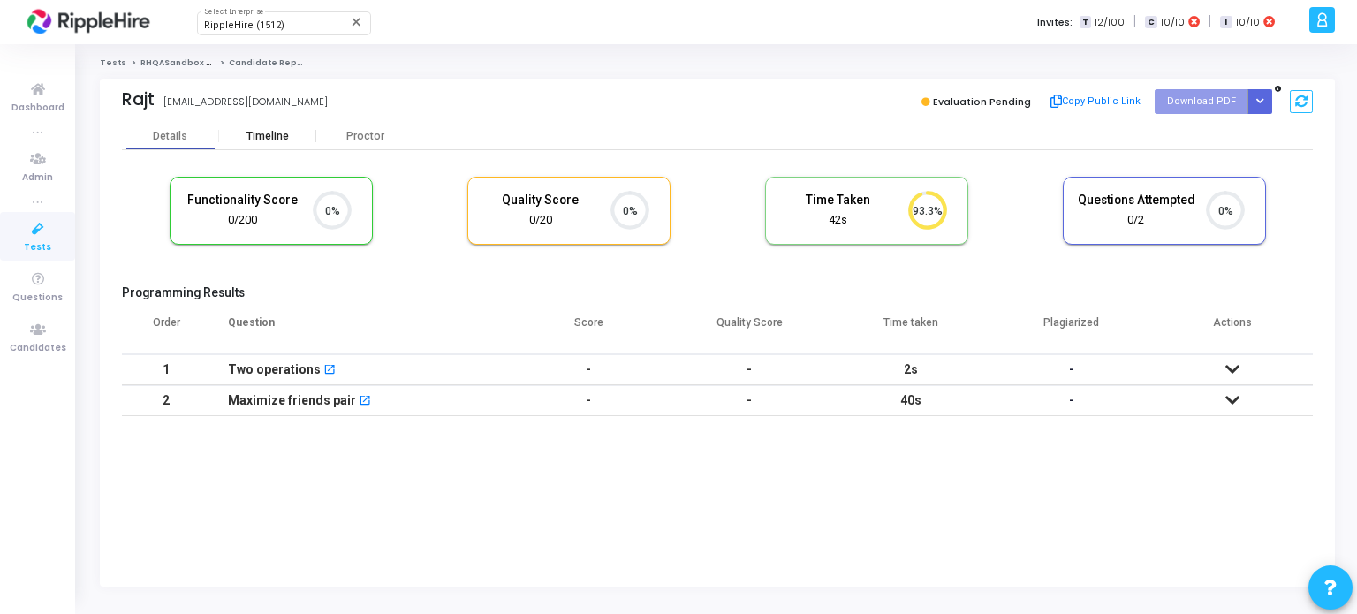
click at [268, 132] on div "Timeline" at bounding box center [267, 136] width 42 height 13
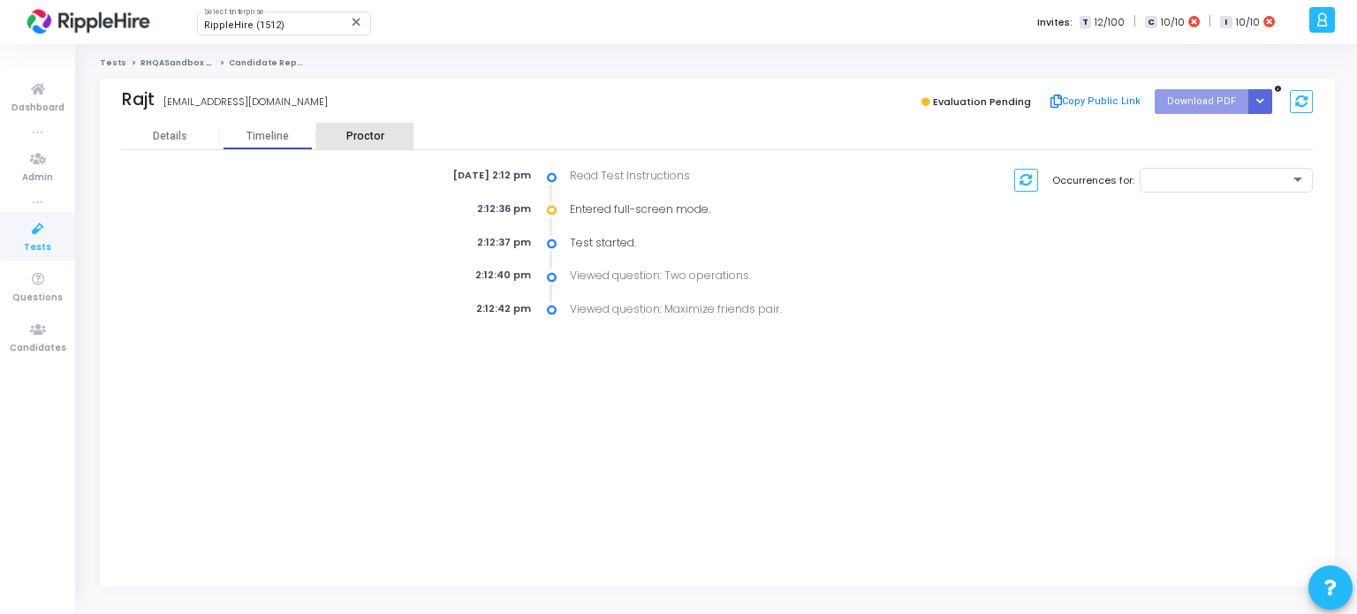
click at [359, 126] on div "Proctor" at bounding box center [364, 136] width 97 height 26
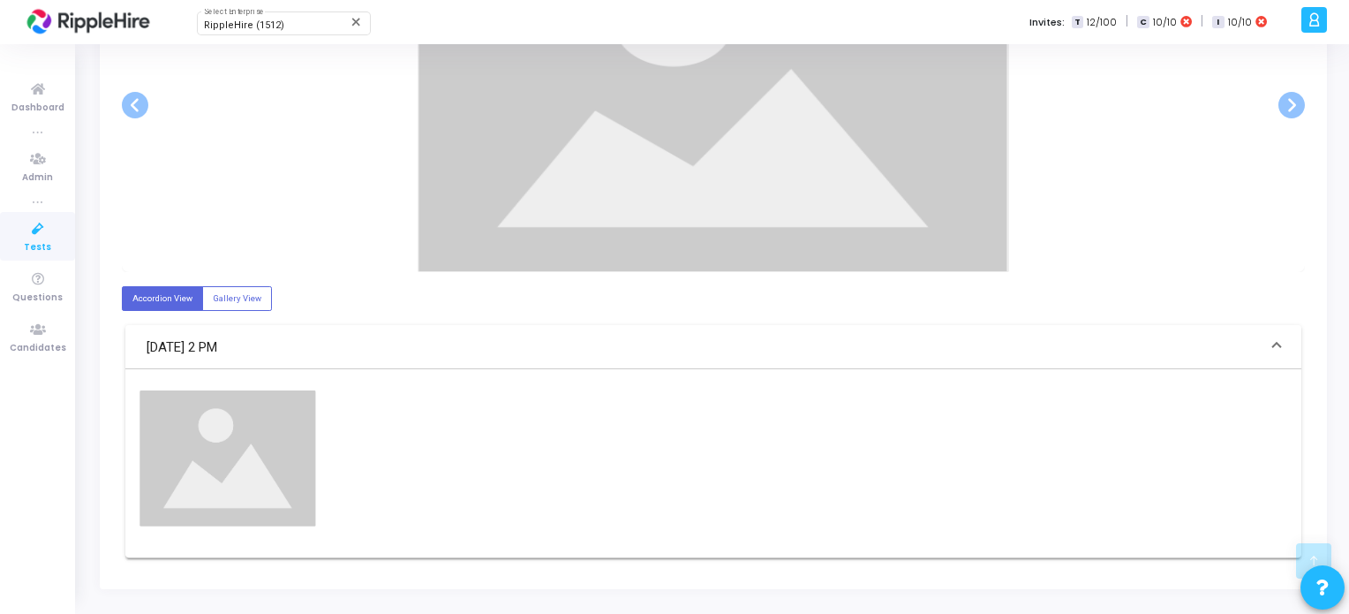
scroll to position [787, 0]
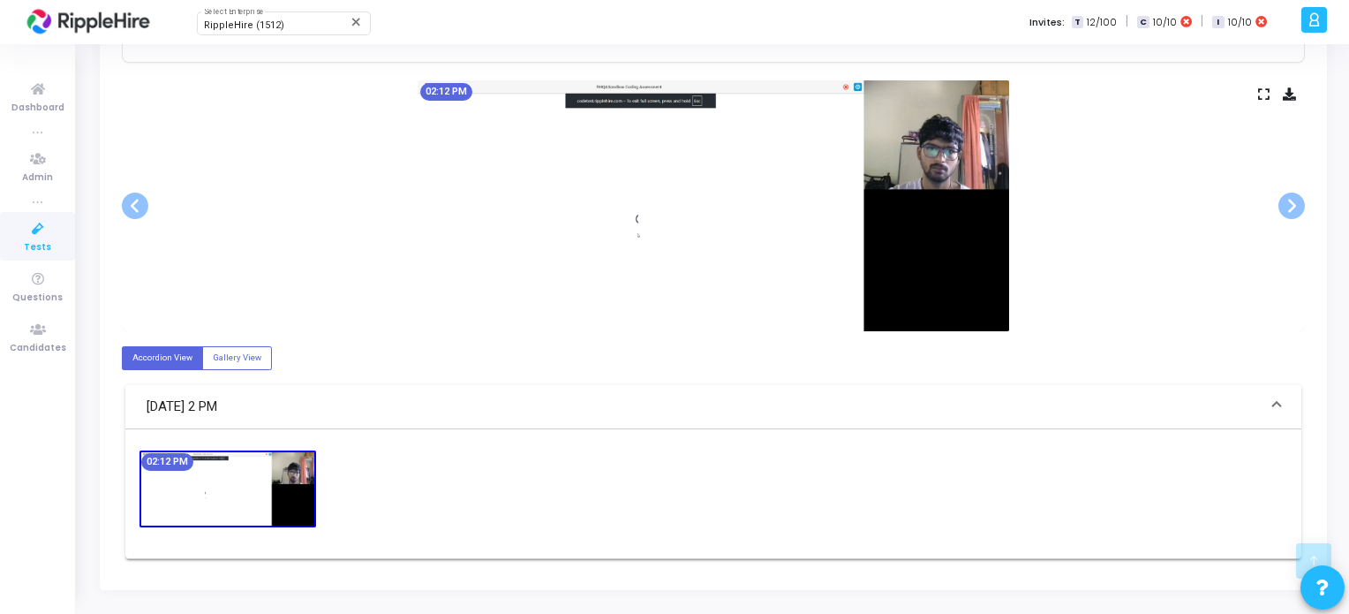
click at [215, 490] on img at bounding box center [228, 488] width 177 height 77
click at [254, 501] on img at bounding box center [228, 488] width 177 height 77
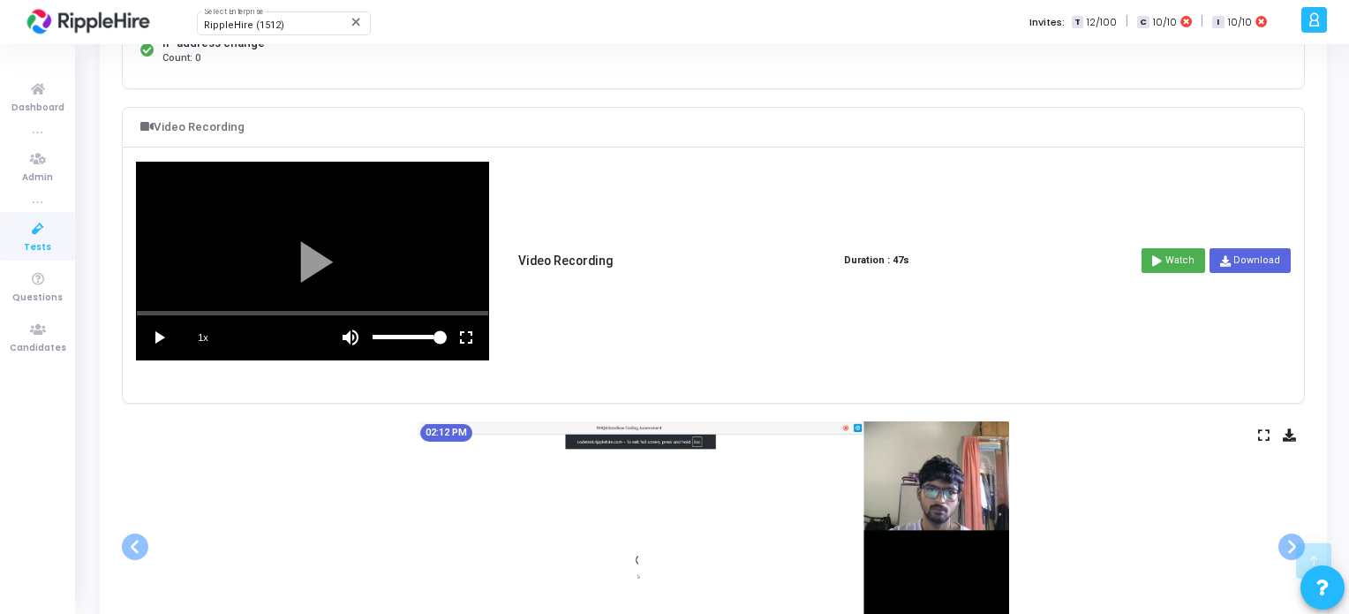
scroll to position [434, 0]
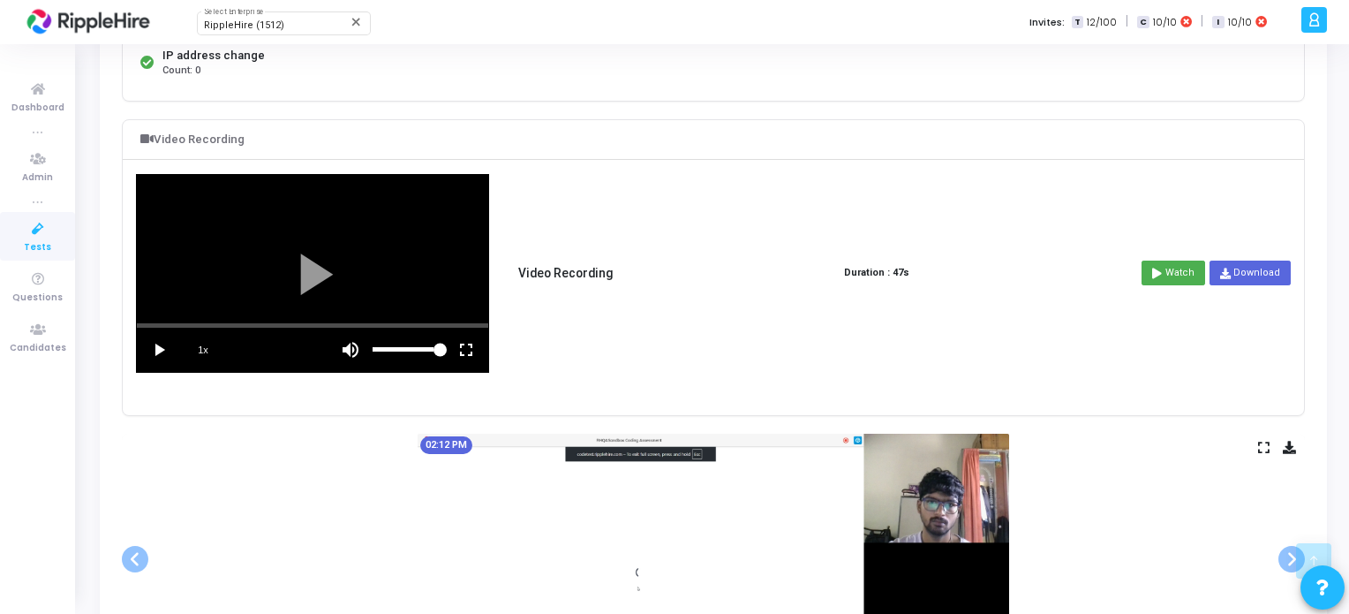
click at [162, 347] on vg-play-pause at bounding box center [159, 350] width 44 height 44
click at [465, 350] on vg-fullscreen at bounding box center [466, 350] width 44 height 44
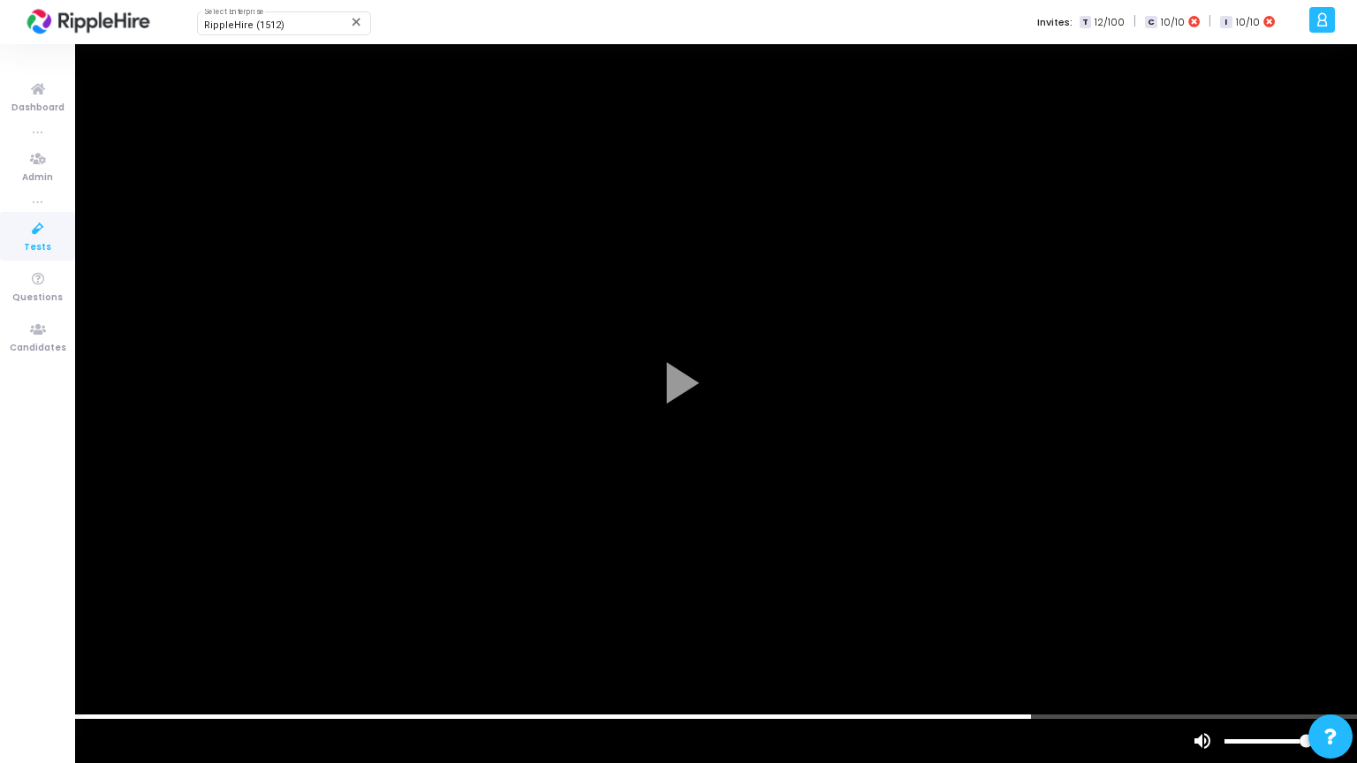
click at [1026, 613] on div "scrub bar" at bounding box center [678, 716] width 1357 height 4
click at [1181, 613] on div "scrub bar" at bounding box center [678, 716] width 1357 height 4
click at [1115, 613] on div "scrub bar" at bounding box center [634, 741] width 968 height 44
click at [1078, 613] on div "scrub bar" at bounding box center [678, 716] width 1357 height 4
click at [14, 613] on vg-play-pause at bounding box center [22, 741] width 44 height 44
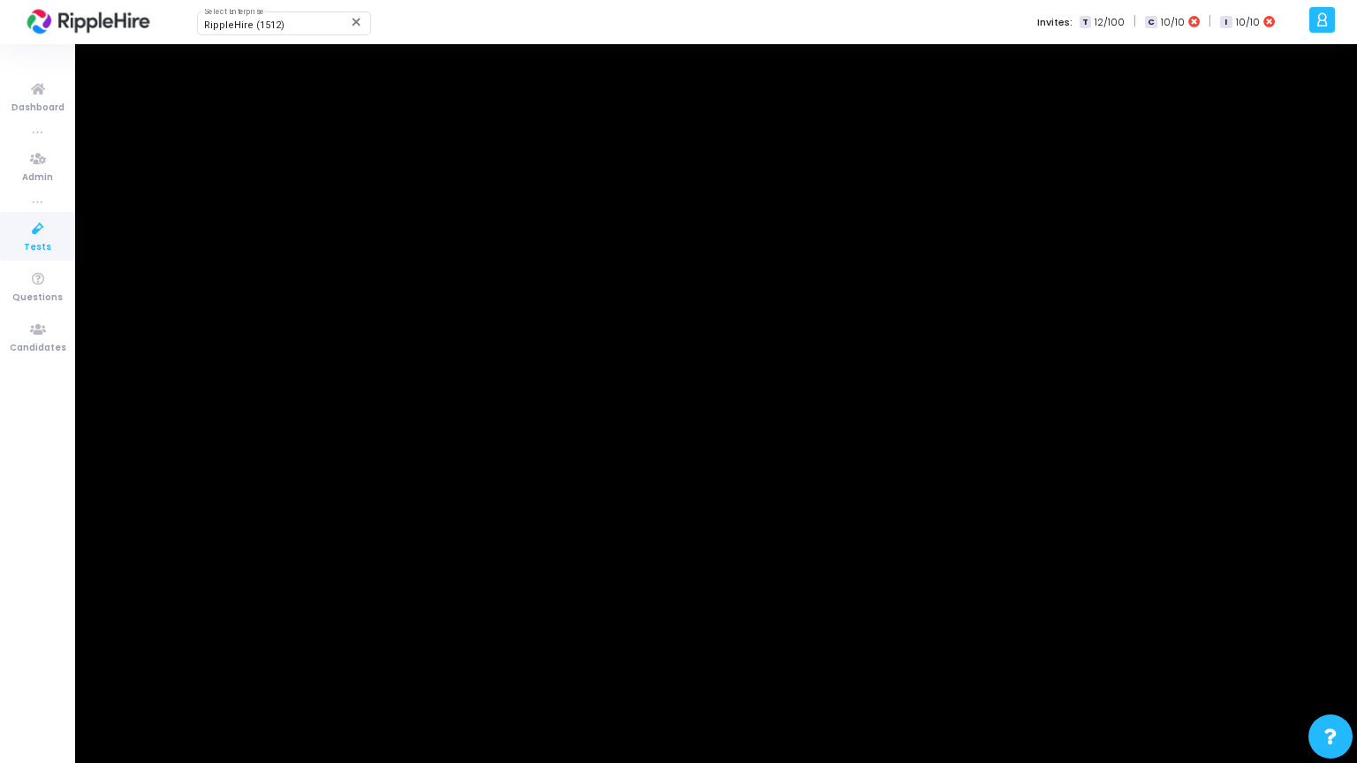
click at [14, 613] on div at bounding box center [678, 381] width 1357 height 763
